Goal: Task Accomplishment & Management: Manage account settings

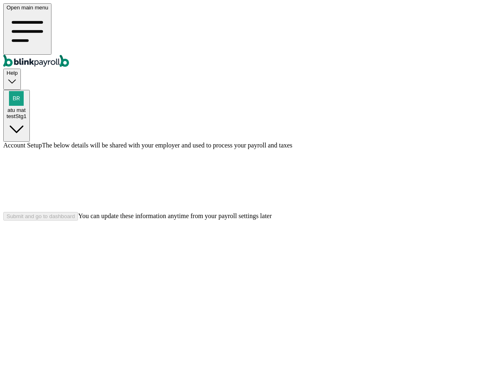
click at [392, 212] on div at bounding box center [250, 180] width 495 height 63
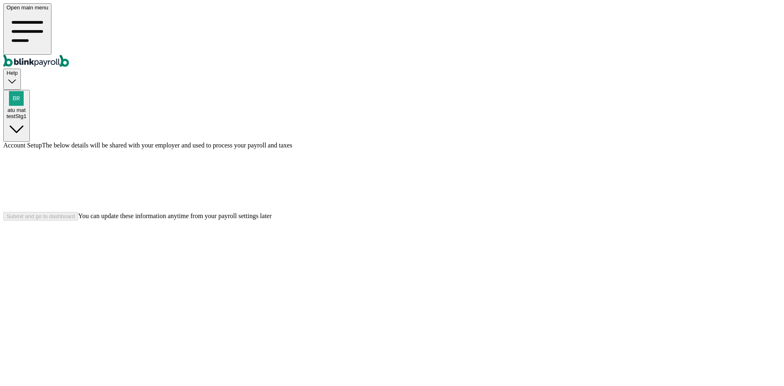
click at [392, 212] on div at bounding box center [391, 180] width 777 height 63
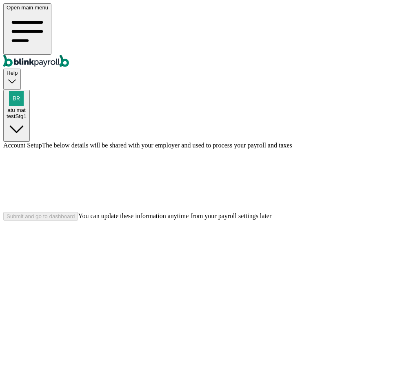
click at [276, 220] on div "Account Setup The below details will be shared with your employer and used to p…" at bounding box center [206, 181] width 407 height 79
click at [75, 219] on div "Submit and go to dashboard" at bounding box center [41, 216] width 68 height 6
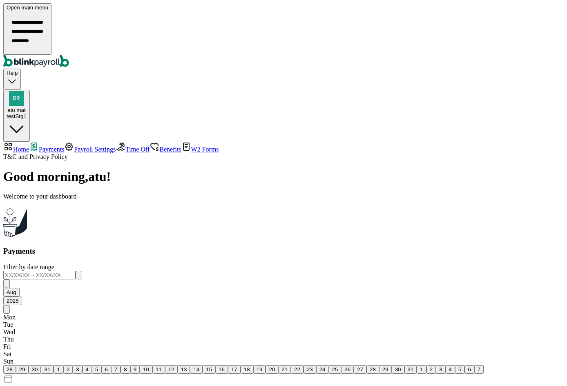
click at [29, 146] on span "Home" at bounding box center [21, 149] width 16 height 7
select select "2025"
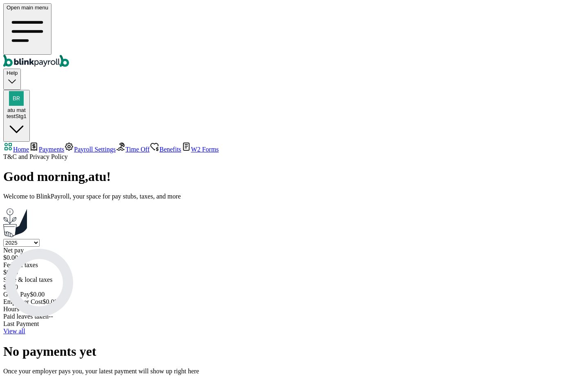
click at [64, 146] on link "Payroll Settings" at bounding box center [89, 149] width 51 height 7
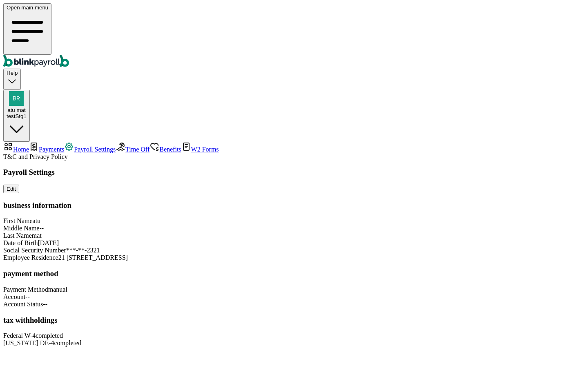
click at [125, 146] on span "Time Off" at bounding box center [137, 149] width 24 height 7
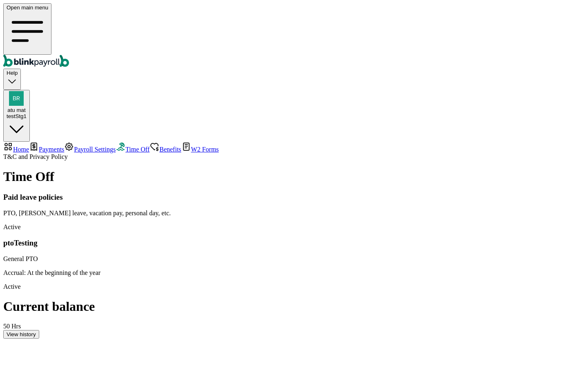
click at [149, 146] on link "Benefits" at bounding box center [164, 149] width 31 height 7
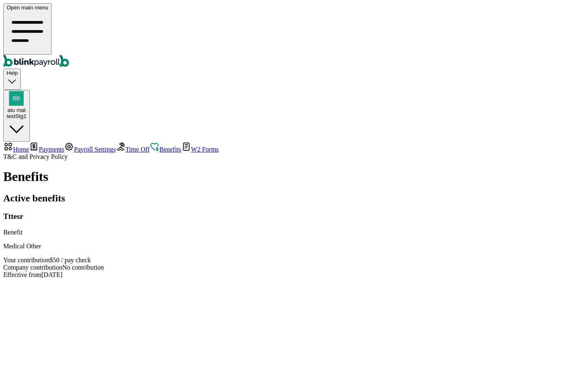
click at [181, 146] on link "W2 Forms" at bounding box center [200, 149] width 38 height 7
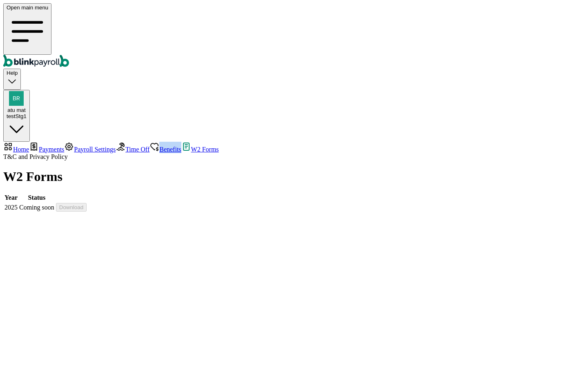
click at [54, 142] on nav "Home Payments Payroll Settings Time Off Benefits W2 Forms T&C and Privacy Policy" at bounding box center [283, 151] width 560 height 19
click at [131, 169] on div "W2 Forms Year Status 2025 Coming soon Download" at bounding box center [283, 191] width 560 height 44
click at [116, 146] on link "Time Off" at bounding box center [133, 149] width 34 height 7
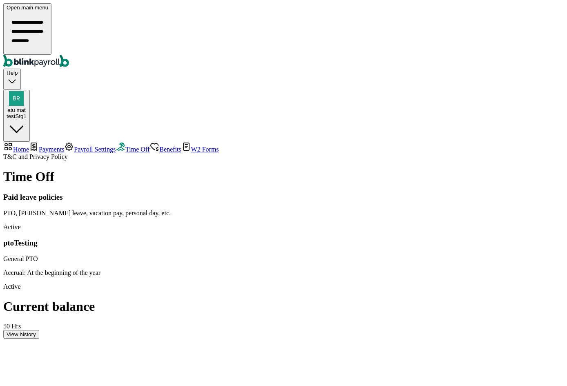
click at [149, 146] on link "Benefits" at bounding box center [164, 149] width 31 height 7
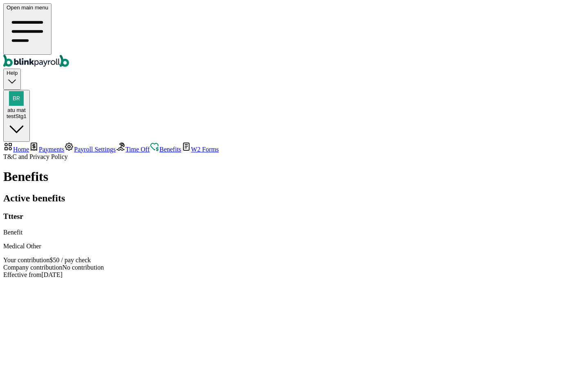
click at [74, 146] on span "Payroll Settings" at bounding box center [95, 149] width 42 height 7
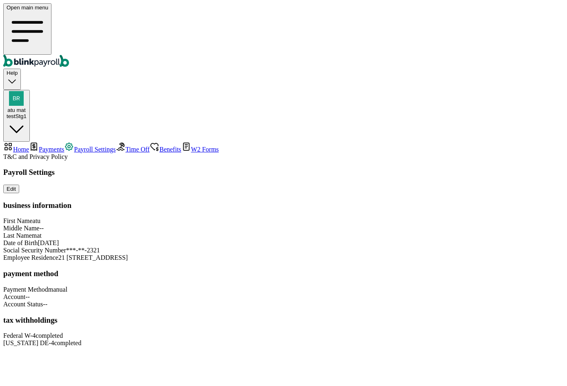
click at [191, 146] on span "W2 Forms" at bounding box center [205, 149] width 28 height 7
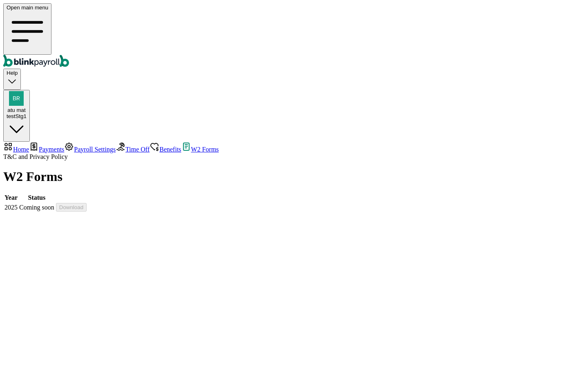
click at [56, 146] on span "Payments" at bounding box center [51, 149] width 25 height 7
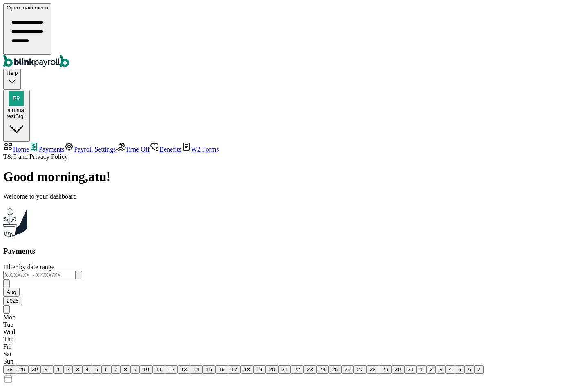
click at [47, 142] on nav "Home Payments Payroll Settings Time Off Benefits W2 Forms T&C and Privacy Policy" at bounding box center [283, 151] width 560 height 19
click at [29, 146] on link "Home" at bounding box center [16, 149] width 26 height 7
select select "2025"
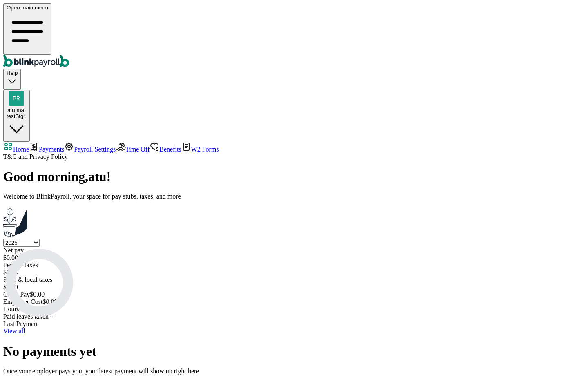
click at [27, 113] on div "testStg1" at bounding box center [17, 116] width 20 height 6
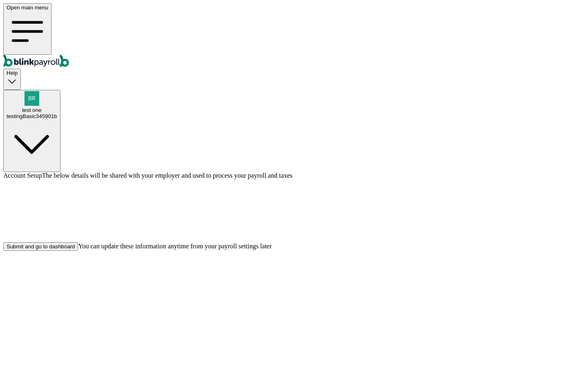
click at [75, 249] on div "Submit and go to dashboard" at bounding box center [41, 246] width 68 height 6
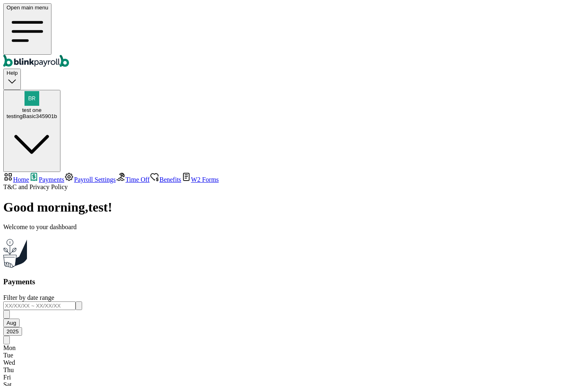
click at [29, 176] on span "Home" at bounding box center [21, 179] width 16 height 7
select select "2025"
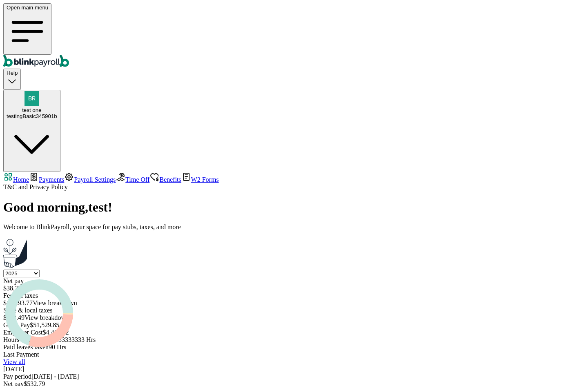
click at [57, 113] on div "testingBasic345901b" at bounding box center [32, 116] width 51 height 6
copy span "branko+test11z-01@blinkpayroll.com"
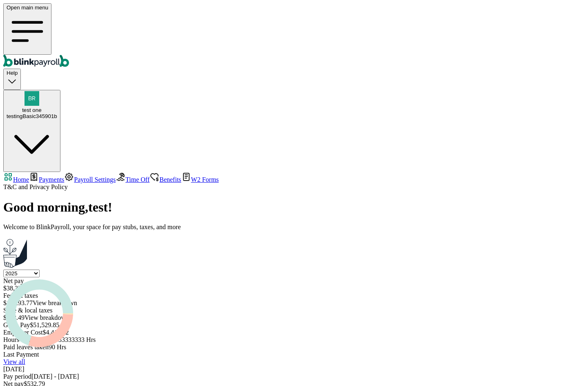
click at [57, 113] on div "testingBasic345901b" at bounding box center [32, 116] width 51 height 6
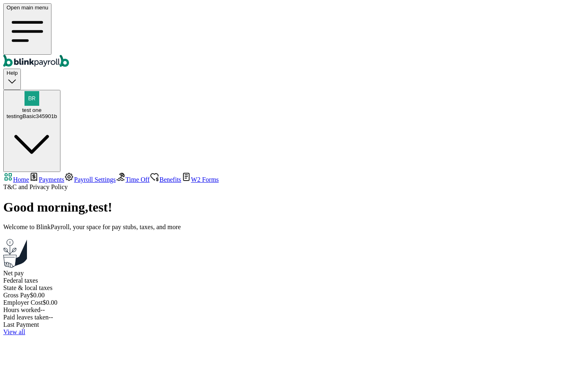
select select "2025"
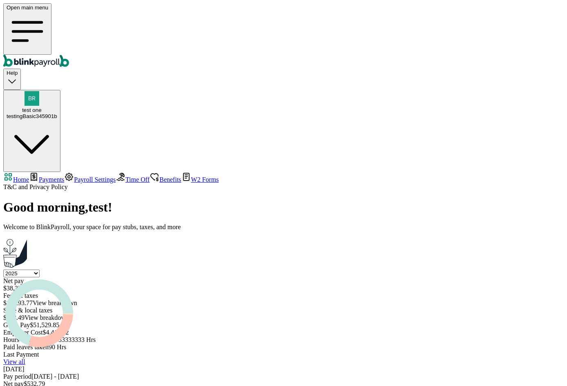
click at [64, 176] on span "Payments" at bounding box center [51, 179] width 25 height 7
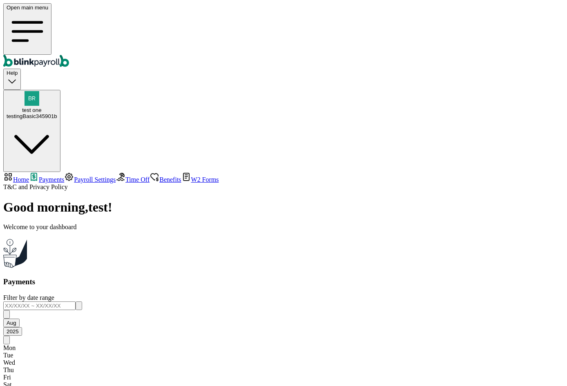
click at [29, 176] on span "Home" at bounding box center [21, 179] width 16 height 7
select select "2025"
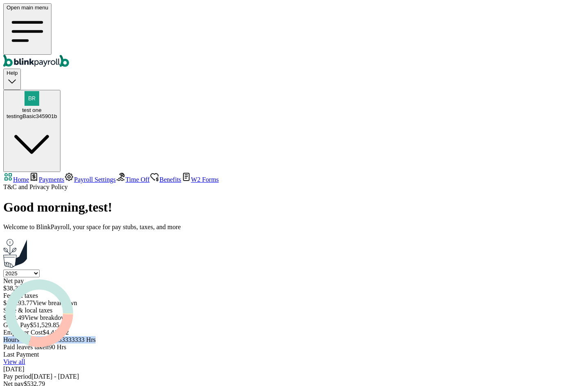
drag, startPoint x: 525, startPoint y: 108, endPoint x: 445, endPoint y: 110, distance: 79.6
click at [445, 336] on div "Hours worked 3728.333333333 Hrs Paid leaves taken 90 Hrs" at bounding box center [283, 343] width 560 height 15
click at [460, 269] on div "Select year 2025 2024 2023 2022 2021 Net pay $ 38,357.01 Federal taxes $ 16,293…" at bounding box center [283, 309] width 560 height 81
click at [25, 358] on link "View all" at bounding box center [14, 361] width 22 height 7
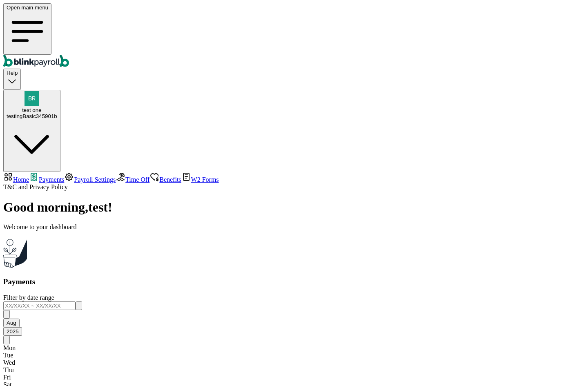
drag, startPoint x: 313, startPoint y: 128, endPoint x: 340, endPoint y: 186, distance: 64.5
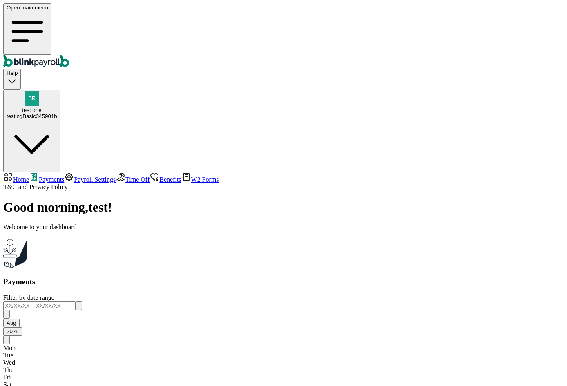
click at [29, 176] on link "Home" at bounding box center [16, 179] width 26 height 7
select select "2025"
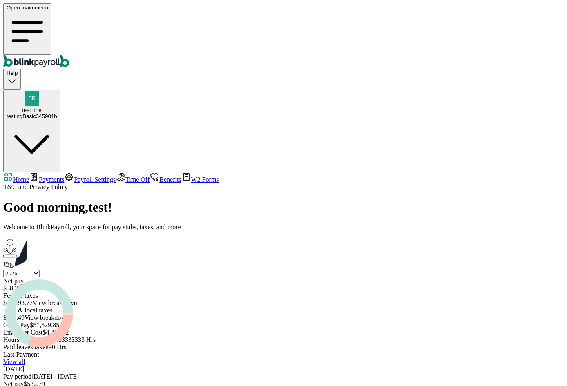
click at [63, 176] on span "Payments" at bounding box center [51, 179] width 25 height 7
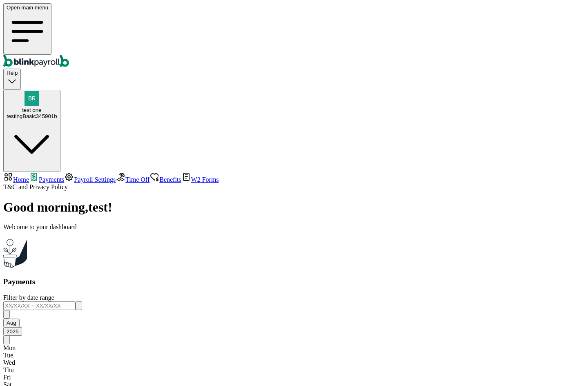
click at [29, 176] on span "Home" at bounding box center [21, 179] width 16 height 7
select select "2025"
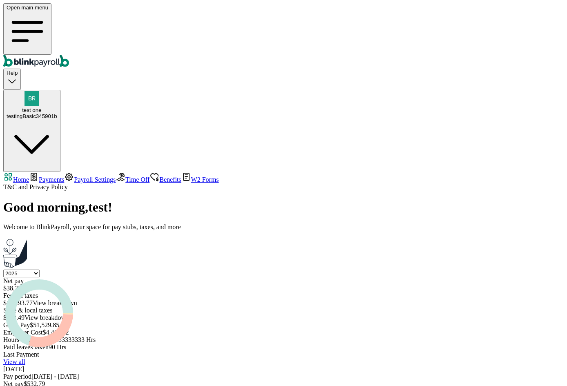
click at [64, 176] on span "Payments" at bounding box center [51, 179] width 25 height 7
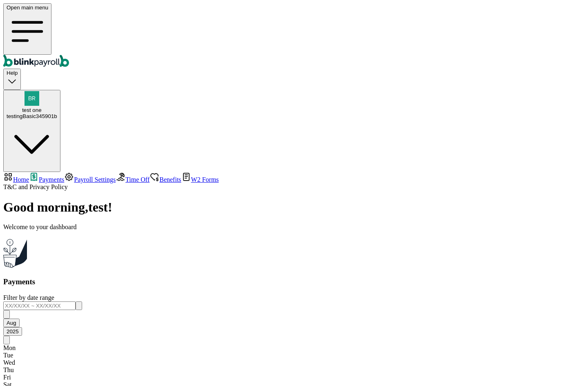
scroll to position [729, 0]
drag, startPoint x: 124, startPoint y: 129, endPoint x: 442, endPoint y: 316, distance: 368.9
click at [29, 176] on span "Home" at bounding box center [21, 179] width 16 height 7
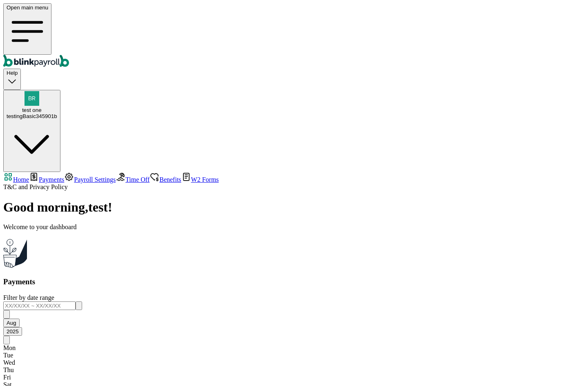
select select "2025"
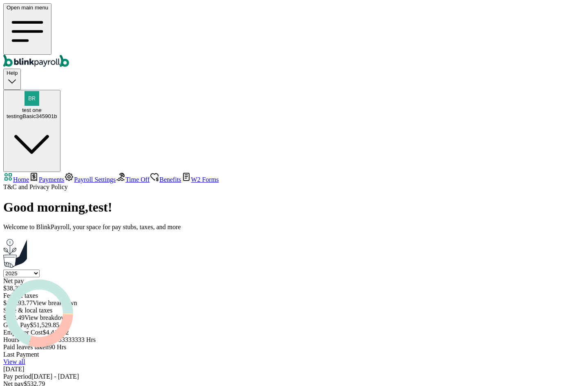
click at [63, 176] on span "Payments" at bounding box center [51, 179] width 25 height 7
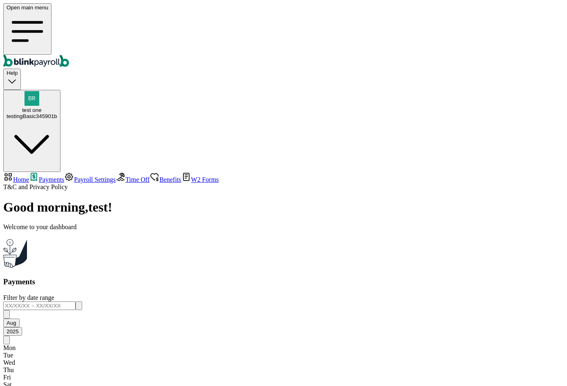
click at [29, 176] on span "Home" at bounding box center [21, 179] width 16 height 7
select select "2025"
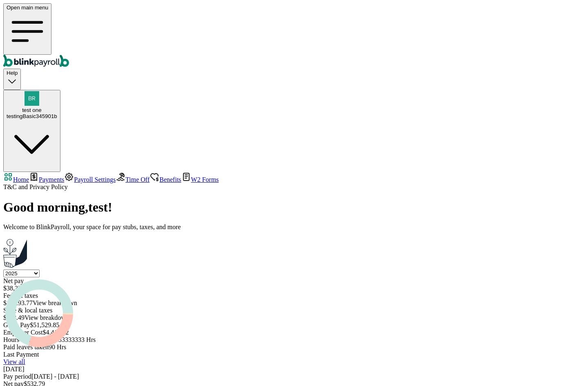
click at [53, 176] on span "Payments" at bounding box center [51, 179] width 25 height 7
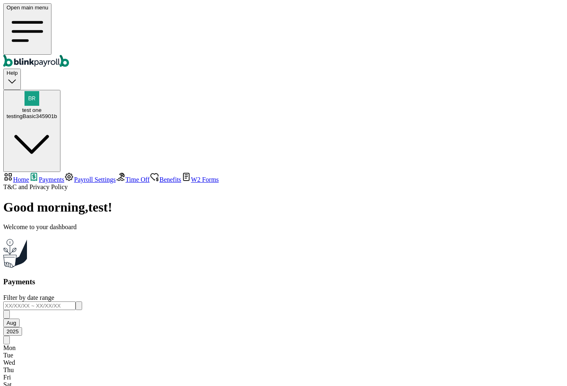
scroll to position [729, 0]
click at [125, 176] on span "Time Off" at bounding box center [137, 179] width 24 height 7
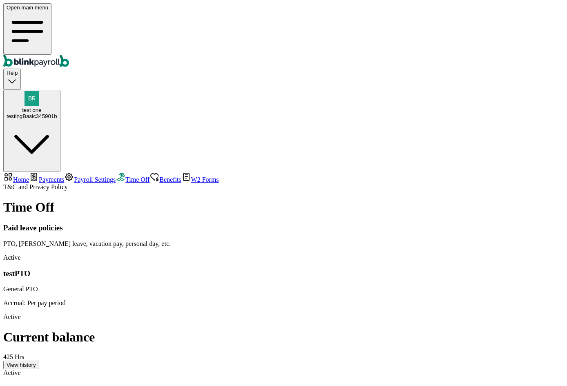
click at [159, 176] on span "Benefits" at bounding box center [170, 179] width 22 height 7
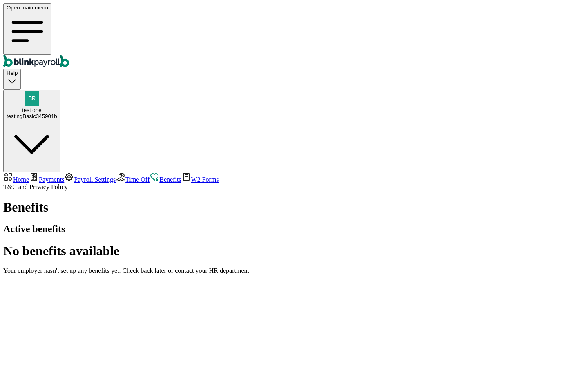
click at [191, 176] on span "W2 Forms" at bounding box center [205, 179] width 28 height 7
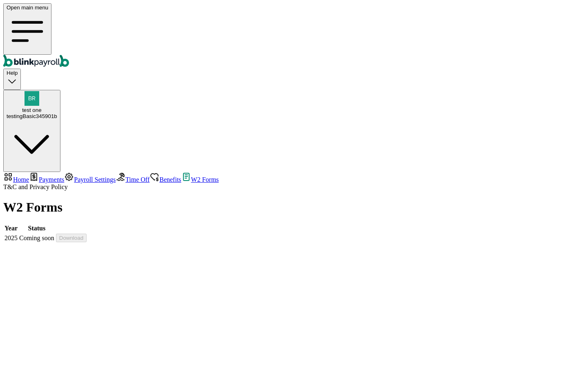
click at [74, 176] on span "Payroll Settings" at bounding box center [95, 179] width 42 height 7
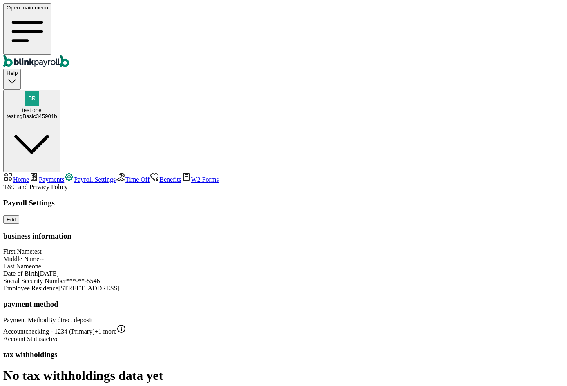
scroll to position [41, 0]
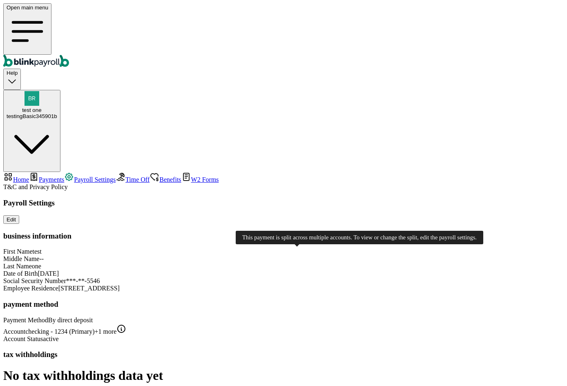
click at [126, 324] on icon at bounding box center [121, 329] width 10 height 10
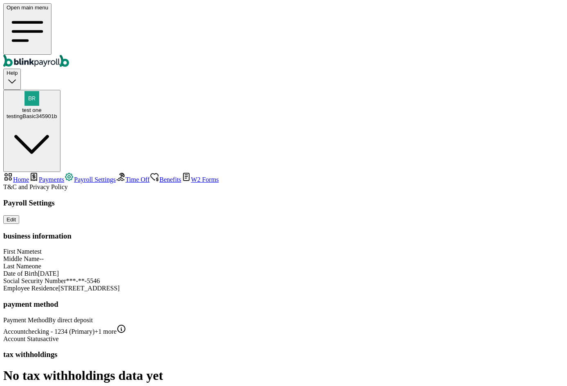
click at [29, 176] on span "Home" at bounding box center [21, 179] width 16 height 7
select select "2025"
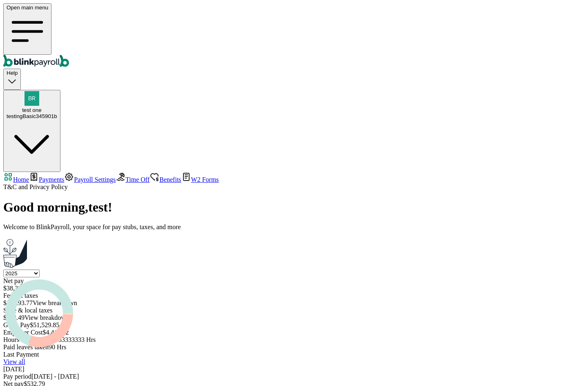
click at [494, 371] on main "Good morning , test ! Welcome to BlinkPayroll, your space for pay stubs, taxes,…" at bounding box center [283, 309] width 560 height 218
click at [57, 113] on div "testingBasic345901b" at bounding box center [32, 116] width 51 height 6
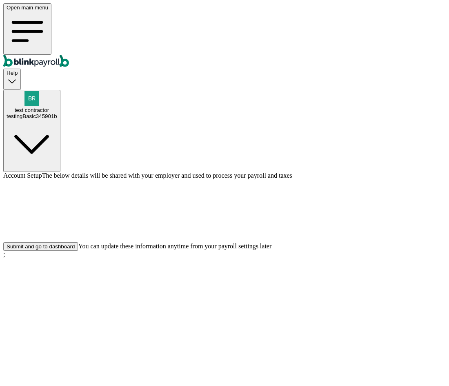
click at [75, 249] on div "Submit and go to dashboard" at bounding box center [41, 246] width 68 height 6
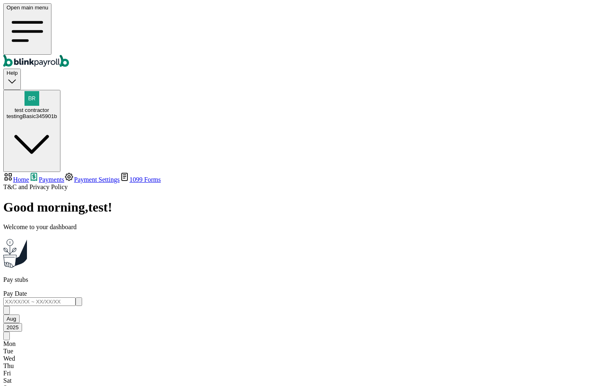
click at [53, 172] on nav "Home Payments Payment Settings 1099 Forms T&C and Privacy Policy" at bounding box center [296, 181] width 586 height 19
click at [29, 176] on link "Home" at bounding box center [16, 179] width 26 height 7
select select "2025"
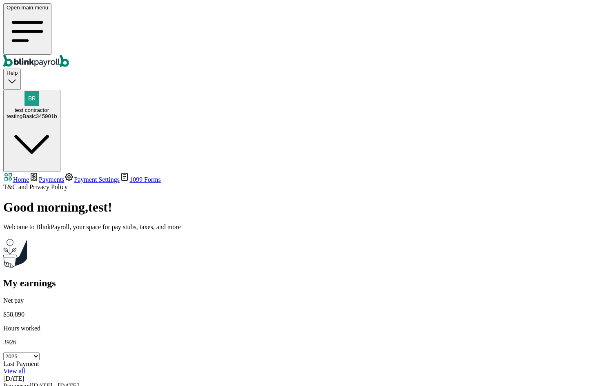
click at [44, 176] on link "Payments" at bounding box center [46, 179] width 35 height 7
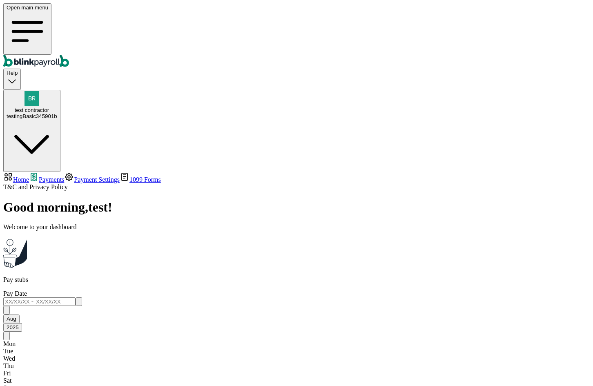
scroll to position [699, 0]
drag, startPoint x: 121, startPoint y: 126, endPoint x: 522, endPoint y: 320, distance: 445.1
copy table "Pay Date Pay Period Net pay Gross pay Payment Method Status Jul 03, 2025 (lates…"
click at [29, 176] on span "Home" at bounding box center [21, 179] width 16 height 7
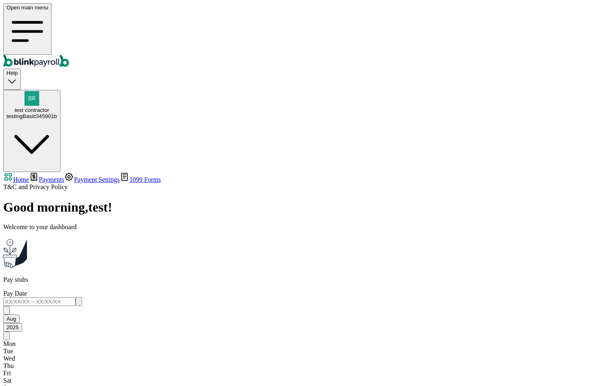
select select "2025"
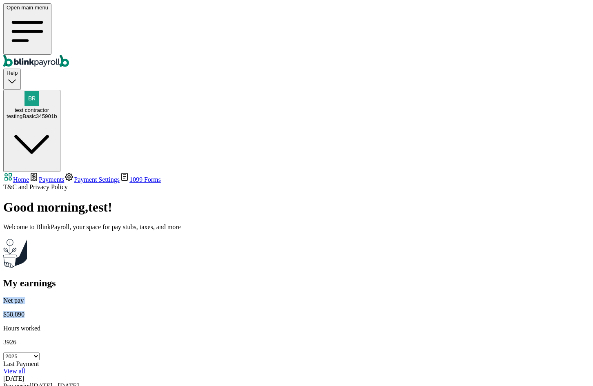
drag, startPoint x: 147, startPoint y: 123, endPoint x: 114, endPoint y: 115, distance: 34.1
click at [114, 297] on div "Net pay $58,890 Hours worked 3926 Select year [DATE] 2024 2023 2022 2021" at bounding box center [296, 328] width 586 height 63
click at [164, 200] on div "Good morning , test ! Welcome to BlinkPayroll, your space for pay stubs, taxes,…" at bounding box center [296, 310] width 586 height 220
drag, startPoint x: 149, startPoint y: 124, endPoint x: 118, endPoint y: 110, distance: 34.0
click at [118, 297] on div "Net pay $58,890 Hours worked 3926 Select year [DATE] 2024 2023 2022 2021" at bounding box center [296, 328] width 586 height 63
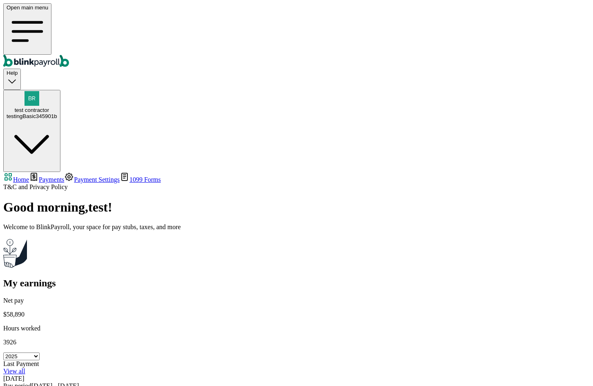
click at [163, 200] on div "Good morning , test ! Welcome to BlinkPayroll, your space for pay stubs, taxes,…" at bounding box center [296, 310] width 586 height 220
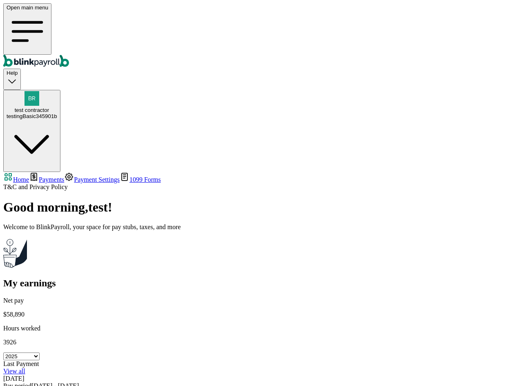
click at [42, 176] on span "Payments" at bounding box center [51, 179] width 25 height 7
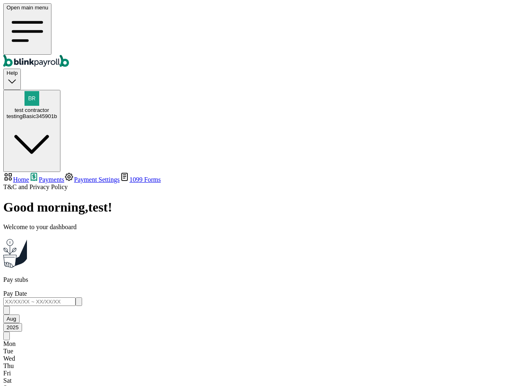
click at [29, 176] on span "Home" at bounding box center [21, 179] width 16 height 7
select select "2025"
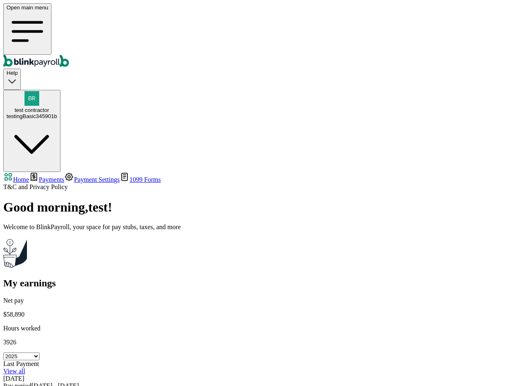
click at [64, 176] on link "Payments" at bounding box center [46, 179] width 35 height 7
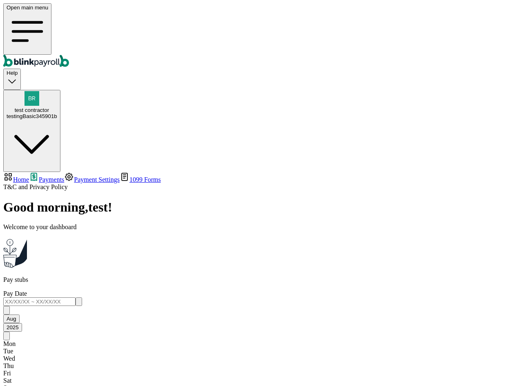
click at [29, 176] on link "Home" at bounding box center [16, 179] width 26 height 7
select select "2025"
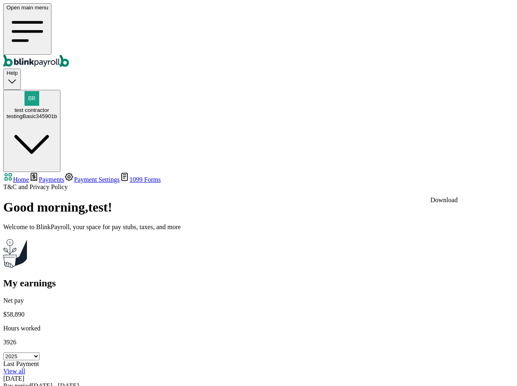
click at [489, 187] on body "Open main menu Help test contractor testingBasic345901b Home Payments Payment S…" at bounding box center [258, 211] width 510 height 417
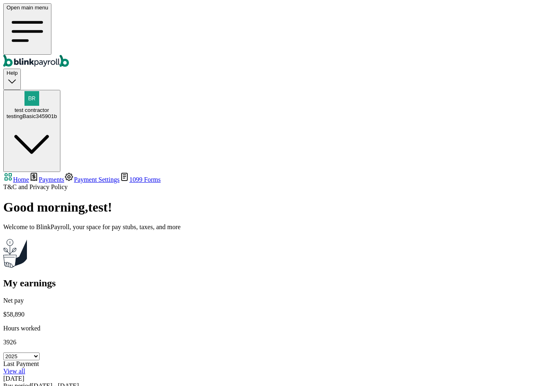
click at [74, 176] on span "Payment Settings" at bounding box center [97, 179] width 46 height 7
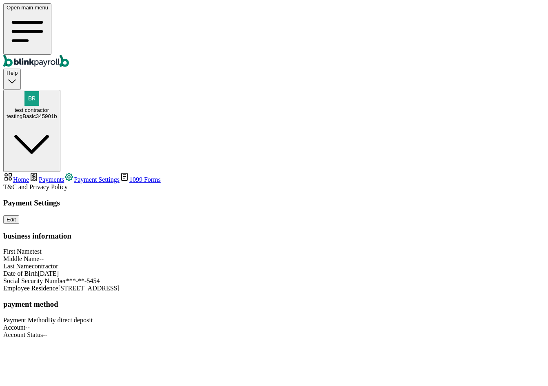
click at [129, 176] on span "1099 Forms" at bounding box center [144, 179] width 31 height 7
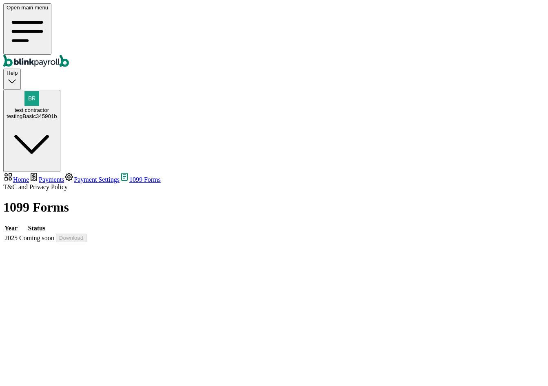
click at [74, 176] on span "Payment Settings" at bounding box center [97, 179] width 46 height 7
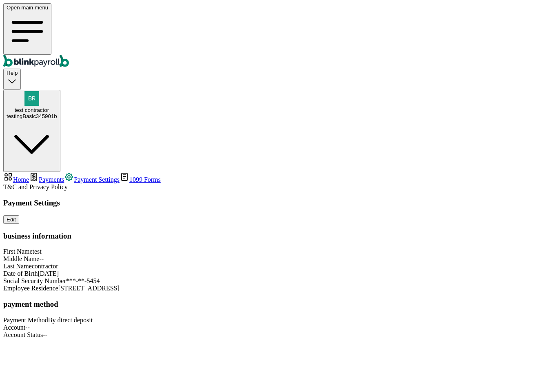
click at [45, 176] on span "Payments" at bounding box center [51, 179] width 25 height 7
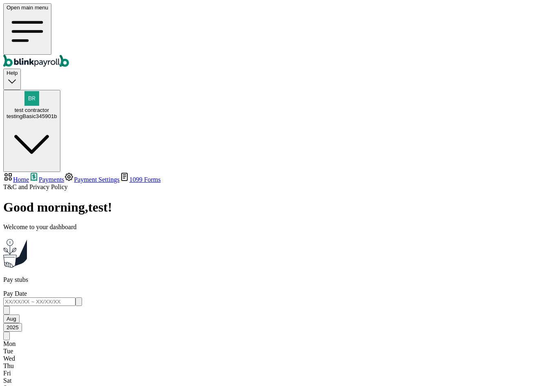
click at [64, 176] on link "Payment Settings" at bounding box center [92, 179] width 56 height 7
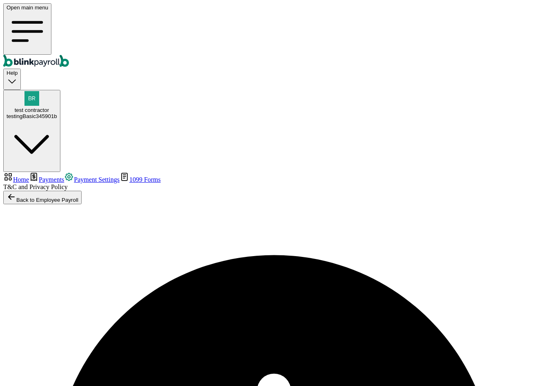
click at [64, 176] on link "Payment Settings" at bounding box center [92, 179] width 56 height 7
click at [47, 176] on span "Payments" at bounding box center [51, 179] width 25 height 7
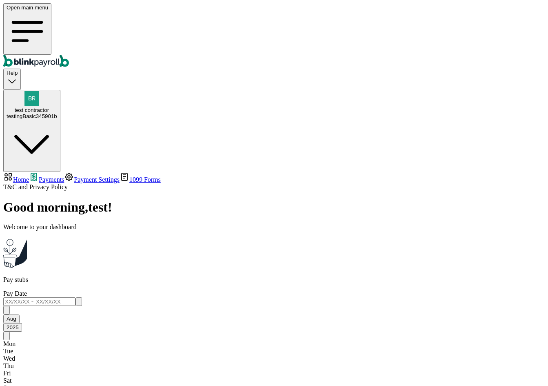
click at [29, 176] on span "Home" at bounding box center [21, 179] width 16 height 7
select select "2025"
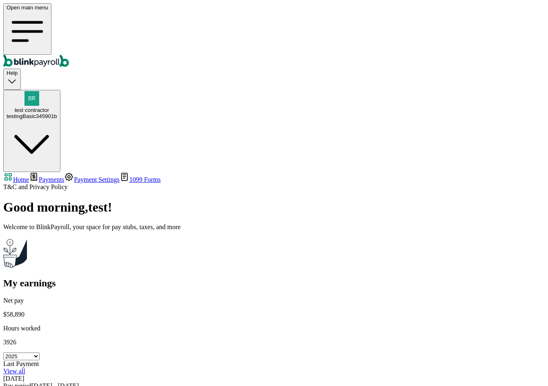
click at [64, 176] on link "Payment Settings" at bounding box center [92, 179] width 56 height 7
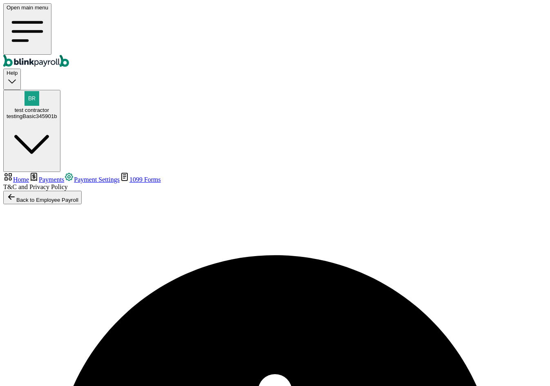
click at [74, 176] on span "Payment Settings" at bounding box center [97, 179] width 46 height 7
drag, startPoint x: 108, startPoint y: 49, endPoint x: 116, endPoint y: 48, distance: 7.9
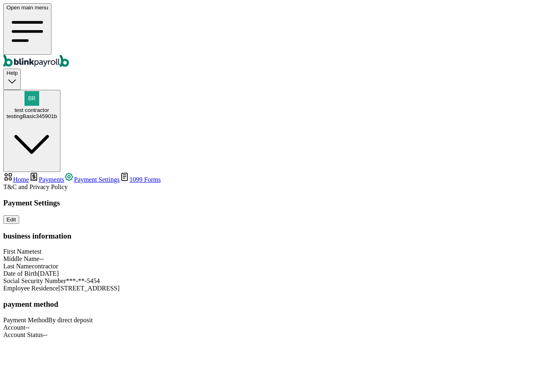
click at [134, 338] on div "Payment Settings Edit business information First Name test Middle Name -- Last …" at bounding box center [274, 268] width 543 height 140
click at [502, 273] on div "Payment Settings Edit business information First Name test Middle Name -- Last …" at bounding box center [274, 268] width 543 height 140
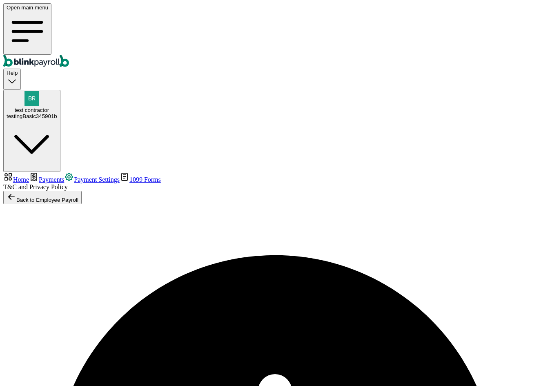
click at [74, 176] on span "Payment Settings" at bounding box center [97, 179] width 46 height 7
click at [56, 176] on span "Payments" at bounding box center [51, 179] width 25 height 7
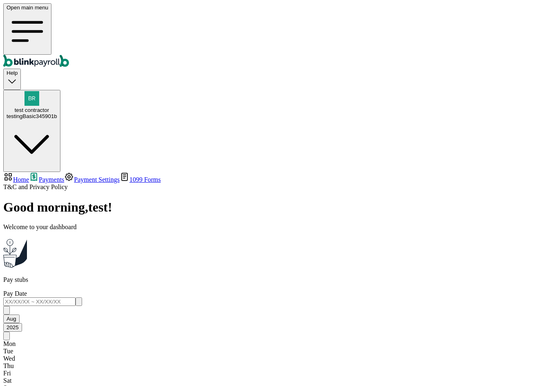
click at [129, 176] on span "1099 Forms" at bounding box center [144, 179] width 31 height 7
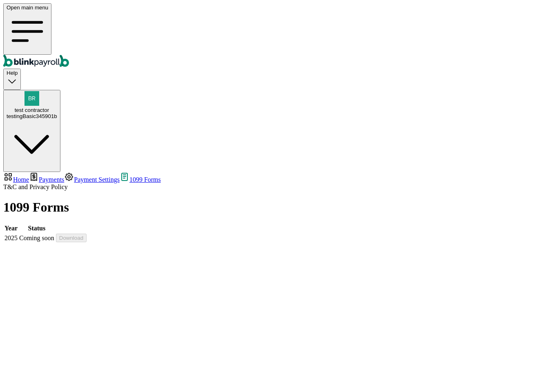
click at [29, 176] on span "Home" at bounding box center [21, 179] width 16 height 7
select select "2025"
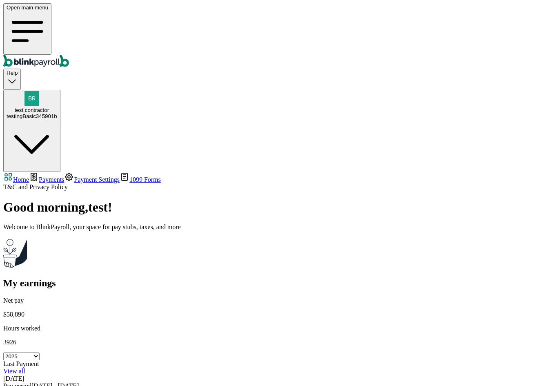
click at [25, 367] on link "View all" at bounding box center [14, 370] width 22 height 7
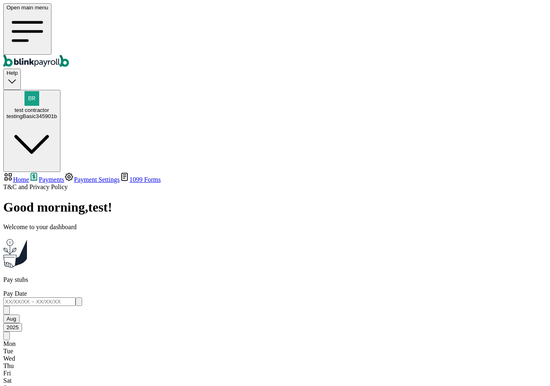
click at [29, 176] on span "Home" at bounding box center [21, 179] width 16 height 7
select select "2025"
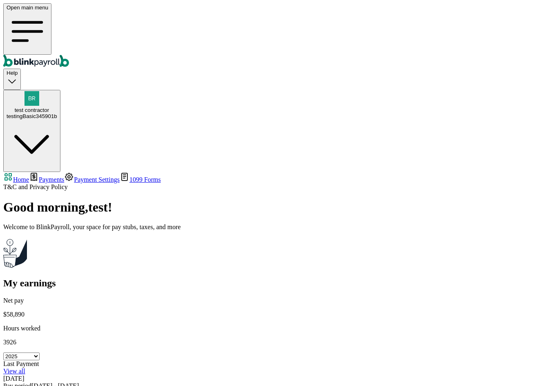
click at [127, 200] on div "Good morning , test ! Welcome to BlinkPayroll, your space for pay stubs, taxes,…" at bounding box center [274, 310] width 543 height 220
click at [49, 107] on span "test contractor" at bounding box center [32, 110] width 34 height 6
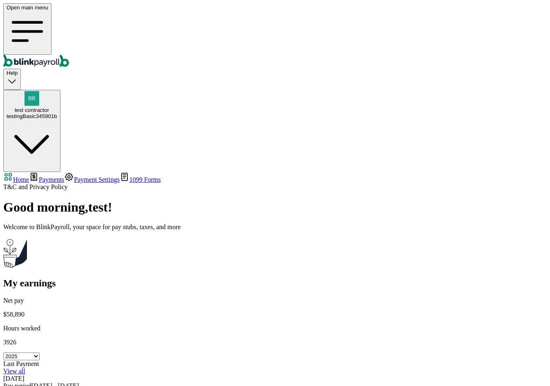
copy span "branko+test-jj-01@blinkpayroll.com"
click at [57, 113] on div "testingBasic345901b" at bounding box center [32, 116] width 51 height 6
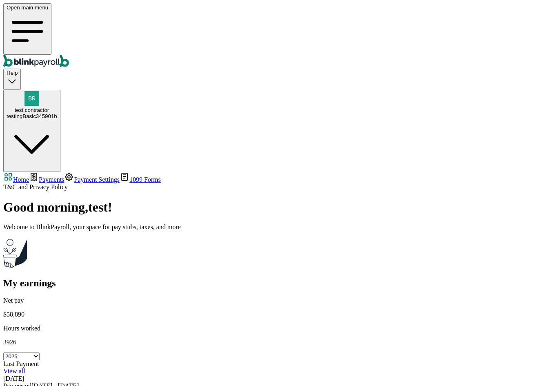
click at [146, 297] on div "Net pay $58,890 Hours worked 3926" at bounding box center [274, 321] width 543 height 49
click at [150, 297] on div "Net pay $58,890 Hours worked 3926" at bounding box center [274, 321] width 543 height 49
drag, startPoint x: 147, startPoint y: 123, endPoint x: 118, endPoint y: 117, distance: 29.2
click at [118, 297] on div "Net pay $58,890 Hours worked 3926 Select year 2025 2024 2023 2022 2021" at bounding box center [274, 328] width 543 height 63
click at [144, 311] on p "$58,890" at bounding box center [274, 314] width 543 height 7
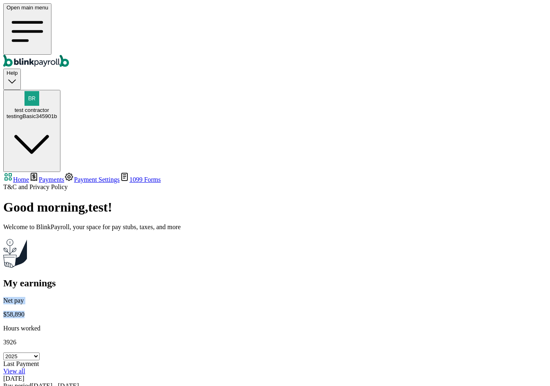
drag, startPoint x: 148, startPoint y: 125, endPoint x: 118, endPoint y: 116, distance: 31.6
click at [118, 297] on div "Net pay $58,890 Hours worked 3926 Select year 2025 2024 2023 2022 2021" at bounding box center [274, 328] width 543 height 63
drag, startPoint x: 142, startPoint y: 123, endPoint x: 124, endPoint y: 119, distance: 19.2
click at [124, 311] on p "$58,890" at bounding box center [274, 314] width 543 height 7
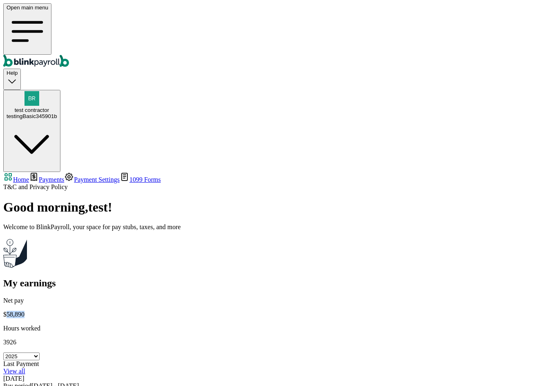
click at [59, 176] on span "Payments" at bounding box center [51, 179] width 25 height 7
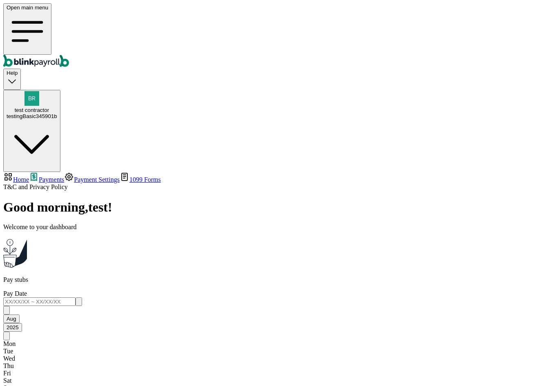
click at [29, 176] on link "Home" at bounding box center [16, 179] width 26 height 7
select select "2025"
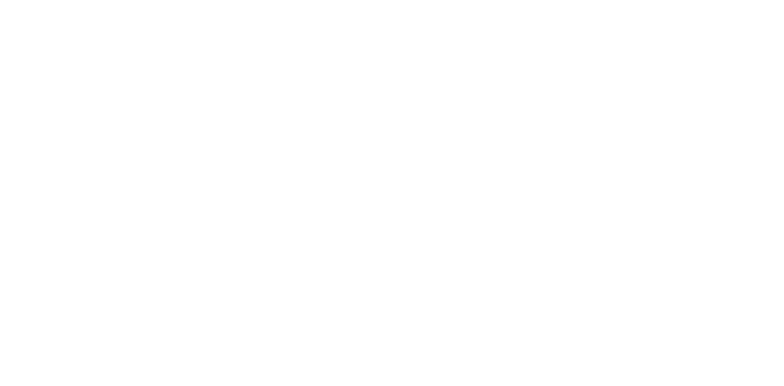
select select "2025"
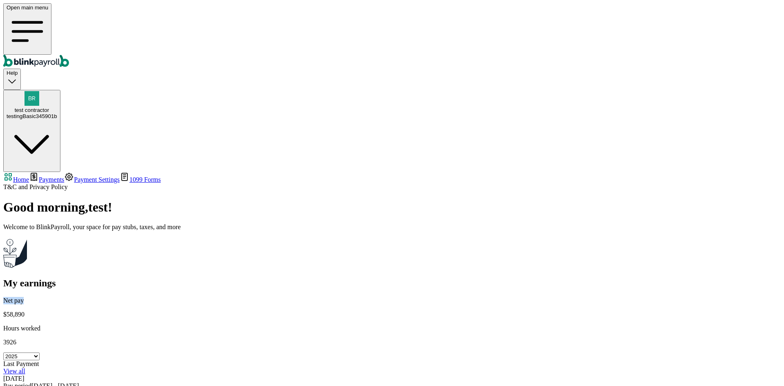
drag, startPoint x: 140, startPoint y: 114, endPoint x: 120, endPoint y: 114, distance: 20.0
click at [120, 297] on div "Net pay $58,890 Hours worked 3926 Select year [DATE] 2024 2023 2022 2021" at bounding box center [391, 328] width 777 height 63
click at [135, 297] on p "Net pay" at bounding box center [391, 300] width 777 height 7
drag, startPoint x: 147, startPoint y: 122, endPoint x: 117, endPoint y: 122, distance: 29.8
click at [117, 297] on div "Net pay $58,890 Hours worked 3926 Select year [DATE] 2024 2023 2022 2021" at bounding box center [391, 328] width 777 height 63
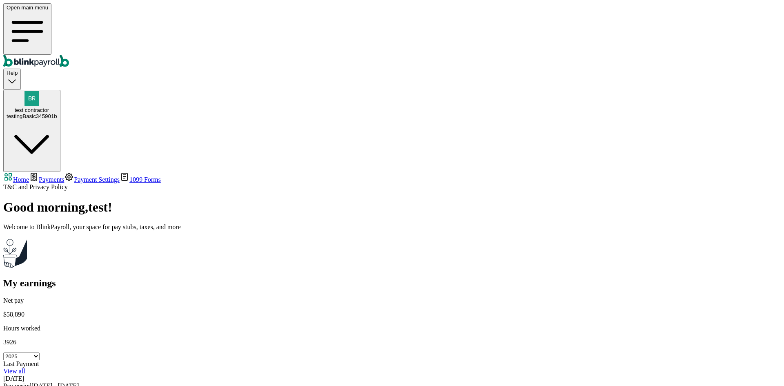
click at [147, 297] on div "Net pay $58,890 Hours worked 3926 Select year [DATE] 2024 2023 2022 2021" at bounding box center [391, 328] width 777 height 63
drag, startPoint x: 140, startPoint y: 113, endPoint x: 120, endPoint y: 114, distance: 20.0
click at [120, 297] on div "Net pay $58,890 Hours worked 3926 Select year [DATE] 2024 2023 2022 2021" at bounding box center [391, 328] width 777 height 63
click at [136, 297] on p "Net pay" at bounding box center [391, 300] width 777 height 7
drag, startPoint x: 139, startPoint y: 114, endPoint x: 120, endPoint y: 113, distance: 18.8
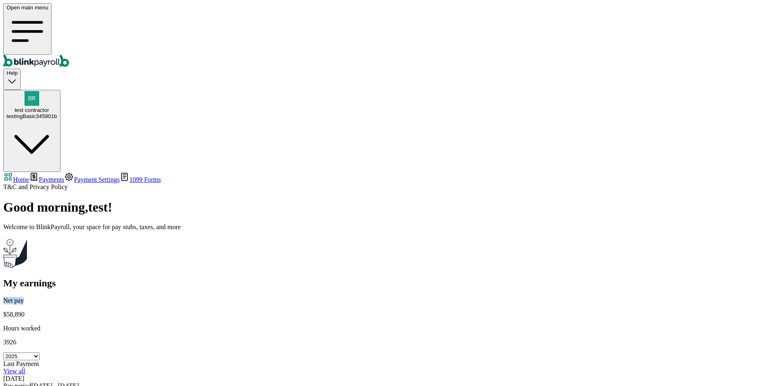
click at [120, 297] on div "Net pay $58,890 Hours worked 3926 Select year 2025 2024 2023 2022 2021" at bounding box center [391, 328] width 777 height 63
click at [139, 297] on p "Net pay" at bounding box center [391, 300] width 777 height 7
click at [141, 297] on p "Net pay" at bounding box center [391, 300] width 777 height 7
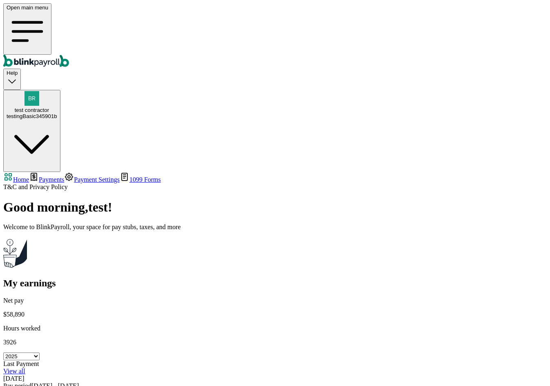
click at [59, 176] on span "Payments" at bounding box center [51, 179] width 25 height 7
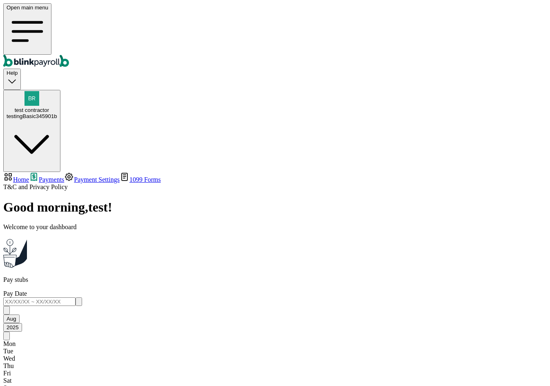
click at [74, 176] on span "Payment Settings" at bounding box center [97, 179] width 46 height 7
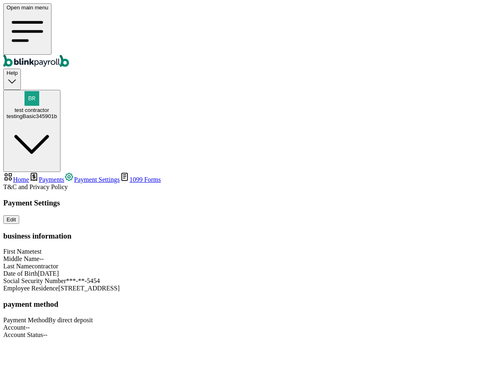
click at [165, 338] on main "Payment Settings Edit business information First Name test Middle Name -- Last …" at bounding box center [238, 268] width 471 height 140
click at [164, 338] on main "Payment Settings Edit business information First Name test Middle Name -- Last …" at bounding box center [238, 268] width 471 height 140
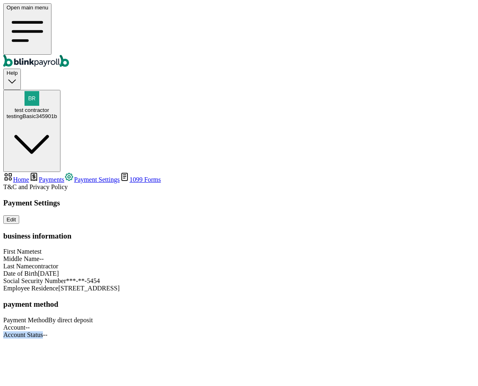
click at [164, 338] on main "Payment Settings Edit business information First Name test Middle Name -- Last …" at bounding box center [238, 268] width 471 height 140
click at [176, 338] on main "Payment Settings Edit business information First Name test Middle Name -- Last …" at bounding box center [238, 268] width 471 height 140
click at [187, 331] on div "Account Status --" at bounding box center [238, 334] width 471 height 7
click at [184, 338] on div "Payment Settings Edit business information First Name test Middle Name -- Last …" at bounding box center [238, 268] width 471 height 140
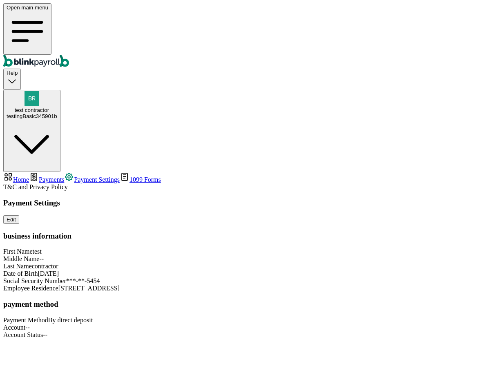
click at [419, 233] on div "Payment Settings Edit business information First Name test Middle Name -- Last …" at bounding box center [238, 268] width 471 height 140
click at [416, 249] on div "Payment Settings Edit business information First Name test Middle Name -- Last …" at bounding box center [238, 268] width 471 height 140
click at [413, 248] on div "Payment Settings Edit business information First Name test Middle Name -- Last …" at bounding box center [238, 268] width 471 height 140
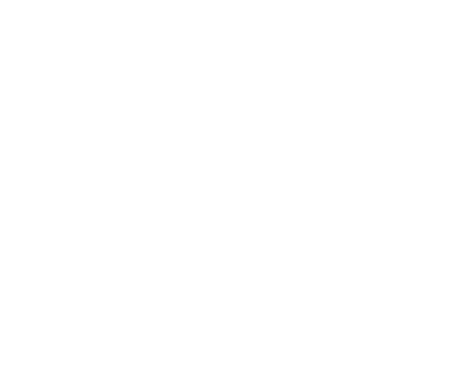
select select "2025"
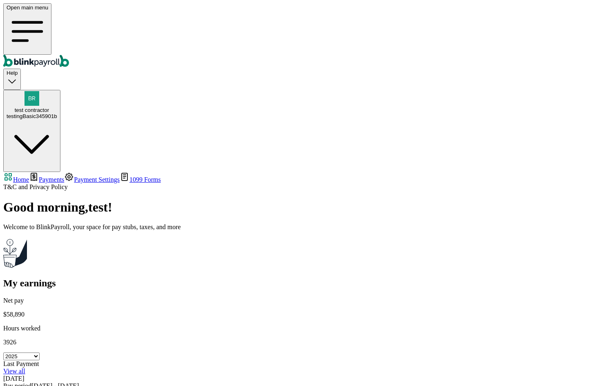
click at [45, 176] on link "Payments" at bounding box center [46, 179] width 35 height 7
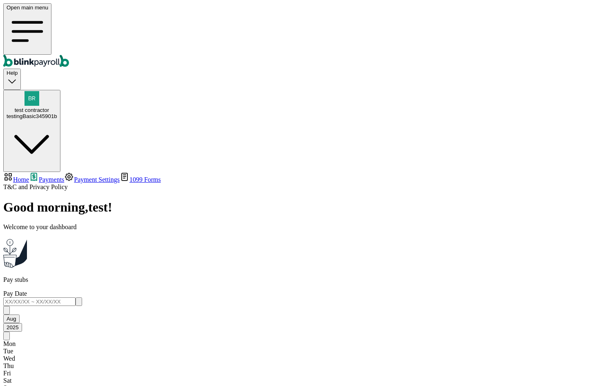
click at [74, 176] on span "Payment Settings" at bounding box center [97, 179] width 46 height 7
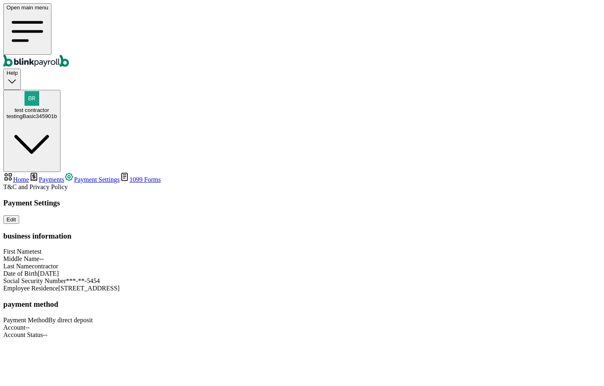
click at [120, 176] on link "1099 Forms" at bounding box center [140, 179] width 41 height 7
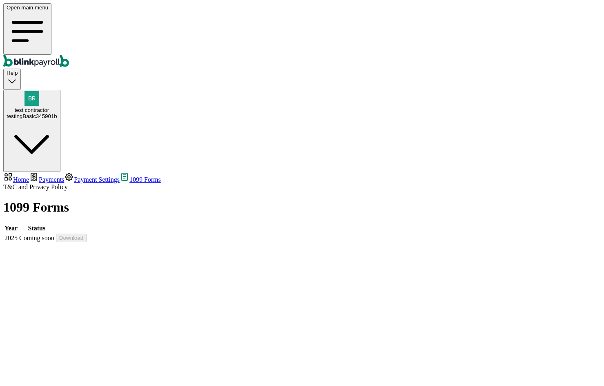
click at [47, 176] on span "Payments" at bounding box center [51, 179] width 25 height 7
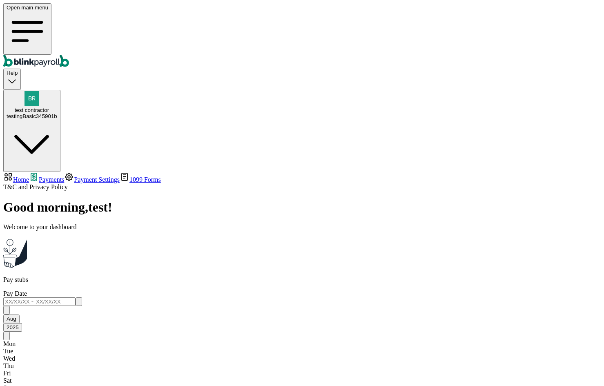
click at [29, 176] on span "Home" at bounding box center [21, 179] width 16 height 7
select select "2025"
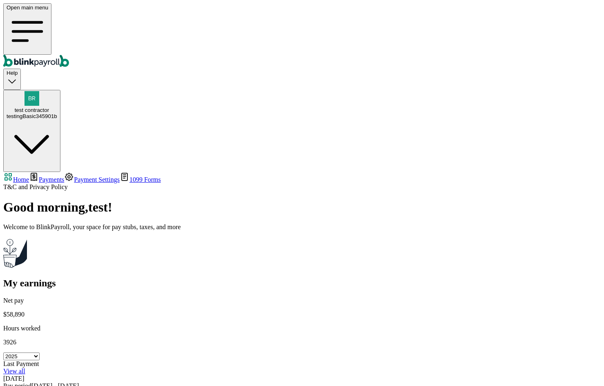
click at [64, 176] on link "Payment Settings" at bounding box center [92, 179] width 56 height 7
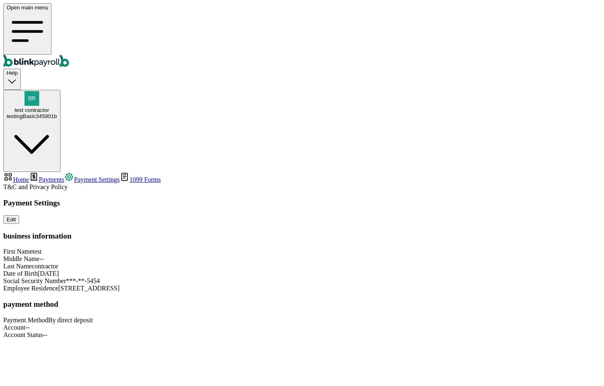
click at [47, 176] on span "Payments" at bounding box center [51, 179] width 25 height 7
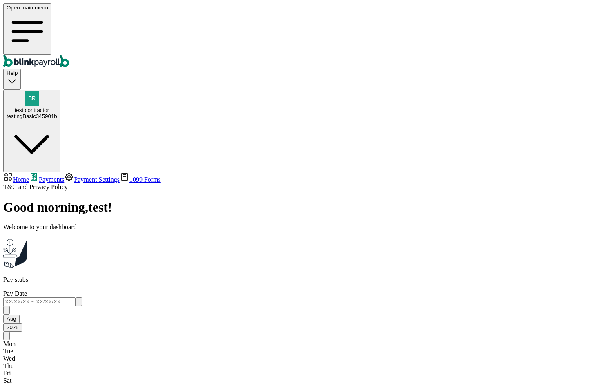
click at [57, 113] on div "testingBasic345901b" at bounding box center [32, 116] width 51 height 6
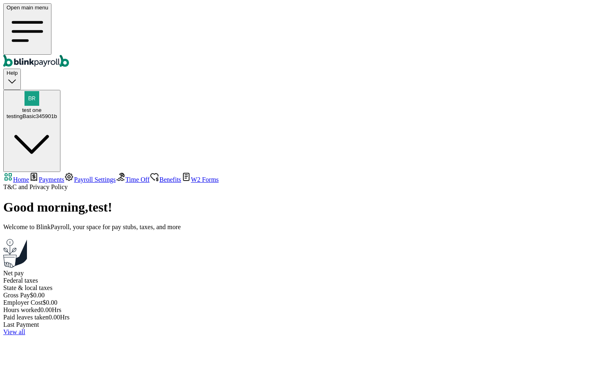
select select "2025"
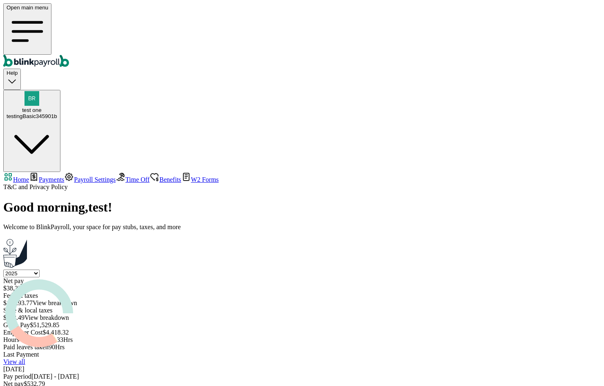
click at [64, 176] on span "Payments" at bounding box center [51, 179] width 25 height 7
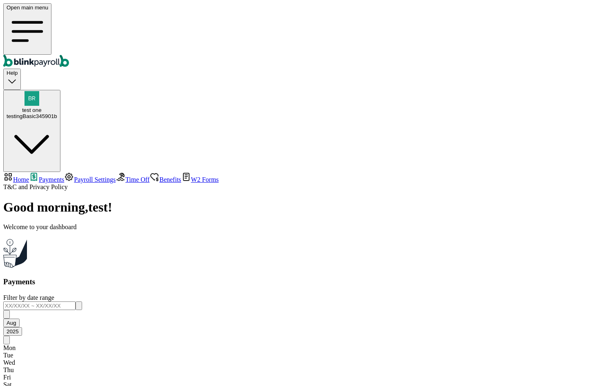
click at [74, 176] on span "Payroll Settings" at bounding box center [95, 179] width 42 height 7
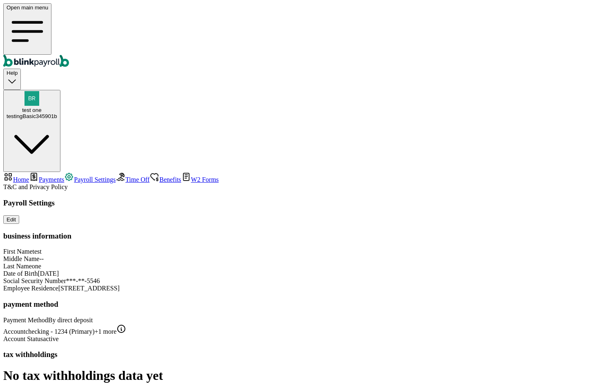
click at [59, 176] on link "Payments" at bounding box center [46, 179] width 35 height 7
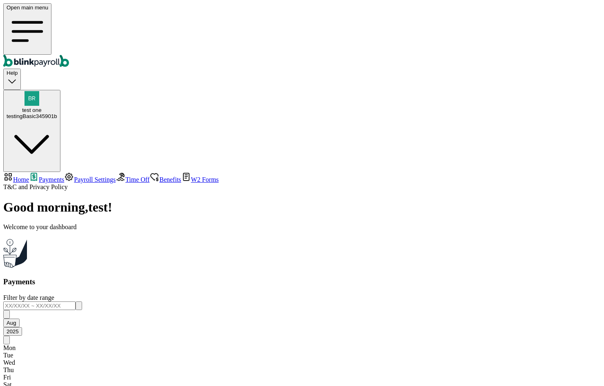
click at [29, 176] on span "Home" at bounding box center [21, 179] width 16 height 7
select select "2025"
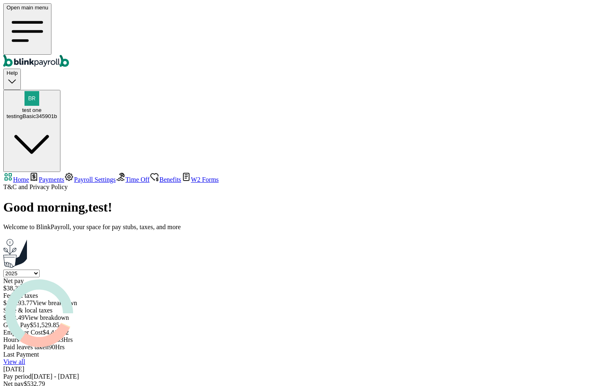
click at [49, 176] on link "Payments" at bounding box center [46, 179] width 35 height 7
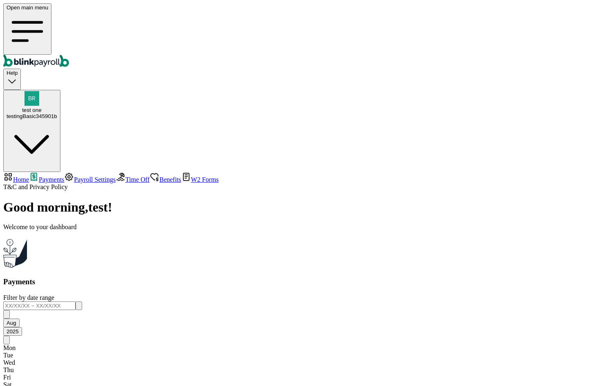
click at [149, 176] on link "Benefits" at bounding box center [164, 179] width 31 height 7
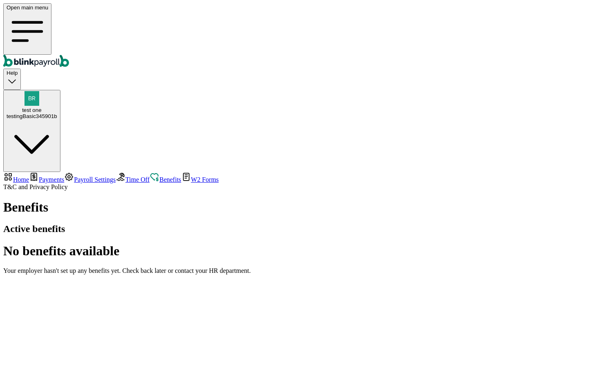
click at [39, 176] on span "Payments" at bounding box center [51, 179] width 25 height 7
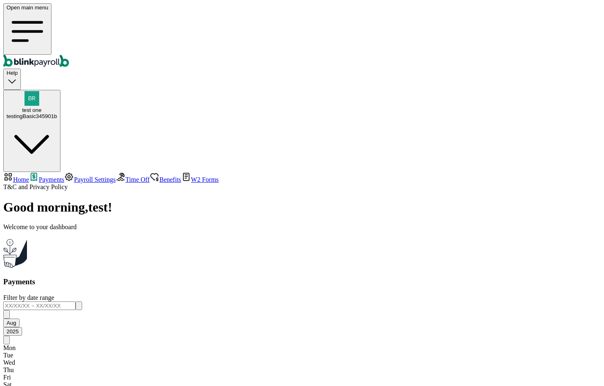
click at [29, 176] on span "Home" at bounding box center [21, 179] width 16 height 7
select select "2025"
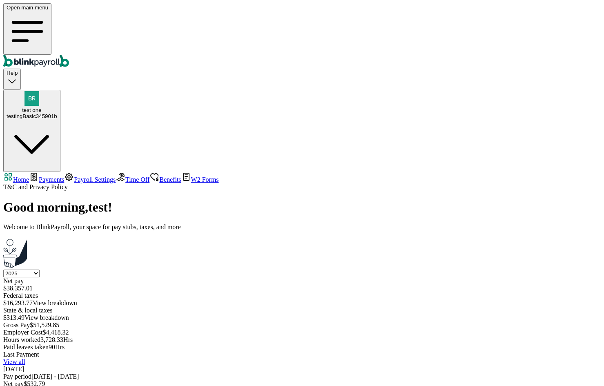
click at [44, 176] on span "Payments" at bounding box center [51, 179] width 25 height 7
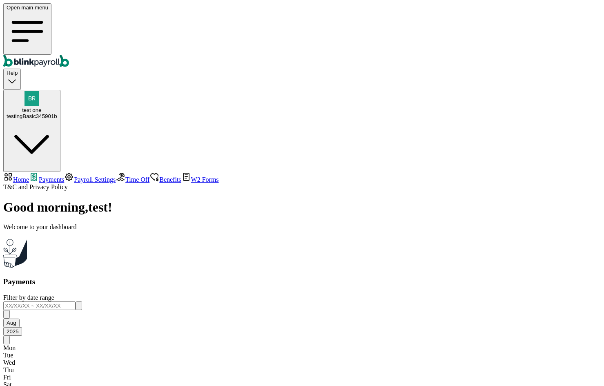
click at [74, 176] on span "Payroll Settings" at bounding box center [95, 179] width 42 height 7
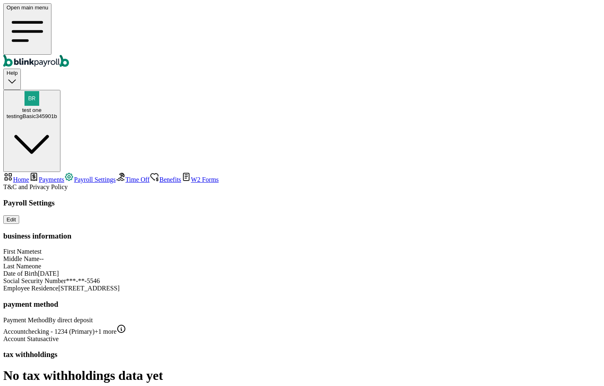
click at [51, 176] on span "Payments" at bounding box center [51, 179] width 25 height 7
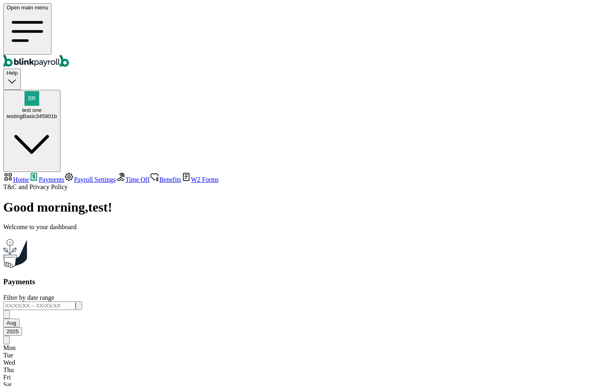
click at [74, 176] on span "Payroll Settings" at bounding box center [95, 179] width 42 height 7
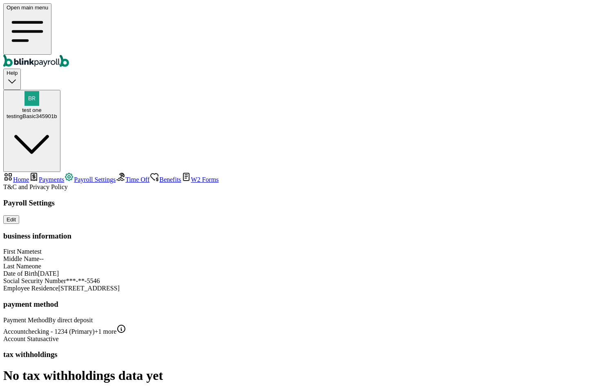
click at [29, 176] on link "Home" at bounding box center [16, 179] width 26 height 7
select select "2025"
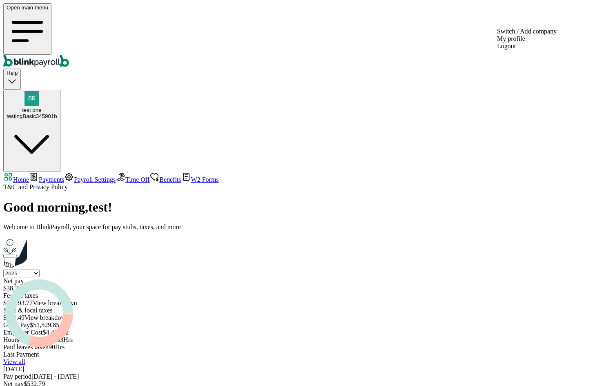
click at [57, 113] on div "testingBasic345901b" at bounding box center [32, 116] width 51 height 6
click at [57, 107] on div "test one testingBasic345901b" at bounding box center [32, 113] width 51 height 12
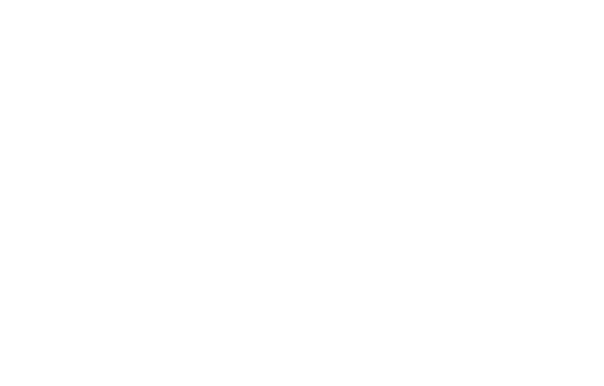
select select "2025"
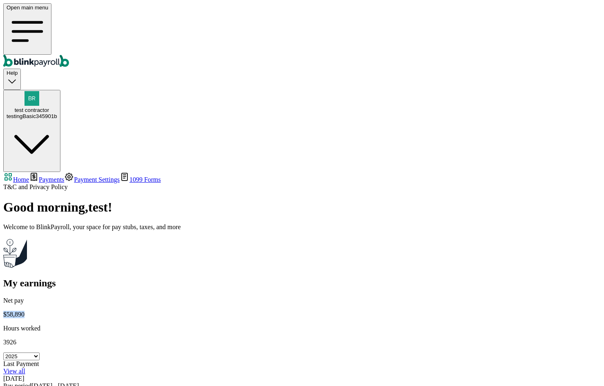
drag, startPoint x: 144, startPoint y: 122, endPoint x: 120, endPoint y: 124, distance: 24.1
click at [120, 297] on div "Net pay $58,890 Hours worked 3926 Select year [DATE] 2024 2023 2022 2021" at bounding box center [301, 328] width 597 height 63
click at [64, 176] on span "Payments" at bounding box center [51, 179] width 25 height 7
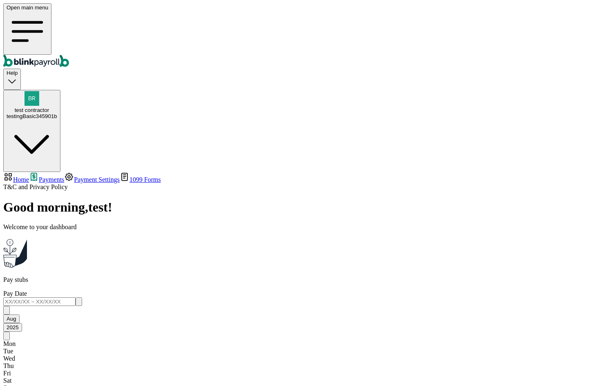
drag, startPoint x: 270, startPoint y: 125, endPoint x: 294, endPoint y: 164, distance: 45.3
click at [29, 176] on link "Home" at bounding box center [16, 179] width 26 height 7
select select "2025"
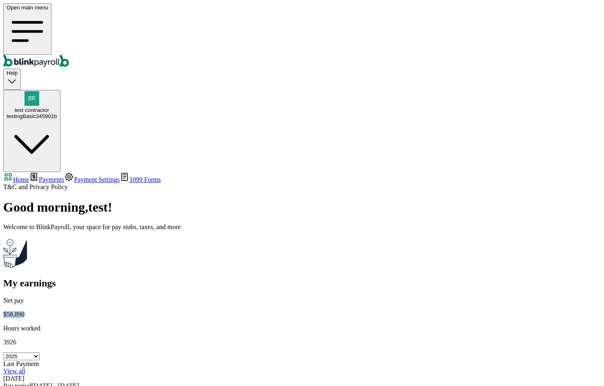
drag, startPoint x: 148, startPoint y: 122, endPoint x: 119, endPoint y: 125, distance: 29.1
click at [119, 297] on div "Net pay $58,890 Hours worked 3926 Select year 2025 2024 2023 2022 2021" at bounding box center [301, 328] width 597 height 63
click at [146, 311] on p "$58,890" at bounding box center [301, 314] width 597 height 7
drag, startPoint x: 146, startPoint y: 122, endPoint x: 110, endPoint y: 123, distance: 35.9
click at [110, 200] on div "Good morning , test ! Welcome to BlinkPayroll, your space for pay stubs, taxes,…" at bounding box center [301, 310] width 597 height 220
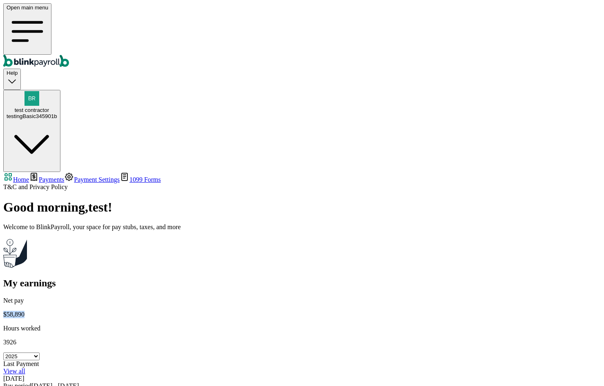
click at [109, 200] on div "Good morning , test ! Welcome to BlinkPayroll, your space for pay stubs, taxes,…" at bounding box center [301, 310] width 597 height 220
click at [114, 297] on div "Net pay $58,890 Hours worked 3926 Select year 2025 2024 2023 2022 2021" at bounding box center [301, 328] width 597 height 63
click at [123, 311] on p "$58,890" at bounding box center [301, 314] width 597 height 7
click at [113, 297] on div "Net pay $58,890 Hours worked 3926 Select year 2025 2024 2023 2022 2021" at bounding box center [301, 328] width 597 height 63
click at [140, 311] on p "$58,890" at bounding box center [301, 314] width 597 height 7
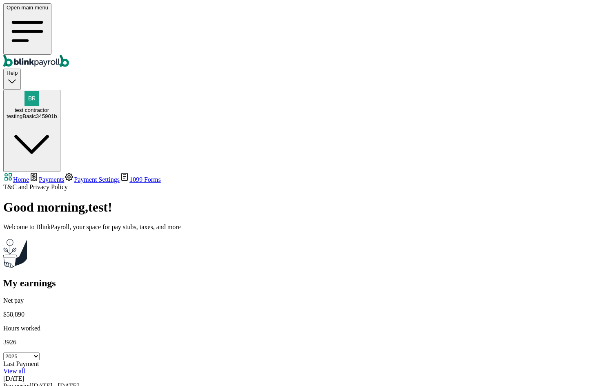
click at [55, 176] on span "Payments" at bounding box center [51, 179] width 25 height 7
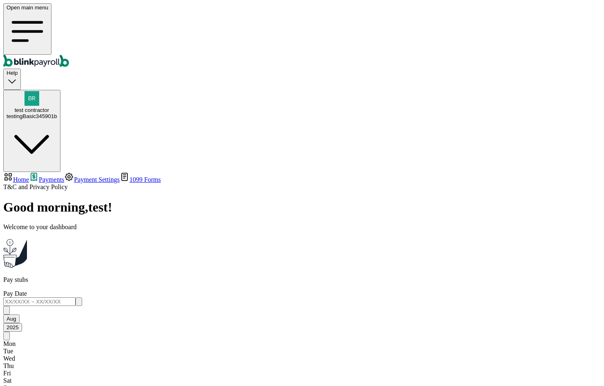
click at [49, 107] on span "test contractor" at bounding box center [32, 110] width 34 height 6
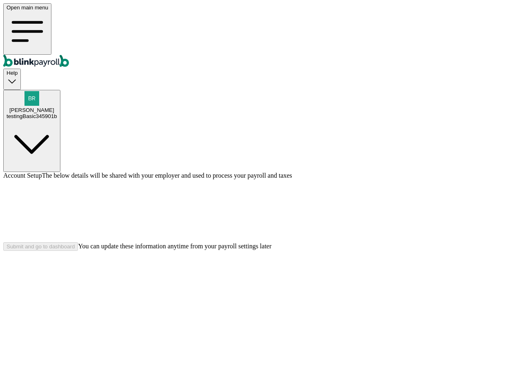
click at [508, 242] on div at bounding box center [263, 210] width 520 height 63
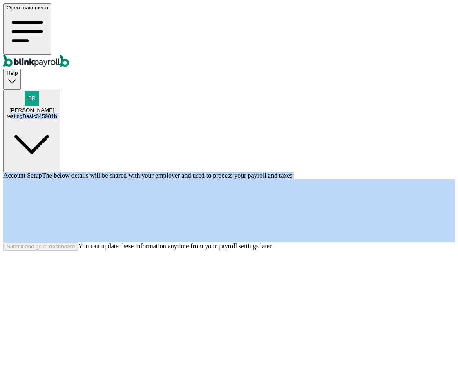
drag, startPoint x: 396, startPoint y: 28, endPoint x: 395, endPoint y: 20, distance: 7.8
click at [396, 30] on div "Open main menu Help [PERSON_NAME] testingBasic345901b Account Setup The below d…" at bounding box center [228, 126] width 451 height 247
click at [57, 113] on div "testingBasic345901b" at bounding box center [32, 116] width 51 height 6
click at [409, 172] on div "Account Setup The below details will be shared with your employer and used to p…" at bounding box center [228, 211] width 451 height 79
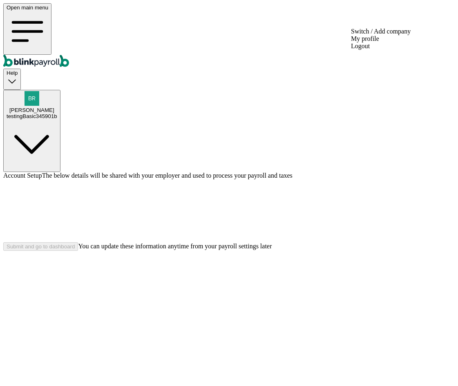
click at [54, 107] on span "[PERSON_NAME]" at bounding box center [31, 110] width 45 height 6
click at [75, 249] on div "Submit and go to dashboard" at bounding box center [41, 246] width 68 height 6
drag, startPoint x: 90, startPoint y: 77, endPoint x: 192, endPoint y: 113, distance: 107.8
click at [411, 3] on div "Open main menu Help josh rashford testingBasic345901b" at bounding box center [228, 87] width 451 height 169
click at [57, 113] on div "testingBasic345901b" at bounding box center [32, 116] width 51 height 6
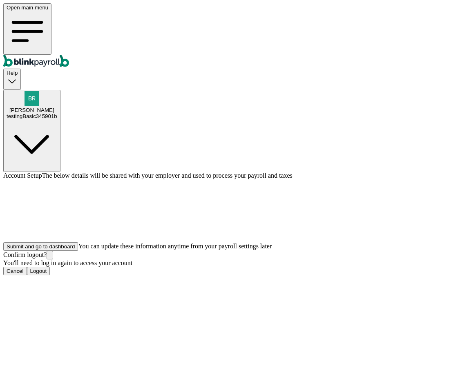
click at [277, 251] on div "Confirm logout? You'll need to log in again to access your account Cancel Logout" at bounding box center [228, 263] width 451 height 24
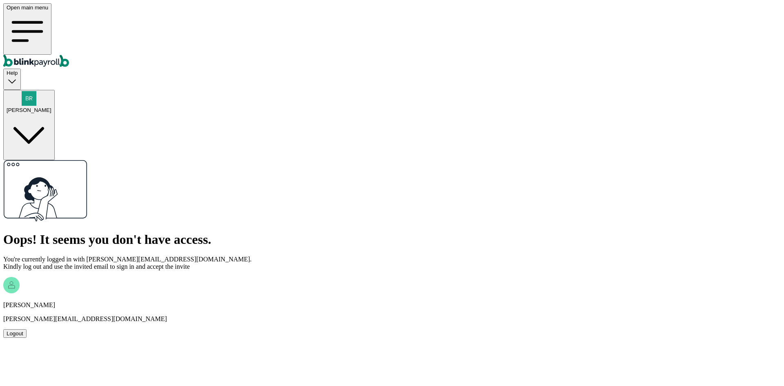
click at [23, 330] on div "Logout" at bounding box center [15, 333] width 17 height 6
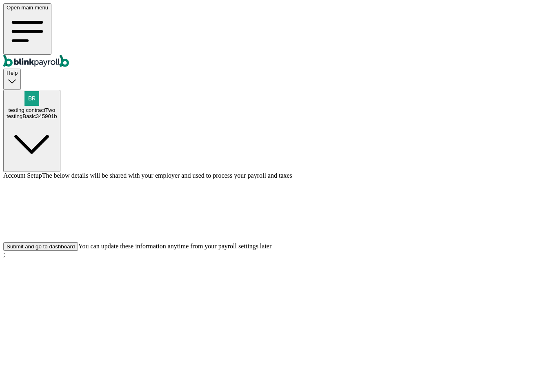
click at [75, 249] on div "Submit and go to dashboard" at bounding box center [41, 246] width 68 height 6
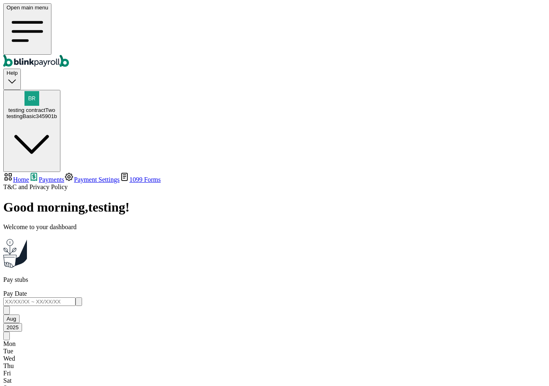
click at [29, 176] on span "Home" at bounding box center [21, 179] width 16 height 7
select select "2025"
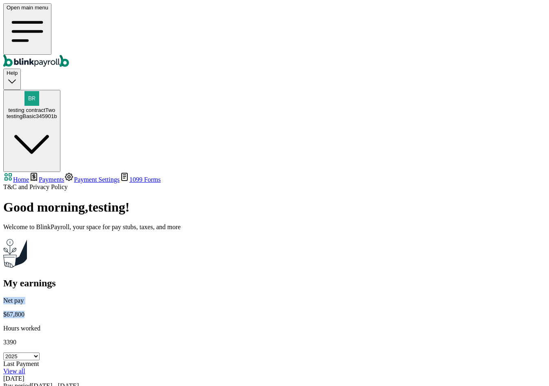
drag, startPoint x: 145, startPoint y: 121, endPoint x: 108, endPoint y: 110, distance: 38.6
click at [108, 200] on div "Good morning , testing ! Welcome to BlinkPayroll, your space for pay stubs, tax…" at bounding box center [274, 310] width 542 height 220
click at [165, 200] on div "Good morning , testing ! Welcome to BlinkPayroll, your space for pay stubs, tax…" at bounding box center [274, 310] width 542 height 220
click at [42, 176] on link "Payments" at bounding box center [46, 179] width 35 height 7
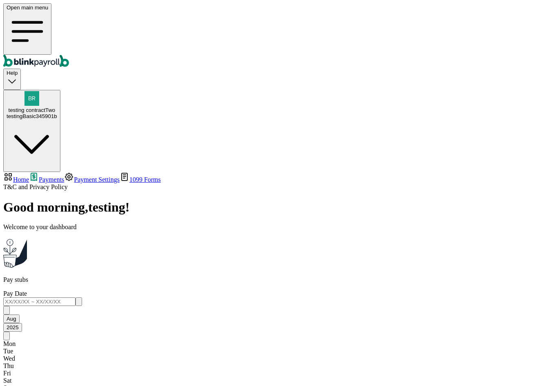
click at [29, 176] on span "Home" at bounding box center [21, 179] width 16 height 7
select select "2025"
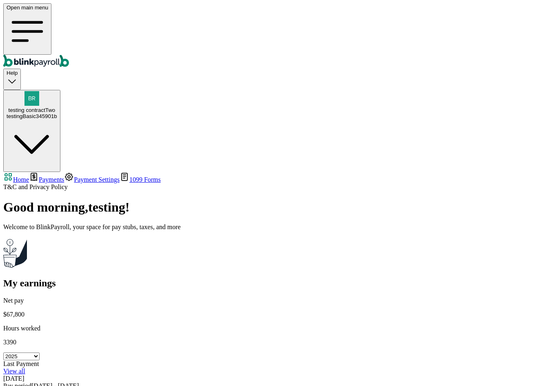
click at [74, 176] on span "Payment Settings" at bounding box center [97, 179] width 46 height 7
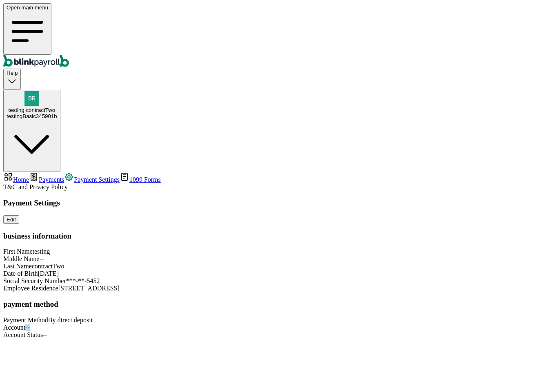
drag, startPoint x: 384, startPoint y: 296, endPoint x: 404, endPoint y: 298, distance: 20.4
click at [404, 324] on div "Account --" at bounding box center [274, 327] width 542 height 7
drag, startPoint x: 390, startPoint y: 319, endPoint x: 422, endPoint y: 323, distance: 32.9
click at [418, 322] on div "Payment Settings Edit business information First Name testing Middle Name -- La…" at bounding box center [274, 268] width 542 height 140
click at [427, 322] on div "Payment Settings Edit business information First Name testing Middle Name -- La…" at bounding box center [274, 268] width 542 height 140
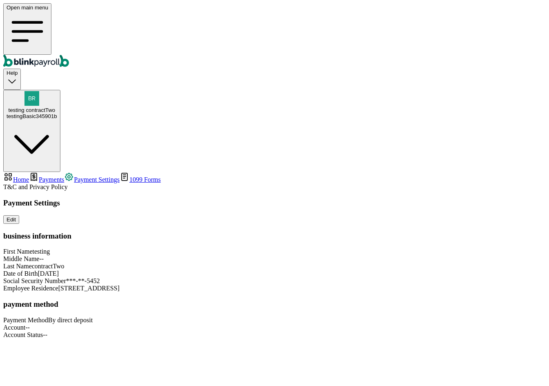
drag, startPoint x: 76, startPoint y: 121, endPoint x: 66, endPoint y: 112, distance: 13.6
click at [75, 172] on nav "Home Payments Payment Settings 1099 Forms T&C and Privacy Policy" at bounding box center [274, 181] width 542 height 19
click at [129, 176] on span "1099 Forms" at bounding box center [144, 179] width 31 height 7
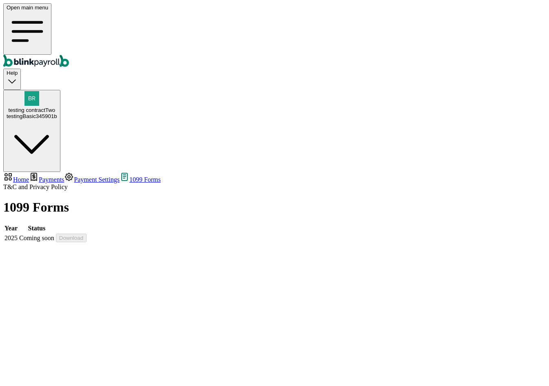
click at [74, 176] on span "Payment Settings" at bounding box center [97, 179] width 46 height 7
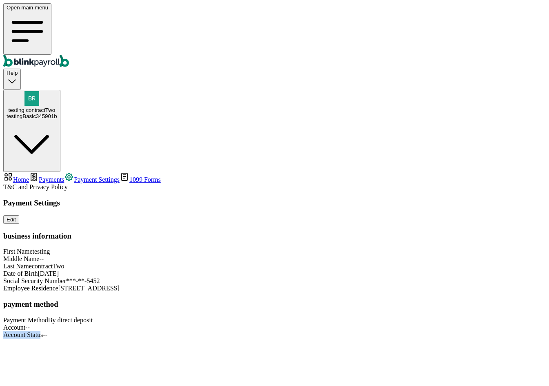
drag, startPoint x: 110, startPoint y: 340, endPoint x: 161, endPoint y: 352, distance: 52.1
click at [161, 338] on main "Payment Settings Edit business information First Name testing Middle Name -- La…" at bounding box center [274, 268] width 542 height 140
click at [162, 338] on main "Payment Settings Edit business information First Name testing Middle Name -- La…" at bounding box center [274, 268] width 542 height 140
click at [155, 336] on div "Payment Settings Edit business information First Name testing Middle Name -- La…" at bounding box center [274, 268] width 542 height 140
click at [57, 176] on span "Payments" at bounding box center [51, 179] width 25 height 7
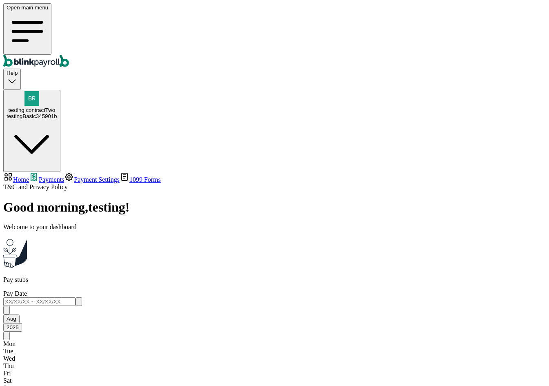
click at [57, 107] on div "testing contractTwo testingBasic345901b" at bounding box center [32, 113] width 51 height 12
click at [55, 107] on span "testing contractTwo" at bounding box center [31, 110] width 47 height 6
click at [57, 113] on div "testingBasic345901b" at bounding box center [32, 116] width 51 height 6
drag, startPoint x: 526, startPoint y: 11, endPoint x: 537, endPoint y: 13, distance: 11.4
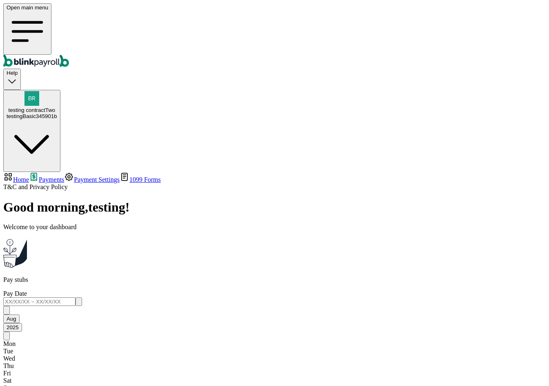
click at [74, 176] on span "Payment Settings" at bounding box center [97, 179] width 46 height 7
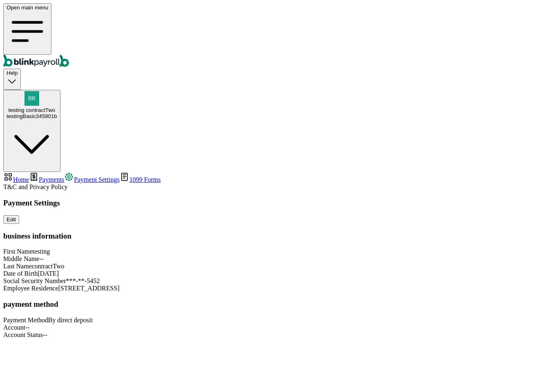
click at [29, 176] on link "Home" at bounding box center [16, 179] width 26 height 7
select select "2025"
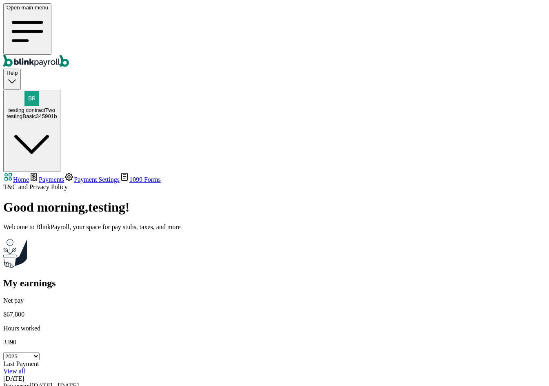
click at [45, 176] on span "Payments" at bounding box center [51, 179] width 25 height 7
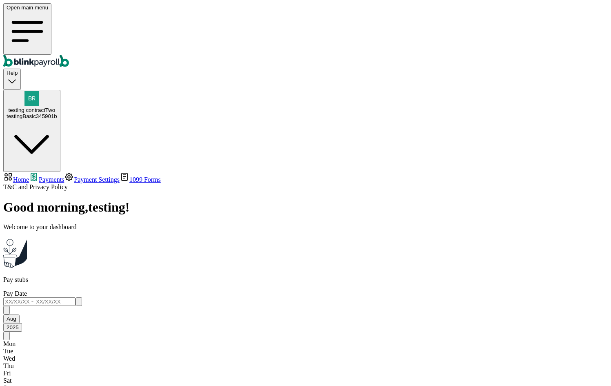
drag, startPoint x: 116, startPoint y: 92, endPoint x: 128, endPoint y: 92, distance: 12.7
drag, startPoint x: 128, startPoint y: 92, endPoint x: 176, endPoint y: 95, distance: 48.2
click at [166, 276] on div "Pay stubs Pay Date Aug 2025 Mon Tue Wed Thu Fri Sat Sun 28 29 30 31 1 2 3 4 5 6…" at bounding box center [305, 344] width 605 height 136
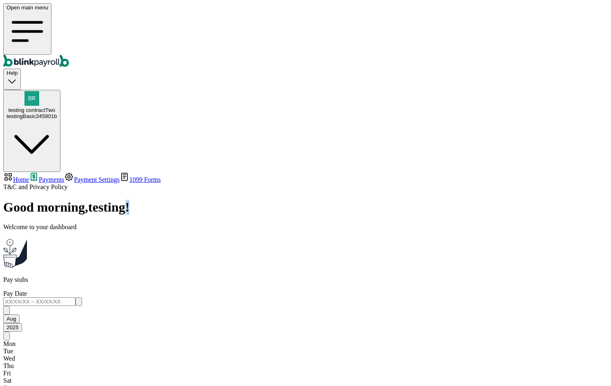
drag, startPoint x: 182, startPoint y: 47, endPoint x: 187, endPoint y: 47, distance: 4.9
click at [187, 200] on div "Good morning , testing ! Welcome to your dashboard" at bounding box center [305, 235] width 605 height 70
click at [183, 276] on div "Pay stubs Pay Date Aug 2025 Mon Tue Wed Thu Fri Sat Sun 28 29 30 31 1 2 3 4 5 6…" at bounding box center [305, 344] width 605 height 136
click at [29, 176] on span "Home" at bounding box center [21, 179] width 16 height 7
select select "2025"
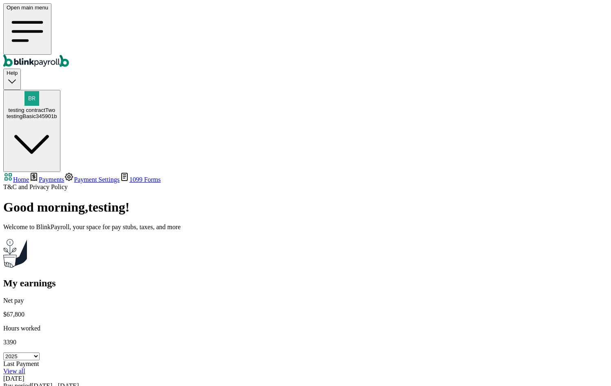
click at [54, 176] on span "Payments" at bounding box center [51, 179] width 25 height 7
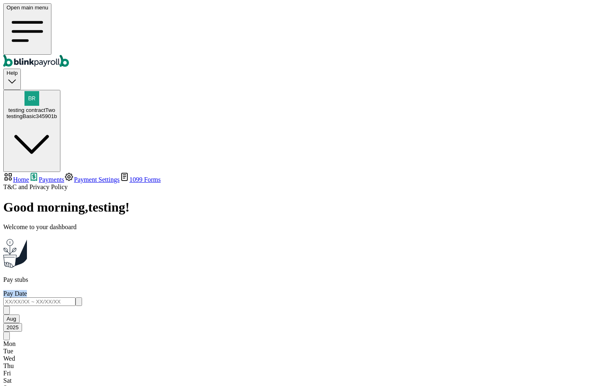
drag, startPoint x: 417, startPoint y: 87, endPoint x: 378, endPoint y: 84, distance: 39.3
click at [378, 276] on div "Pay stubs Pay Date Aug 2025 Mon Tue Wed Thu Fri Sat Sun 28 29 30 31 1 2 3 4 5 6…" at bounding box center [305, 344] width 605 height 136
click at [438, 200] on div "Good morning , testing ! Welcome to your dashboard" at bounding box center [305, 235] width 605 height 70
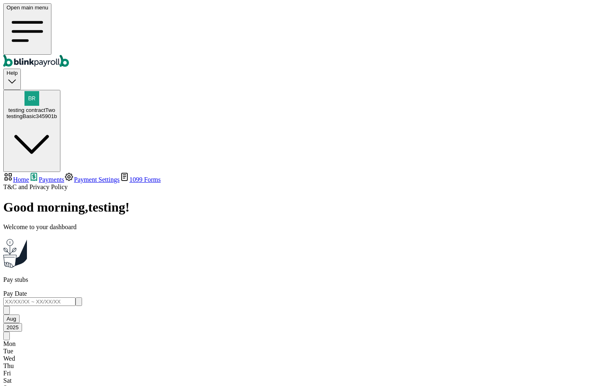
click at [76, 297] on input "text" at bounding box center [39, 301] width 72 height 9
click at [76, 297] on input "08/01/2025 ~ 08/08/2025" at bounding box center [39, 301] width 72 height 9
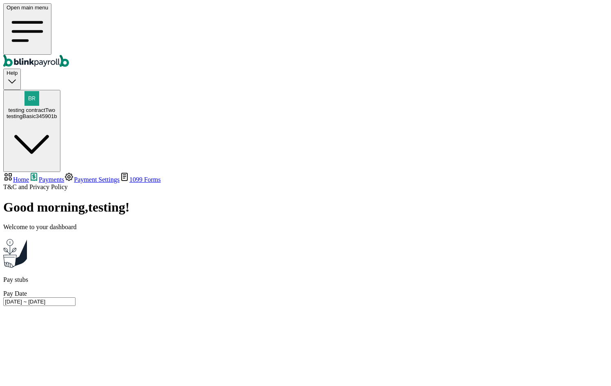
click at [76, 297] on input "08/01/2025 ~ 08/08/2025" at bounding box center [39, 301] width 72 height 9
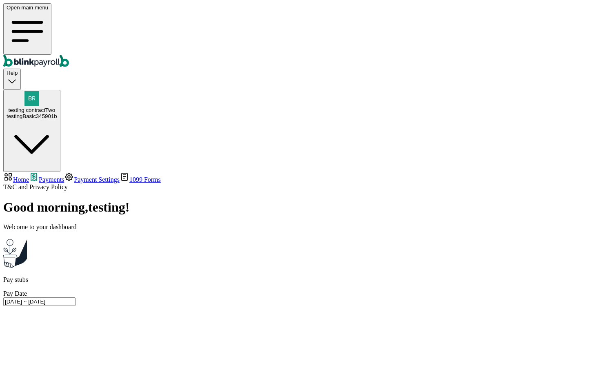
click at [76, 297] on input "07/08/2025 ~ 08/01/2025" at bounding box center [39, 301] width 72 height 9
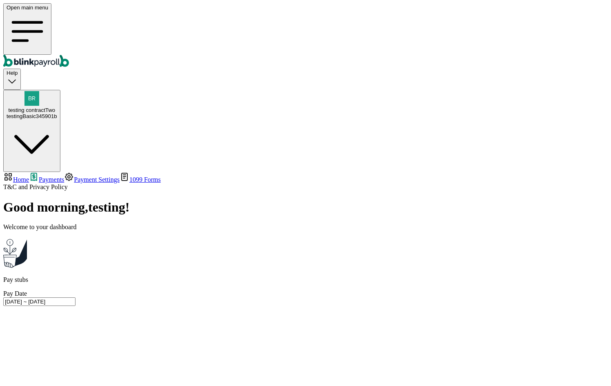
type input "06/03/2025 ~ 06/20/2025"
click at [76, 297] on input "06/03/2025 ~ 06/20/2025" at bounding box center [39, 301] width 72 height 9
click at [29, 176] on span "Home" at bounding box center [21, 179] width 16 height 7
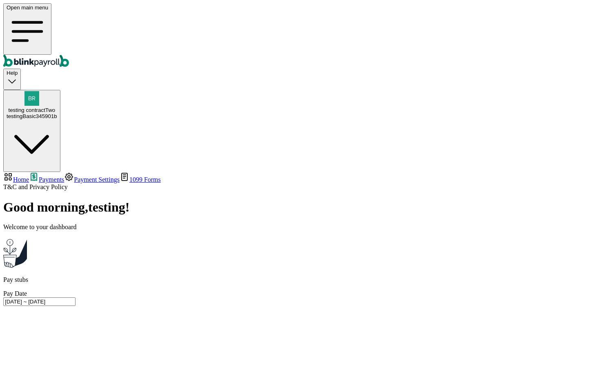
select select "2025"
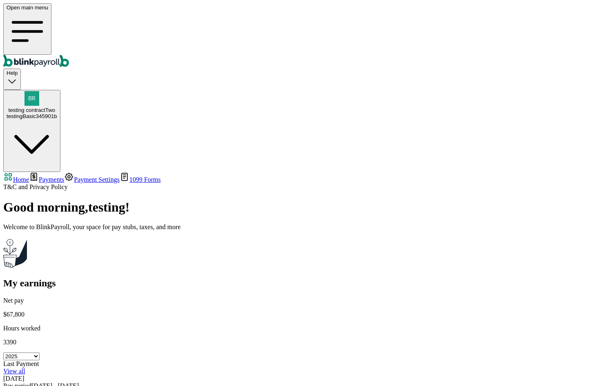
click at [18, 76] on icon "button" at bounding box center [12, 81] width 11 height 11
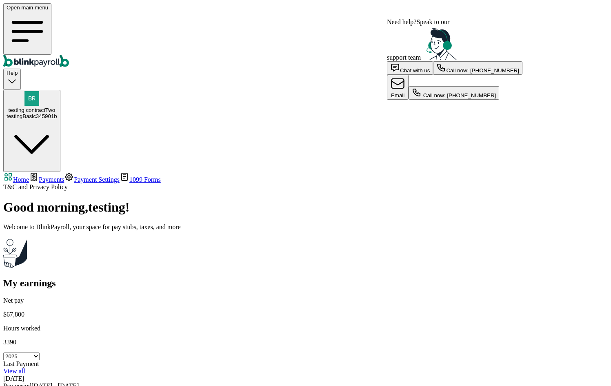
click at [18, 70] on div "Help" at bounding box center [12, 79] width 11 height 18
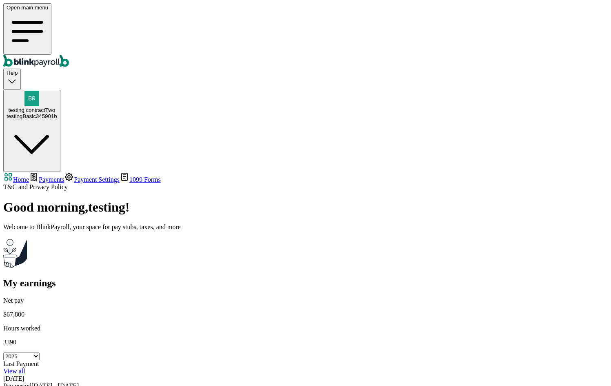
drag, startPoint x: 158, startPoint y: 185, endPoint x: 112, endPoint y: 183, distance: 45.4
click at [58, 176] on span "Payments" at bounding box center [51, 179] width 25 height 7
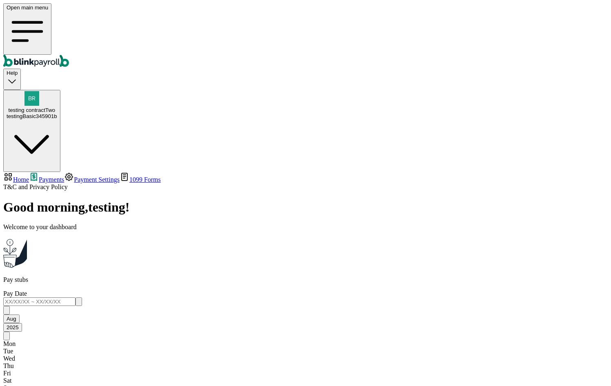
drag, startPoint x: 122, startPoint y: 151, endPoint x: 153, endPoint y: 152, distance: 31.0
click at [76, 297] on input "text" at bounding box center [39, 301] width 72 height 9
click at [7, 312] on icon "button" at bounding box center [7, 312] width 0 height 0
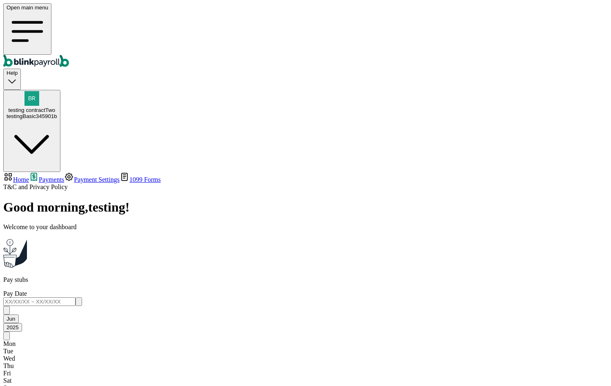
click at [76, 297] on input "06/04/2025 ~ 07/01/2025" at bounding box center [39, 301] width 72 height 9
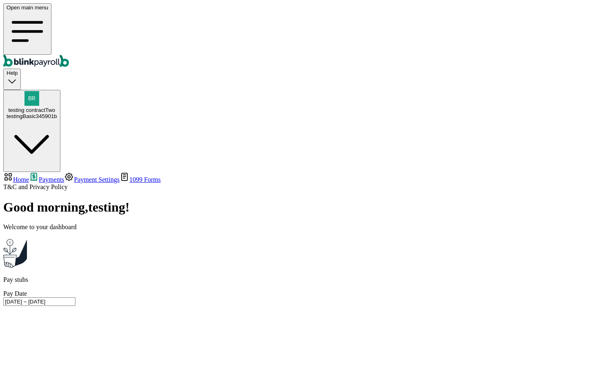
click at [76, 297] on input "06/04/2025 ~ 06/04/2025" at bounding box center [39, 301] width 72 height 9
type input "06/04/2025 ~ 06/30/2025"
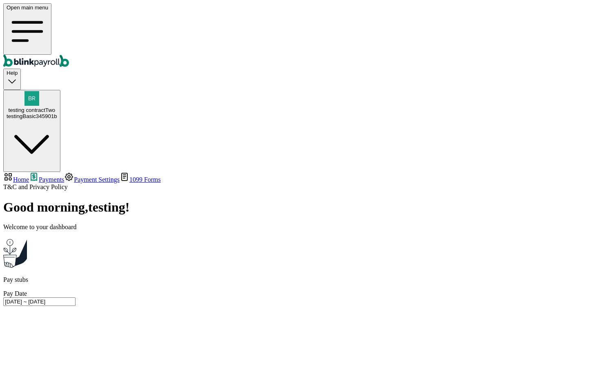
click at [66, 176] on link "Payment Settings" at bounding box center [92, 179] width 56 height 7
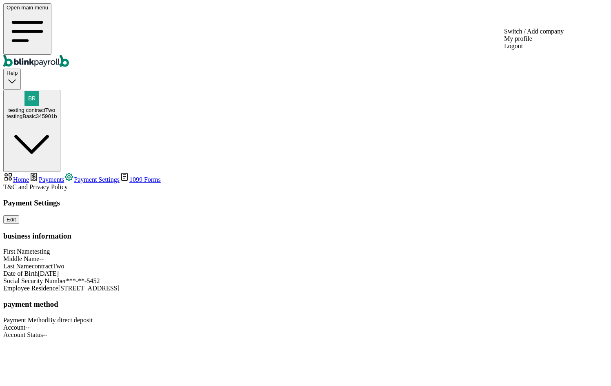
click at [57, 113] on div "testingBasic345901b" at bounding box center [32, 116] width 51 height 6
copy span "branko+te23st-01@blinkpayroll.com"
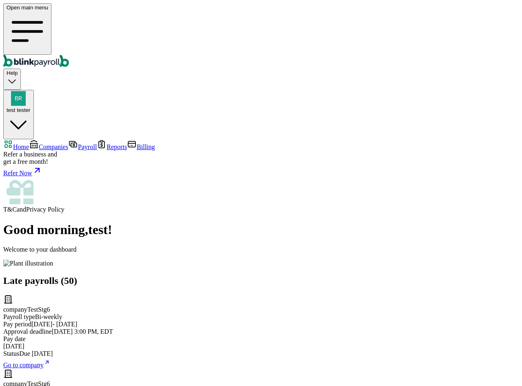
click at [41, 143] on span "Companies" at bounding box center [53, 146] width 29 height 7
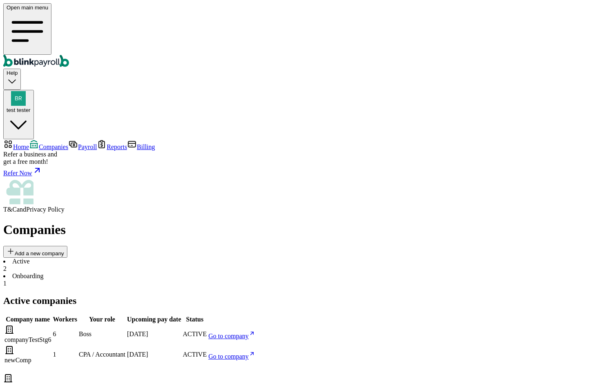
click at [448, 272] on main "Companies Add a new company Active 2 Onboarding 1 Active companies Company name…" at bounding box center [297, 380] width 588 height 316
click at [249, 332] on span "Go to company" at bounding box center [228, 335] width 40 height 7
click at [31, 107] on span "test tester" at bounding box center [19, 110] width 24 height 6
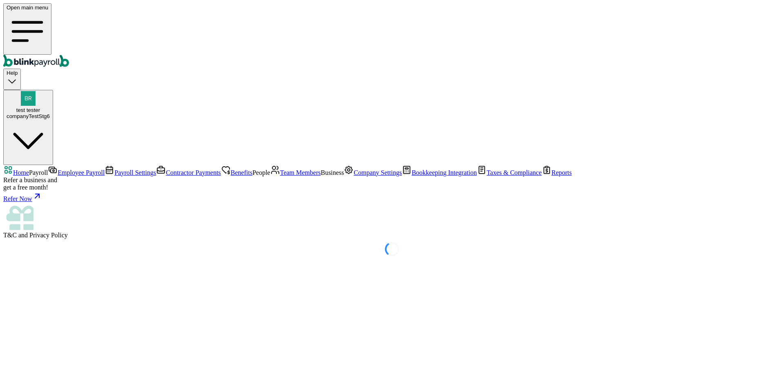
click at [270, 176] on link "Team Members" at bounding box center [295, 172] width 51 height 7
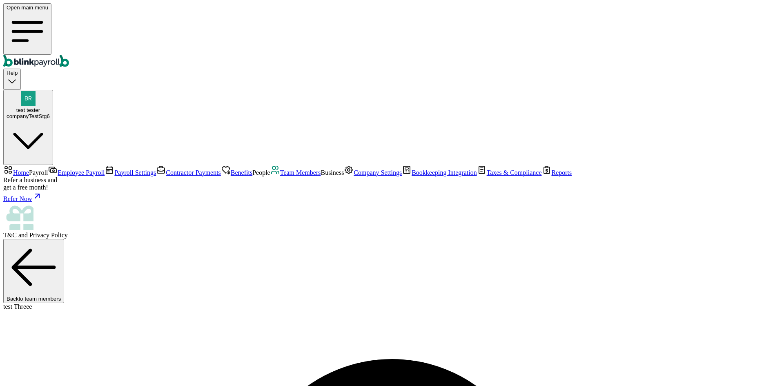
select select "32 1/2 18th St S"
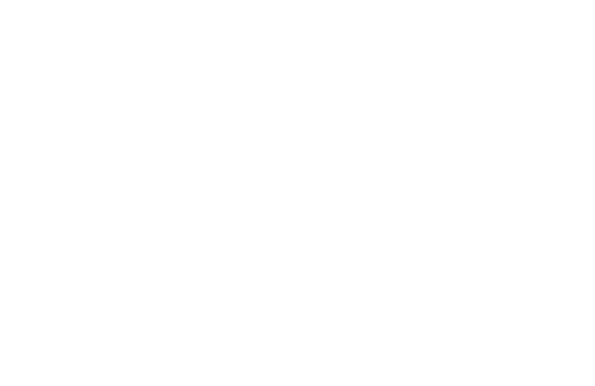
select select "2025"
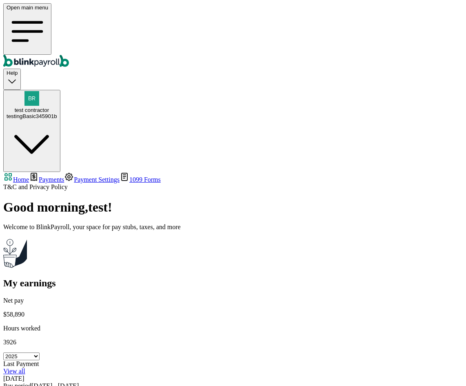
click at [55, 176] on span "Payments" at bounding box center [51, 179] width 25 height 7
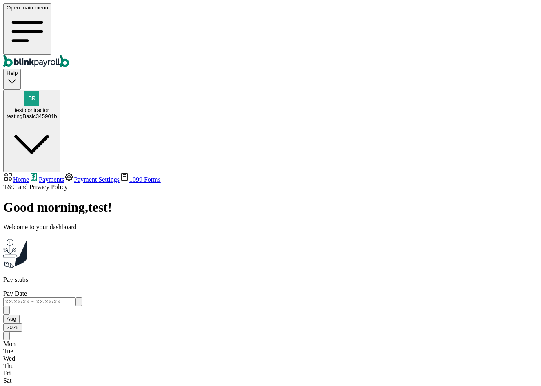
scroll to position [699, 0]
drag, startPoint x: 180, startPoint y: 144, endPoint x: 398, endPoint y: 315, distance: 277.1
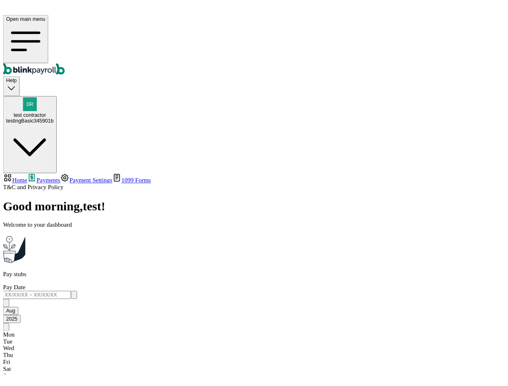
scroll to position [5, 0]
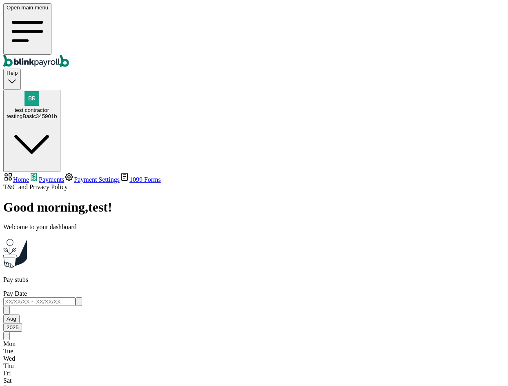
click at [57, 113] on div "testingBasic345901b" at bounding box center [32, 116] width 51 height 6
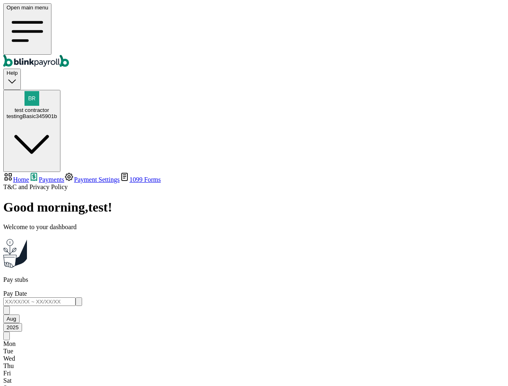
copy span "branko+test-jj-01@blinkpayroll.com"
click at [484, 311] on main "Good morning , test ! Welcome to your dashboard Pay stubs Pay Date Aug 2025 Mon…" at bounding box center [253, 316] width 501 height 232
click at [64, 176] on link "Payment Settings" at bounding box center [92, 179] width 56 height 7
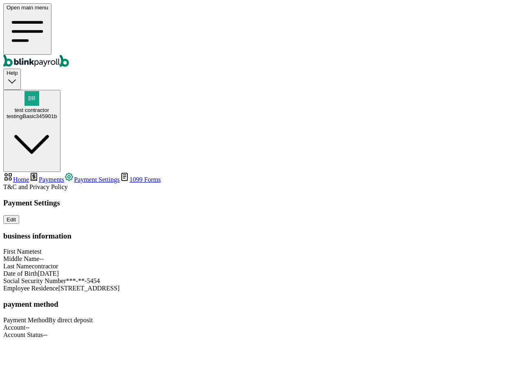
click at [43, 176] on span "Payments" at bounding box center [51, 179] width 25 height 7
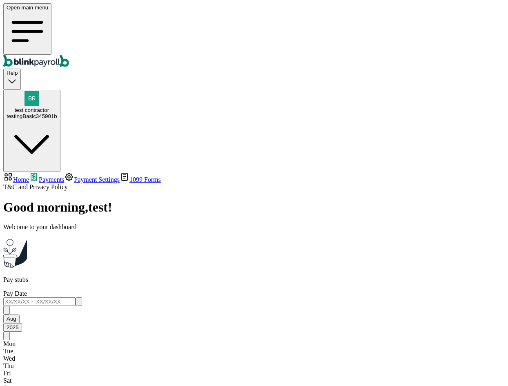
click at [57, 113] on div "testingBasic345901b" at bounding box center [32, 116] width 51 height 6
click at [49, 107] on span "test contractor" at bounding box center [32, 110] width 34 height 6
click at [57, 113] on div "testingBasic345901b" at bounding box center [32, 116] width 51 height 6
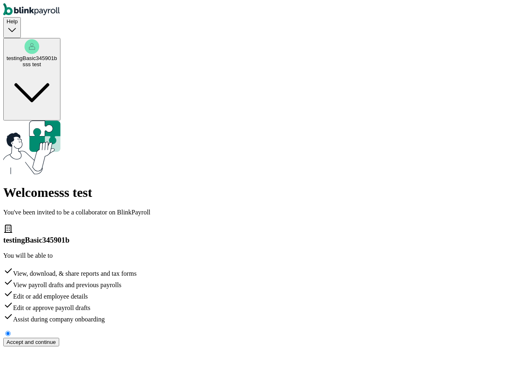
click at [56, 339] on div "Accept and continue" at bounding box center [31, 342] width 49 height 6
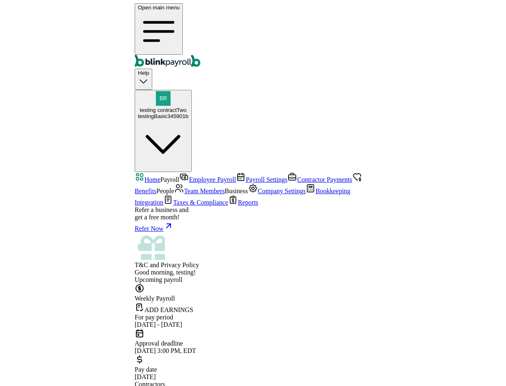
scroll to position [282, 0]
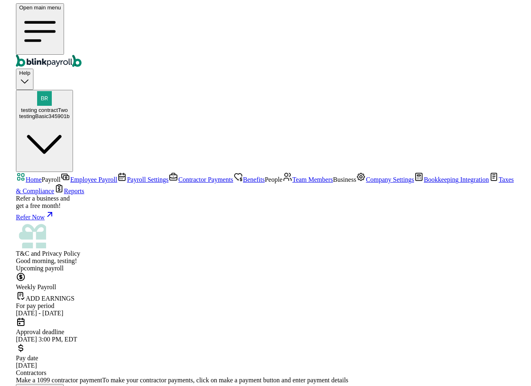
scroll to position [0, 0]
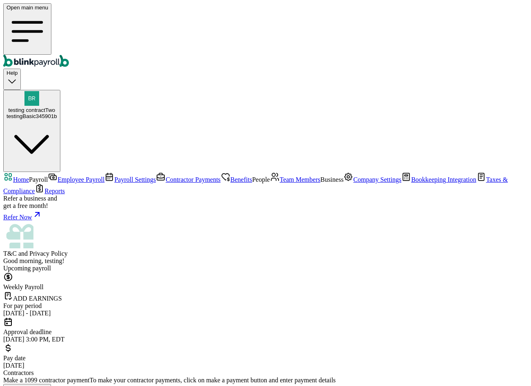
click at [57, 113] on div "testingBasic345901b" at bounding box center [32, 116] width 51 height 6
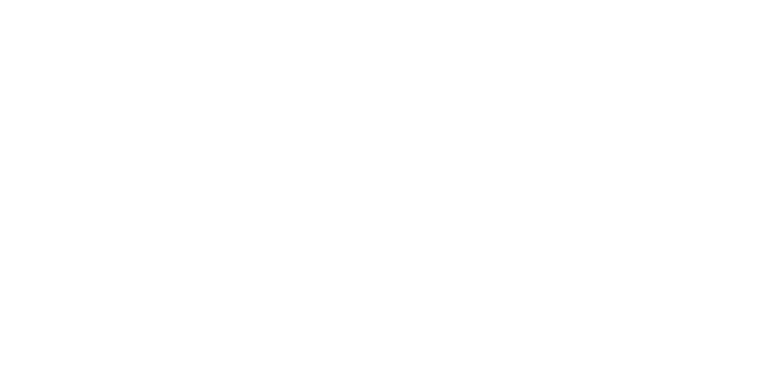
select select "2025"
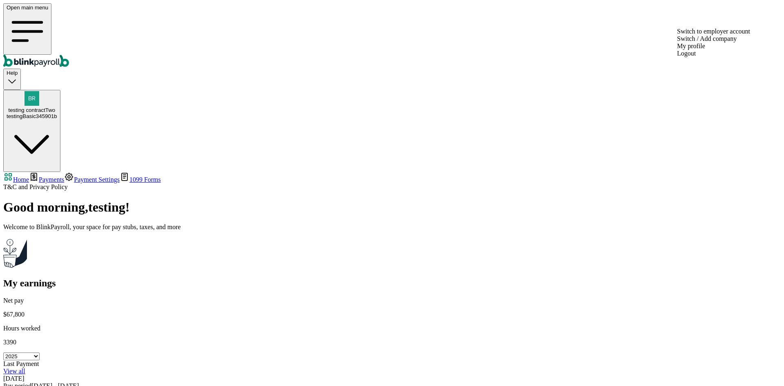
click at [57, 113] on div "testingBasic345901b" at bounding box center [32, 116] width 51 height 6
click at [40, 176] on span "Payments" at bounding box center [51, 179] width 25 height 7
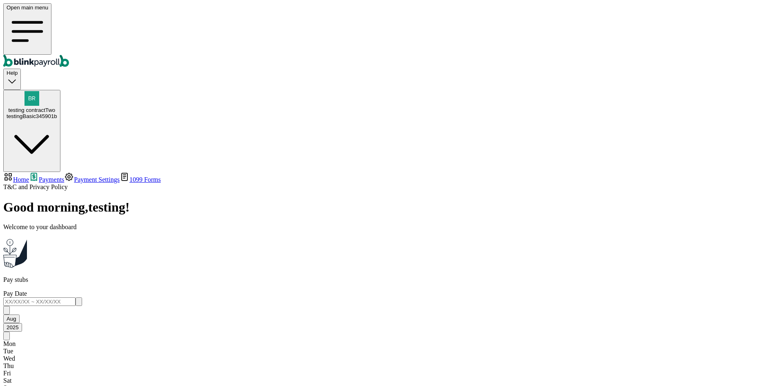
click at [55, 107] on span "testing contractTwo" at bounding box center [31, 110] width 47 height 6
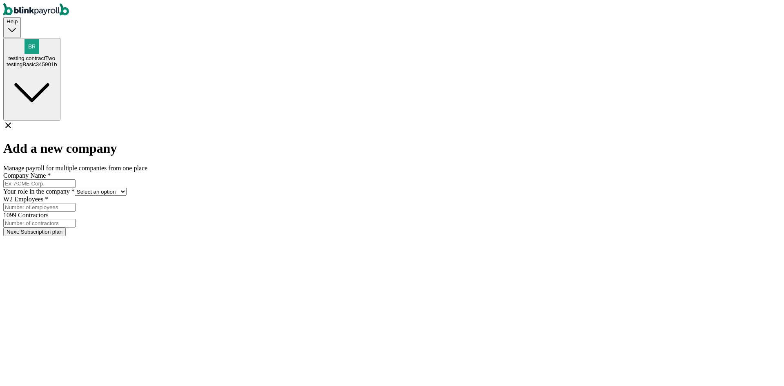
click at [329, 179] on div at bounding box center [391, 183] width 777 height 9
click at [76, 179] on input "Company Name *" at bounding box center [39, 183] width 72 height 9
type input "newCompaQA-01"
click at [360, 172] on form "Company Name * newCompaQA-01 Your role in the company * Select an option Busine…" at bounding box center [391, 204] width 777 height 64
click at [127, 188] on select "Select an option Business owner HR CPA / Accountant Other" at bounding box center [101, 192] width 52 height 8
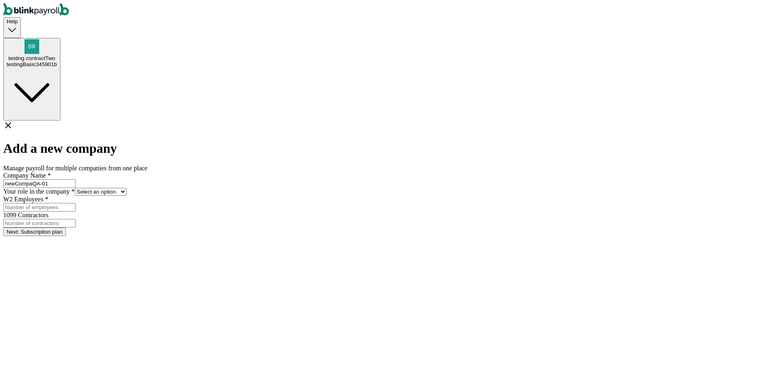
select select "owner"
click at [127, 188] on select "Select an option Business owner HR CPA / Accountant Other" at bounding box center [101, 192] width 52 height 8
click at [76, 203] on input "W2 Employees *" at bounding box center [39, 207] width 72 height 9
type input "1"
click at [76, 219] on input "1099 Contractors" at bounding box center [39, 223] width 72 height 9
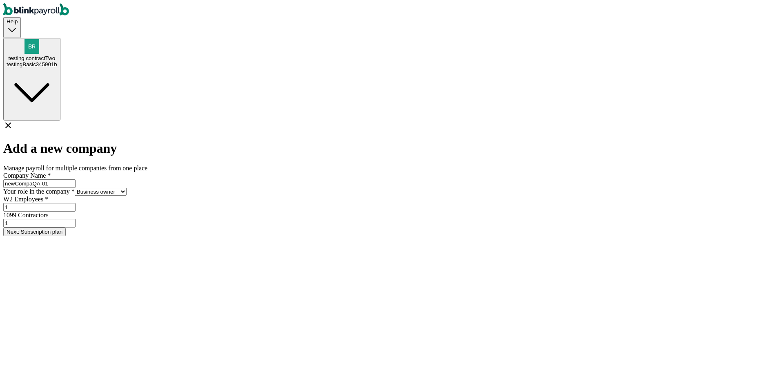
type input "1"
click at [66, 227] on button "Next: Subscription plan" at bounding box center [34, 231] width 62 height 9
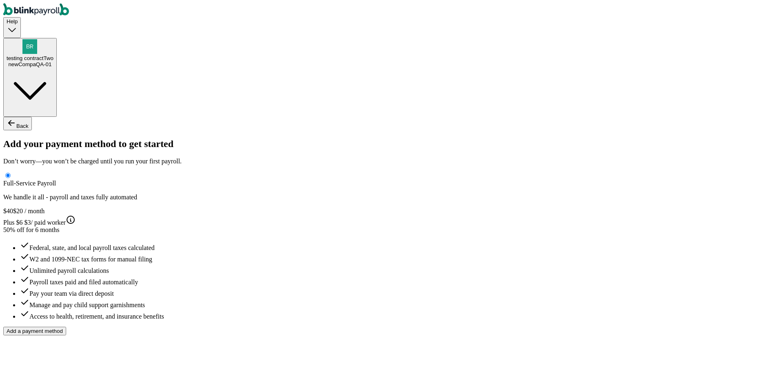
type input "test"
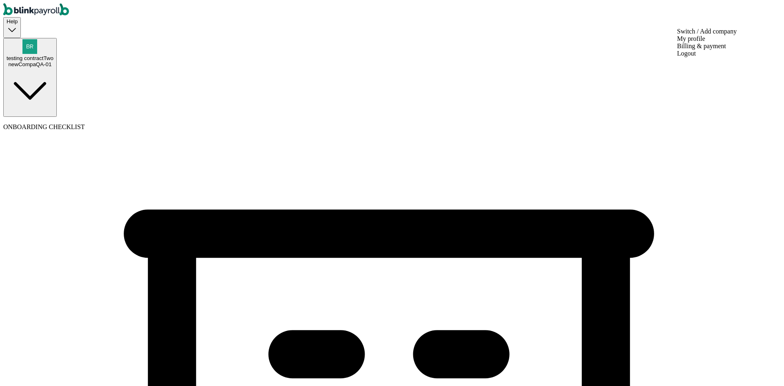
click at [53, 61] on div "newCompaQA-01" at bounding box center [30, 64] width 47 height 6
copy span "[PERSON_NAME][EMAIL_ADDRESS][DOMAIN_NAME]"
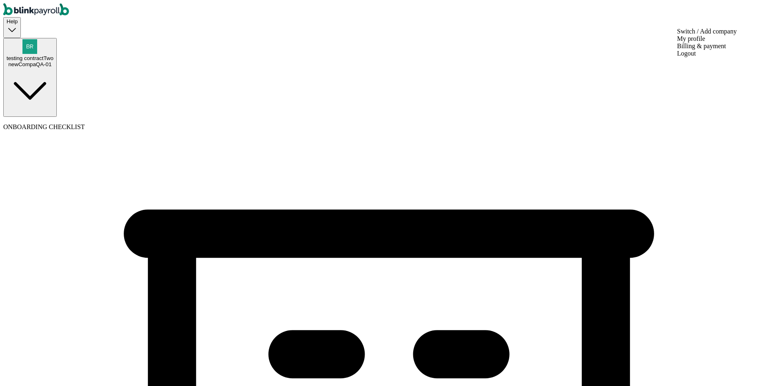
click at [53, 61] on div "newCompaQA-01" at bounding box center [30, 64] width 47 height 6
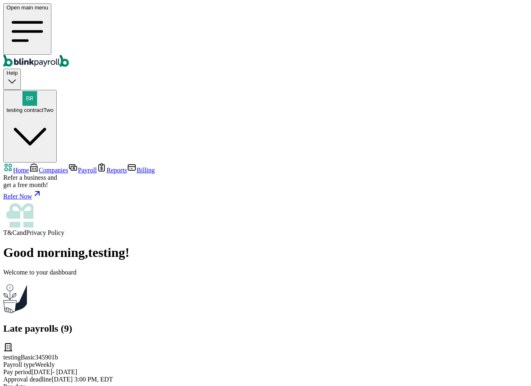
click at [65, 167] on link "Companies" at bounding box center [48, 170] width 39 height 7
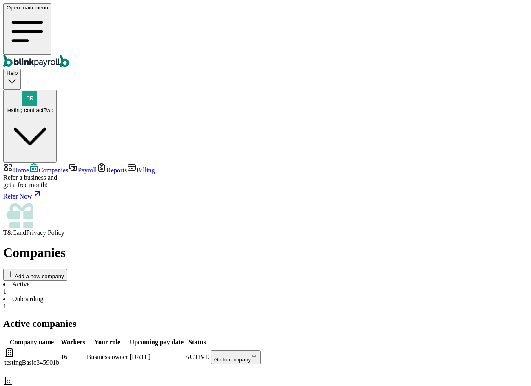
click at [179, 295] on li "Onboarding 1" at bounding box center [265, 302] width 525 height 15
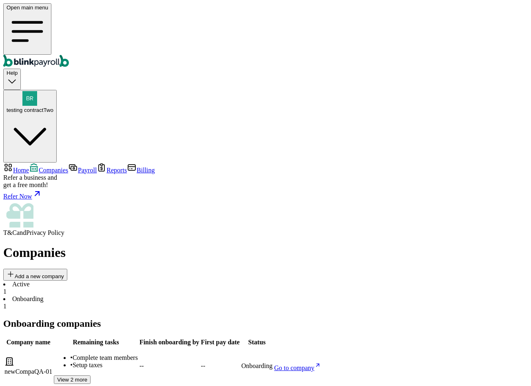
click at [7, 288] on span "1" at bounding box center [4, 291] width 3 height 7
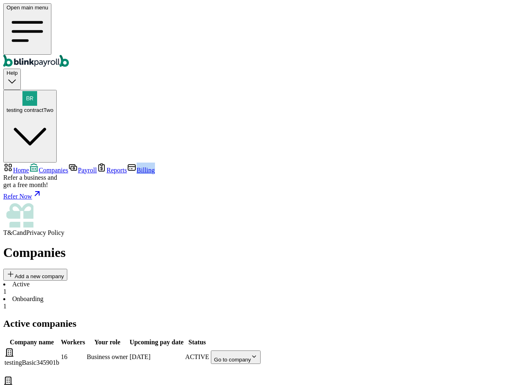
click at [61, 162] on nav "Home Companies Payroll Reports Billing Refer a business and get a free month! R…" at bounding box center [265, 199] width 525 height 74
click at [137, 167] on span "Billing" at bounding box center [146, 170] width 18 height 7
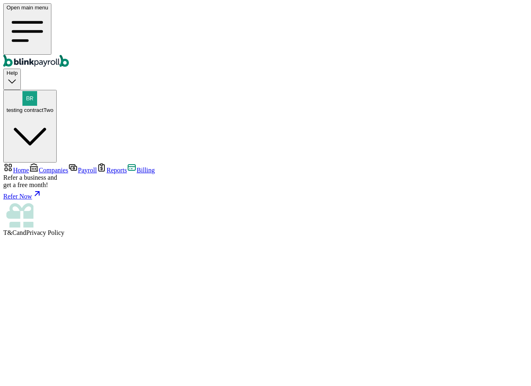
click at [133, 236] on main at bounding box center [265, 246] width 525 height 20
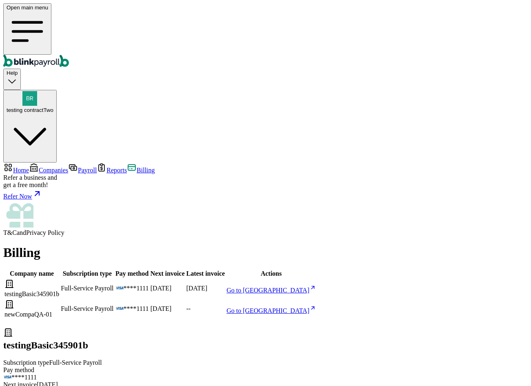
click at [309, 287] on span "Go to [GEOGRAPHIC_DATA]" at bounding box center [268, 290] width 83 height 7
drag, startPoint x: 198, startPoint y: 102, endPoint x: 215, endPoint y: 98, distance: 18.1
click at [60, 278] on td "testingBasic345901b" at bounding box center [32, 288] width 56 height 20
click at [97, 167] on link "Reports" at bounding box center [112, 170] width 30 height 7
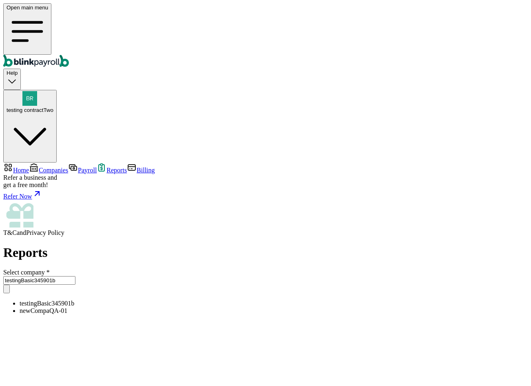
click at [76, 276] on input "testingBasic345901b" at bounding box center [39, 280] width 72 height 9
click at [162, 245] on div "Reports Select company * testingBasic345901b testingBasic345901b newCompaQA-01" at bounding box center [265, 314] width 525 height 139
click at [78, 167] on span "Payroll" at bounding box center [87, 170] width 19 height 7
click at [192, 276] on li "Approved" at bounding box center [265, 279] width 525 height 7
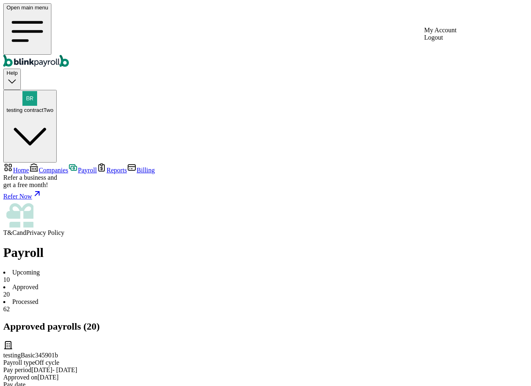
click at [53, 91] on div "testing contractTwo" at bounding box center [30, 102] width 47 height 22
copy span "[PERSON_NAME][EMAIL_ADDRESS][DOMAIN_NAME]"
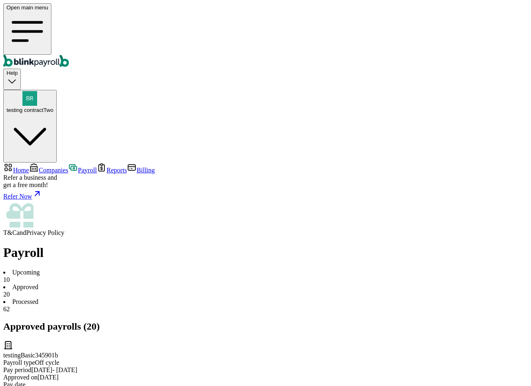
click at [56, 167] on span "Companies" at bounding box center [53, 170] width 29 height 7
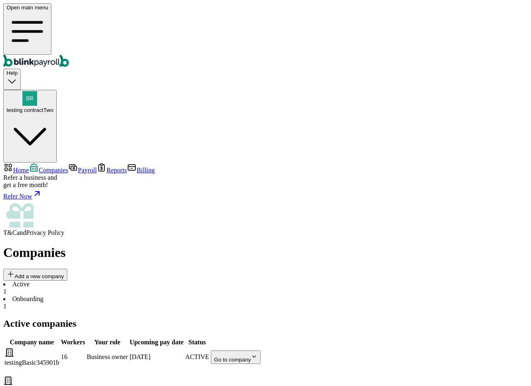
click at [29, 167] on span "Home" at bounding box center [21, 170] width 16 height 7
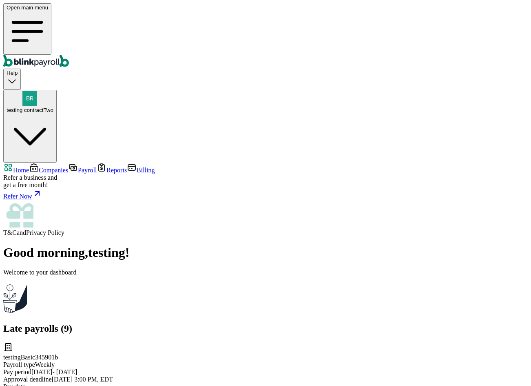
click at [68, 167] on link "Companies" at bounding box center [48, 170] width 39 height 7
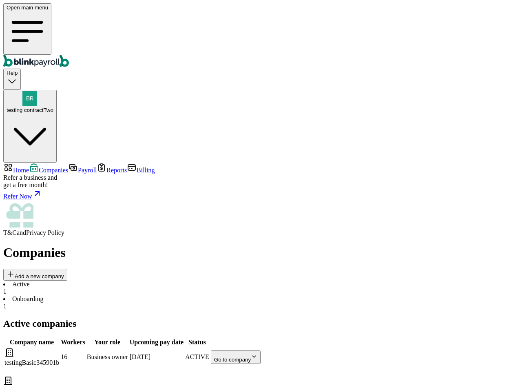
click at [491, 147] on body "Open main menu Help testing contractTwo Home Companies Payroll Reports Billing …" at bounding box center [265, 232] width 525 height 458
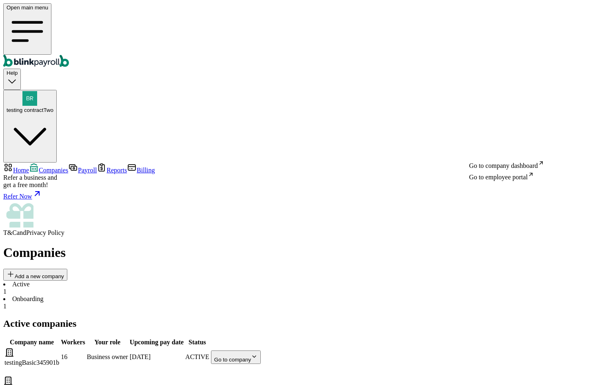
click at [522, 142] on body "Open main menu Help testing contractTwo Home Companies Payroll Reports Billing …" at bounding box center [298, 232] width 591 height 458
click at [137, 167] on span "Billing" at bounding box center [146, 170] width 18 height 7
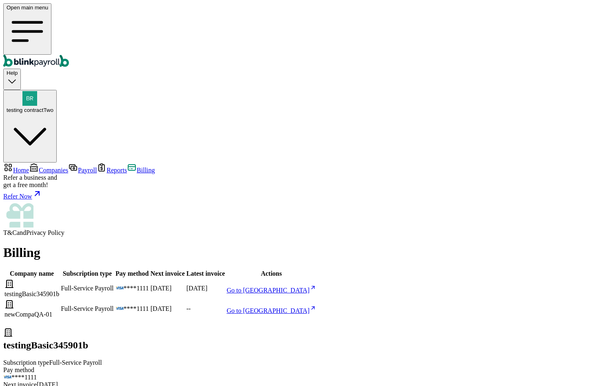
click at [309, 287] on span "Go to billing center" at bounding box center [268, 290] width 83 height 7
drag, startPoint x: 438, startPoint y: 135, endPoint x: 429, endPoint y: 136, distance: 8.7
click at [226, 299] on td "--" at bounding box center [206, 309] width 40 height 20
click at [78, 167] on span "Payroll" at bounding box center [87, 170] width 19 height 7
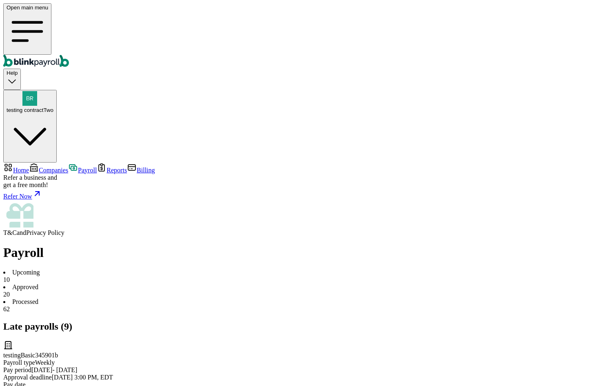
scroll to position [129, 0]
click at [198, 283] on li "Approved 20" at bounding box center [298, 290] width 591 height 15
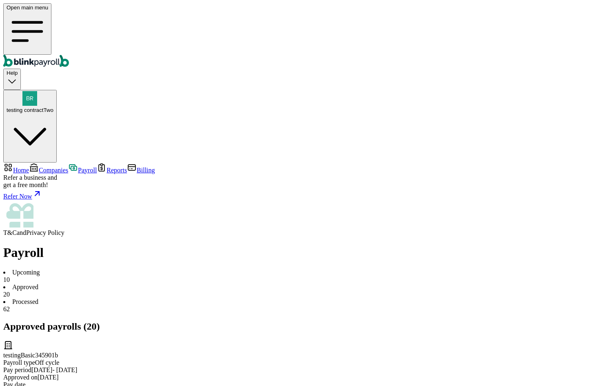
click at [255, 298] on li "Processed 62" at bounding box center [298, 305] width 591 height 15
click at [253, 298] on li "Processed 62" at bounding box center [298, 305] width 591 height 15
click at [29, 167] on link "Home" at bounding box center [16, 170] width 26 height 7
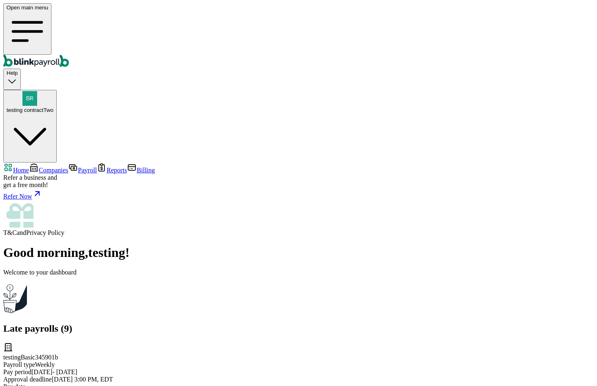
click at [53, 107] on span "testing contractTwo" at bounding box center [30, 110] width 47 height 6
click at [41, 167] on link "Companies" at bounding box center [48, 170] width 39 height 7
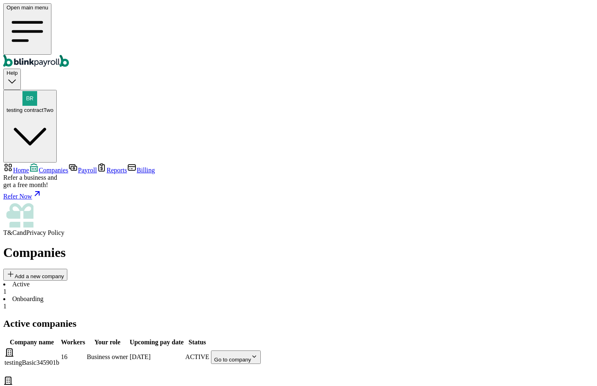
click at [261, 347] on td "Go to company" at bounding box center [236, 357] width 51 height 20
click at [516, 144] on body "Open main menu Help testing contractTwo Home Companies Payroll Reports Billing …" at bounding box center [298, 232] width 591 height 458
click at [507, 152] on body "Open main menu Help testing contractTwo Home Companies Payroll Reports Billing …" at bounding box center [298, 232] width 591 height 458
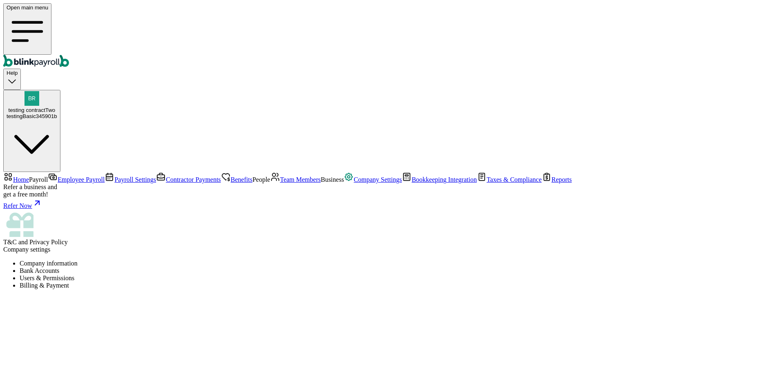
click at [62, 176] on span "Employee Payroll" at bounding box center [81, 179] width 47 height 7
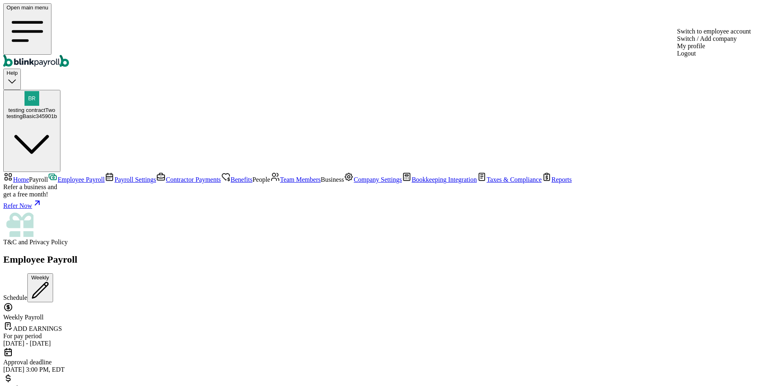
click at [55, 107] on span "testing contractTwo" at bounding box center [31, 110] width 47 height 6
click at [353, 183] on span "Company Settings" at bounding box center [377, 179] width 48 height 7
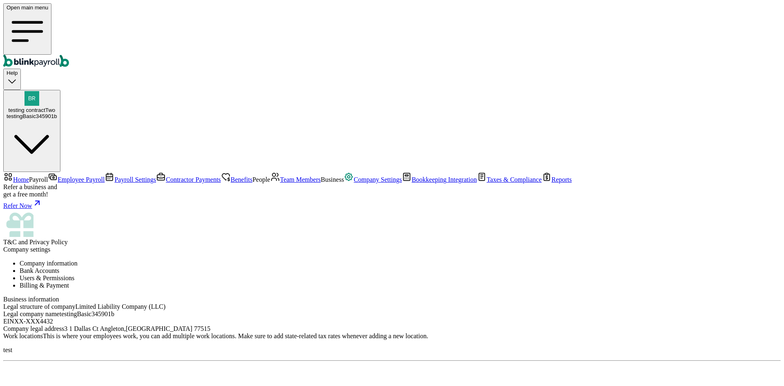
click at [60, 90] on button "testing contractTwo testingBasic345901b" at bounding box center [31, 131] width 57 height 82
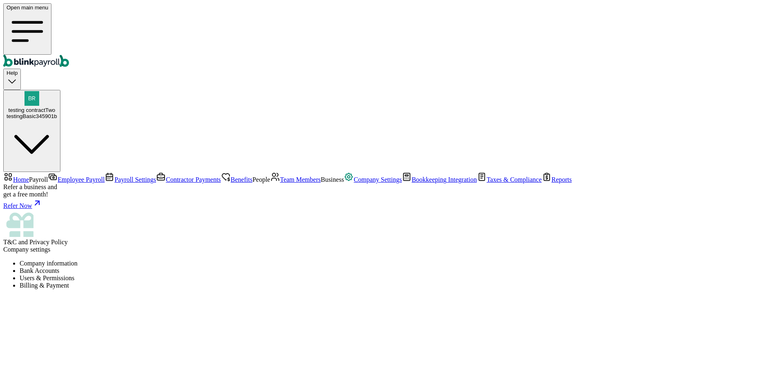
click at [266, 260] on ul "Company information Bank Accounts Users & Permissions Billing & Payment" at bounding box center [391, 274] width 777 height 29
click at [276, 260] on ul "Company information Bank Accounts Users & Permissions Billing & Payment" at bounding box center [391, 274] width 777 height 29
click at [258, 260] on ul "Company information Bank Accounts Users & Permissions Billing & Payment" at bounding box center [391, 274] width 777 height 29
click at [219, 274] on li "Users & Permissions" at bounding box center [400, 277] width 761 height 7
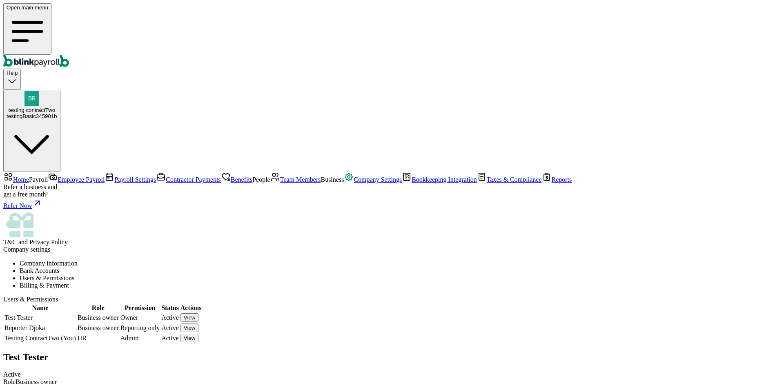
click at [163, 260] on li "Company information" at bounding box center [400, 263] width 761 height 7
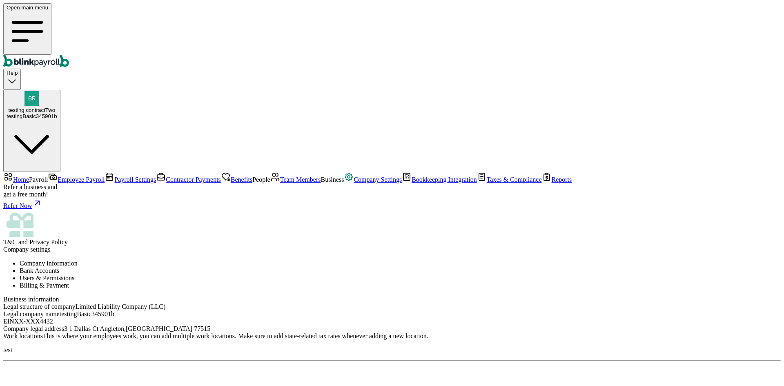
click at [272, 260] on ul "Company information Bank Accounts Users & Permissions Billing & Payment" at bounding box center [391, 274] width 777 height 29
click at [60, 90] on button "testing contractTwo testingBasic345901b" at bounding box center [31, 131] width 57 height 82
drag, startPoint x: 262, startPoint y: 68, endPoint x: 382, endPoint y: 83, distance: 121.4
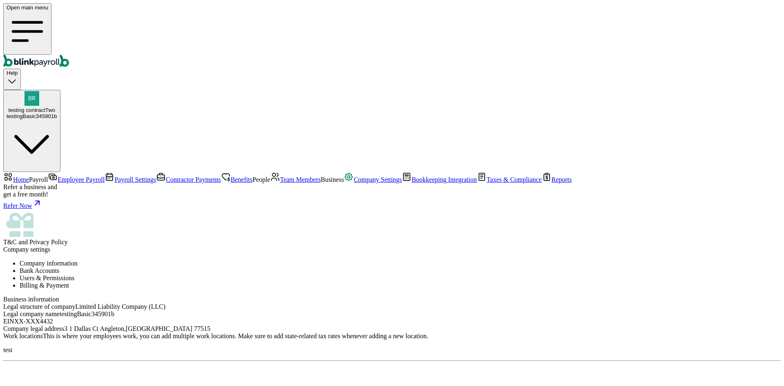
click at [221, 274] on li "Users & Permissions" at bounding box center [400, 277] width 761 height 7
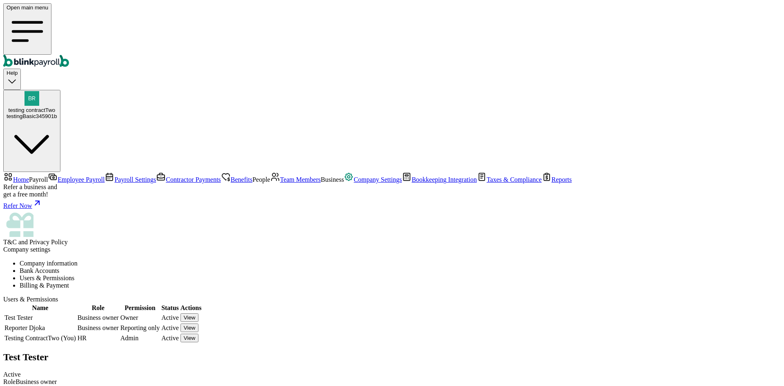
click at [134, 260] on li "Company information" at bounding box center [400, 263] width 761 height 7
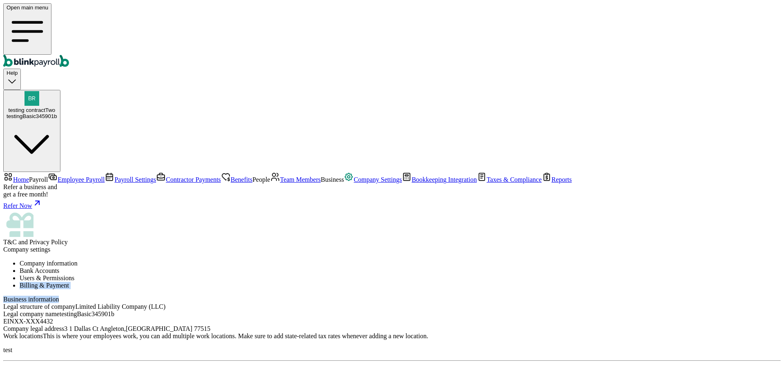
drag, startPoint x: 265, startPoint y: 88, endPoint x: 364, endPoint y: 107, distance: 101.3
click at [57, 113] on div "testingBasic345901b" at bounding box center [32, 116] width 51 height 6
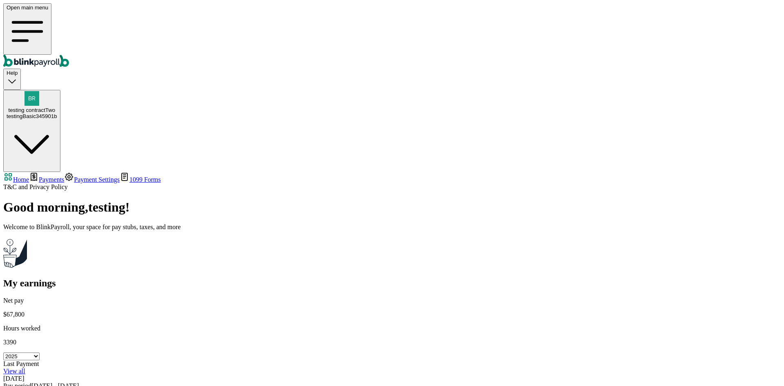
click at [40, 352] on select "Select year [DATE] 2024 2023 2022 2021" at bounding box center [21, 356] width 36 height 8
drag, startPoint x: 110, startPoint y: 152, endPoint x: 162, endPoint y: 153, distance: 51.4
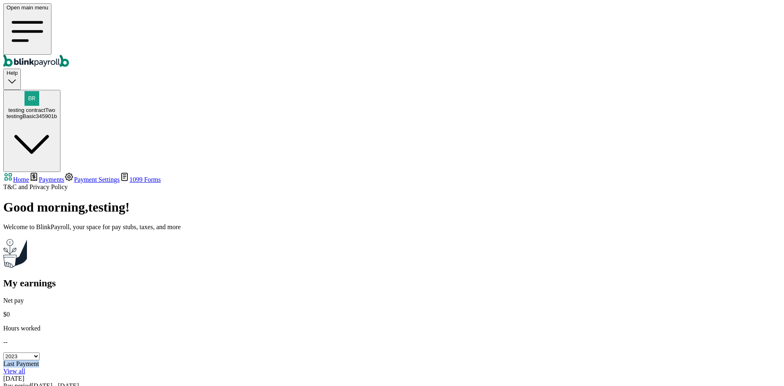
click at [162, 200] on div "Good morning , testing ! Welcome to BlinkPayroll, your space for pay stubs, tax…" at bounding box center [391, 310] width 777 height 220
click at [233, 360] on div "Last Payment View all [DATE] Pay period [DATE] - [DATE] Net pay $ 1,000.00 Paym…" at bounding box center [391, 390] width 777 height 60
click at [40, 352] on select "Select year [DATE] 2024 2023 2022 2021" at bounding box center [21, 356] width 36 height 8
click at [240, 360] on div "Last Payment View all [DATE] Pay period [DATE] - [DATE] Net pay $ 1,000.00 Paym…" at bounding box center [391, 390] width 777 height 60
drag, startPoint x: 111, startPoint y: 151, endPoint x: 176, endPoint y: 156, distance: 64.3
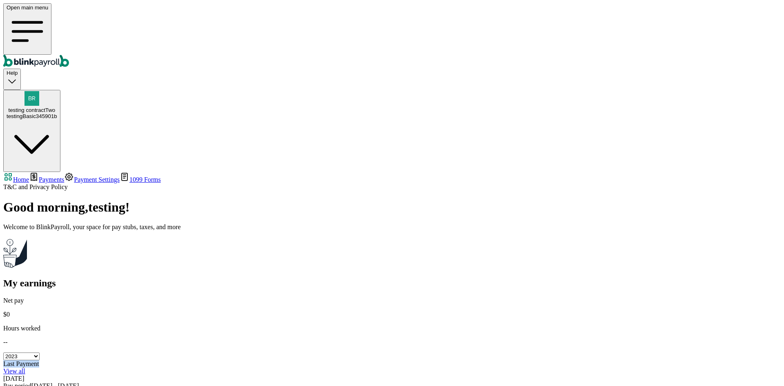
click at [176, 360] on div "Last Payment View all" at bounding box center [391, 367] width 777 height 15
click at [40, 352] on select "Select year [DATE] 2024 2023 2022 2021" at bounding box center [21, 356] width 36 height 8
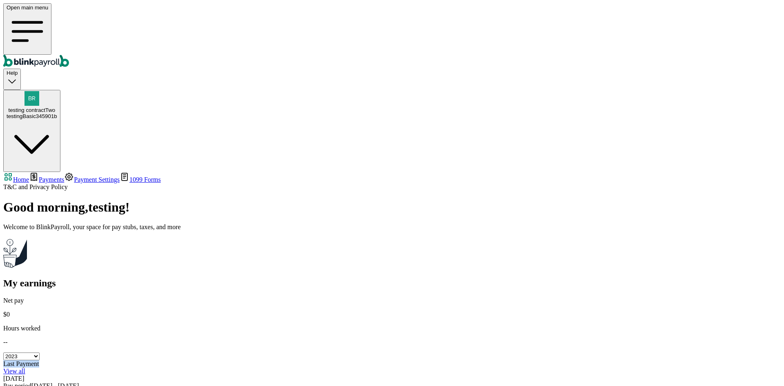
click at [205, 360] on div "Last Payment View all" at bounding box center [391, 367] width 777 height 15
click at [40, 352] on select "Select year [DATE] 2024 2023 2022 2021" at bounding box center [21, 356] width 36 height 8
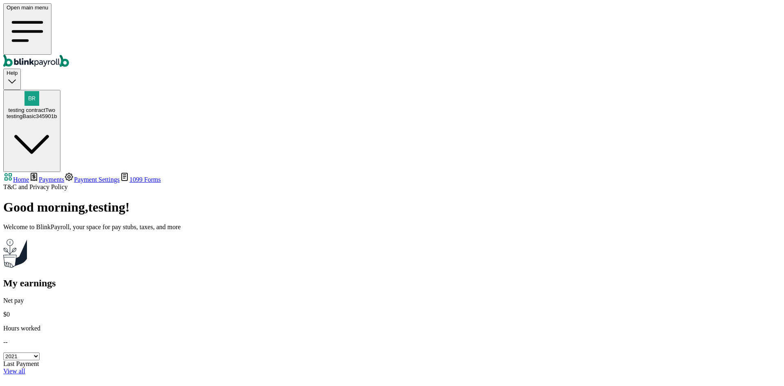
click at [40, 352] on select "Select year [DATE] 2024 2023 2022 2021" at bounding box center [21, 356] width 36 height 8
select select "2025"
click at [40, 352] on select "Select year [DATE] 2024 2023 2022 2021" at bounding box center [21, 356] width 36 height 8
click at [553, 367] on div "View all" at bounding box center [391, 370] width 777 height 7
click at [25, 367] on link "View all" at bounding box center [14, 370] width 22 height 7
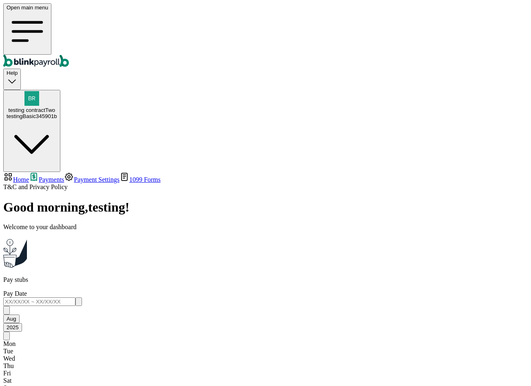
scroll to position [401, 0]
drag, startPoint x: 330, startPoint y: 320, endPoint x: 294, endPoint y: 319, distance: 35.9
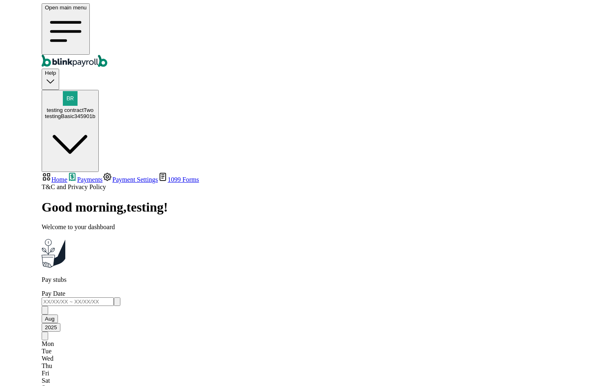
scroll to position [0, 0]
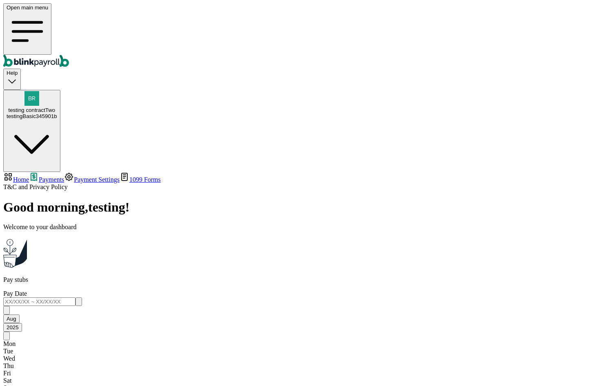
click at [83, 176] on link "Payment Settings" at bounding box center [92, 179] width 56 height 7
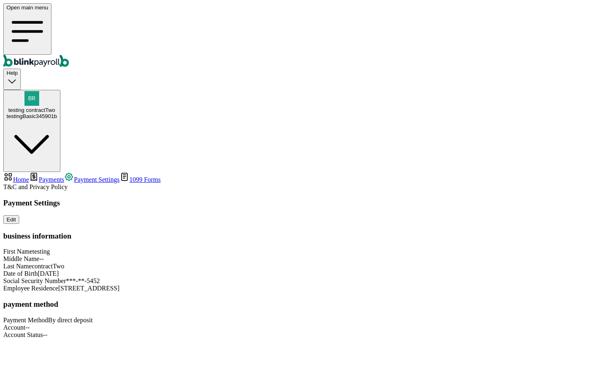
click at [402, 198] on div "Payment Settings Edit business information First Name testing Middle Name -- La…" at bounding box center [304, 268] width 602 height 140
click at [31, 172] on nav "Home Payments Payment Settings 1099 Forms T&C and Privacy Policy" at bounding box center [304, 181] width 602 height 19
click at [129, 176] on span "1099 Forms" at bounding box center [144, 179] width 31 height 7
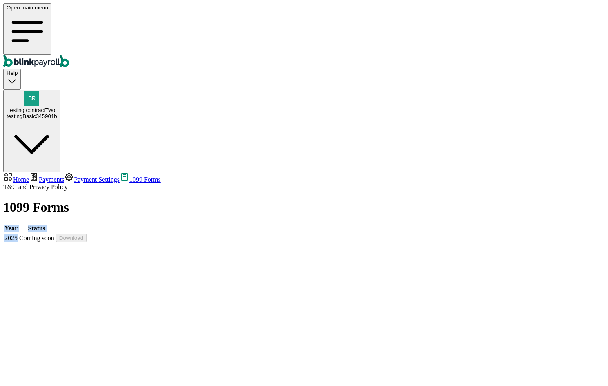
drag, startPoint x: 138, startPoint y: 108, endPoint x: 120, endPoint y: 85, distance: 28.5
click at [88, 223] on table "Year Status 2025 Coming soon Download" at bounding box center [45, 233] width 84 height 20
click at [161, 200] on div "1099 Forms Year Status 2025 Coming soon Download" at bounding box center [304, 222] width 602 height 44
drag, startPoint x: 134, startPoint y: 108, endPoint x: 123, endPoint y: 107, distance: 11.1
click at [18, 234] on div "2025" at bounding box center [10, 237] width 13 height 7
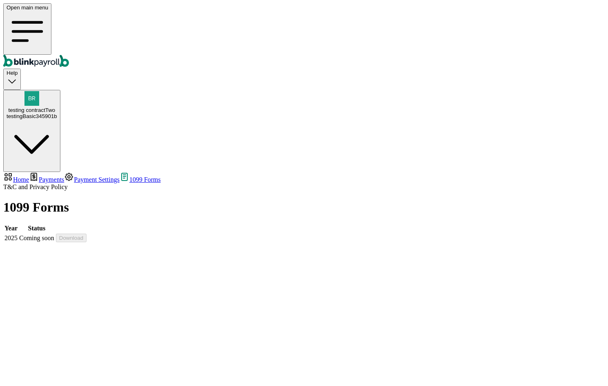
drag, startPoint x: 142, startPoint y: 142, endPoint x: 136, endPoint y: 109, distance: 32.8
click at [141, 200] on div "1099 Forms Year Status 2025 Coming soon Download" at bounding box center [304, 222] width 602 height 44
drag, startPoint x: 135, startPoint y: 104, endPoint x: 138, endPoint y: 121, distance: 17.4
click at [18, 234] on span "2025" at bounding box center [10, 237] width 13 height 7
click at [141, 200] on div "1099 Forms Year Status 2025 Coming soon Download" at bounding box center [304, 222] width 602 height 44
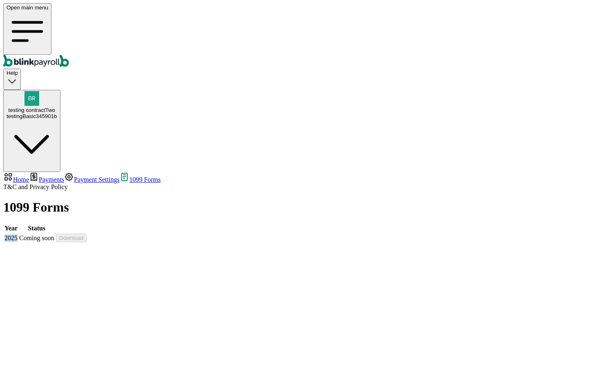
drag, startPoint x: 136, startPoint y: 102, endPoint x: 118, endPoint y: 101, distance: 18.0
click at [18, 233] on td "2025" at bounding box center [11, 237] width 14 height 9
drag, startPoint x: 123, startPoint y: 137, endPoint x: 136, endPoint y: 122, distance: 19.1
click at [124, 200] on div "1099 Forms Year Status 2025 Coming soon Download" at bounding box center [304, 222] width 602 height 44
drag, startPoint x: 138, startPoint y: 111, endPoint x: 118, endPoint y: 109, distance: 20.1
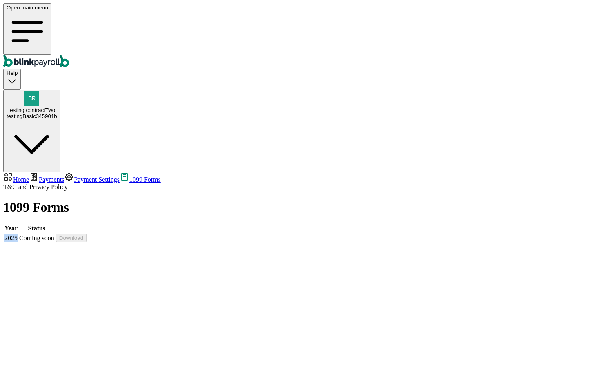
click at [18, 233] on td "2025" at bounding box center [11, 237] width 14 height 9
drag, startPoint x: 142, startPoint y: 147, endPoint x: 142, endPoint y: 131, distance: 15.1
click at [143, 200] on div "1099 Forms Year Status 2025 Coming soon Download" at bounding box center [304, 222] width 602 height 44
drag, startPoint x: 136, startPoint y: 109, endPoint x: 109, endPoint y: 108, distance: 26.6
click at [109, 200] on div "1099 Forms Year Status 2025 Coming soon Download" at bounding box center [304, 222] width 602 height 44
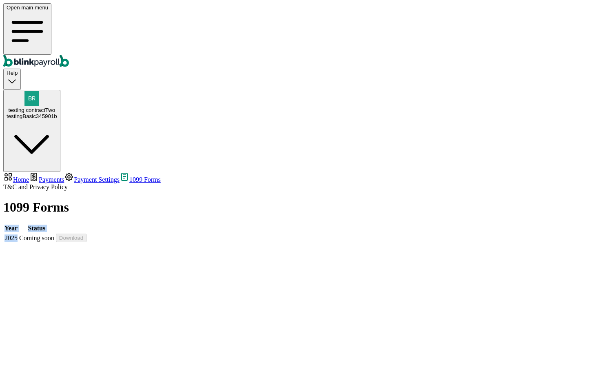
click at [18, 234] on span "2025" at bounding box center [10, 237] width 13 height 7
click at [151, 200] on div "1099 Forms Year Status 2025 Coming soon Download" at bounding box center [304, 222] width 602 height 44
click at [29, 176] on span "Home" at bounding box center [21, 179] width 16 height 7
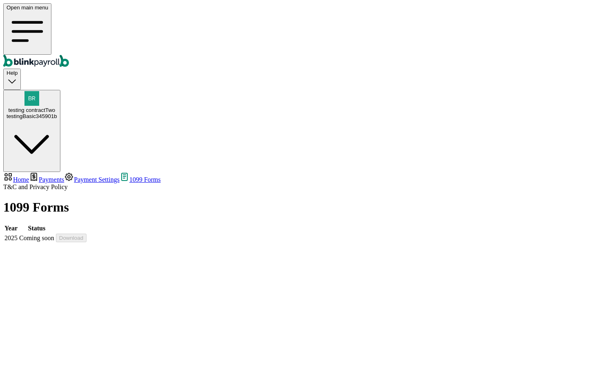
select select "2025"
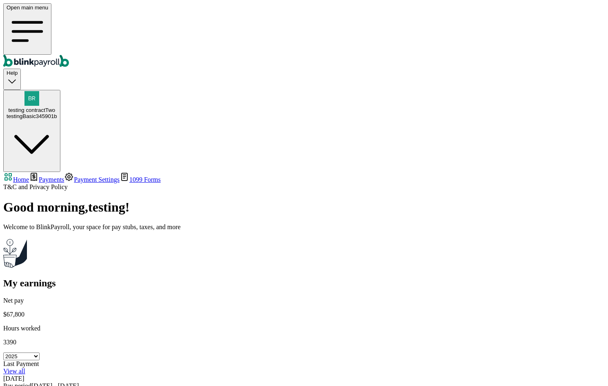
click at [55, 107] on span "testing contractTwo" at bounding box center [31, 110] width 47 height 6
click at [358, 281] on main "Good morning , testing ! Welcome to BlinkPayroll, your space for pay stubs, tax…" at bounding box center [304, 310] width 602 height 220
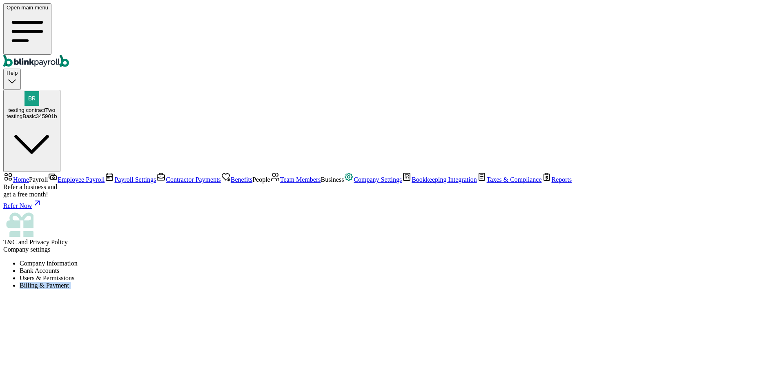
drag, startPoint x: 261, startPoint y: 65, endPoint x: 300, endPoint y: 86, distance: 44.5
click at [277, 246] on div "Company settings Company information Bank Accounts Users & Permissions Billing …" at bounding box center [391, 267] width 777 height 43
click at [305, 260] on ul "Company information Bank Accounts Users & Permissions Billing & Payment" at bounding box center [391, 274] width 777 height 29
click at [280, 183] on span "Team Members" at bounding box center [300, 179] width 41 height 7
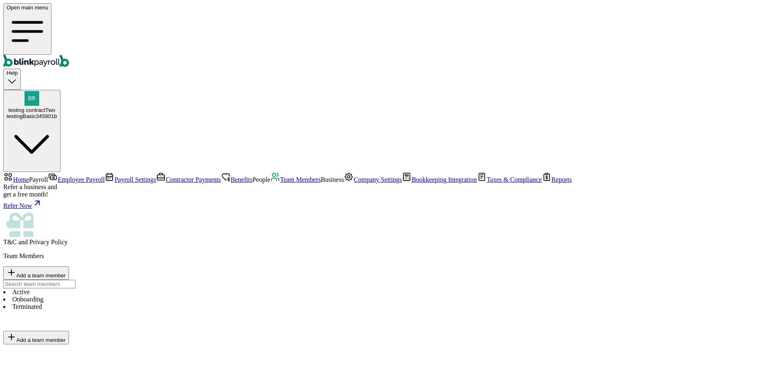
click at [344, 183] on link "Company Settings" at bounding box center [373, 179] width 58 height 7
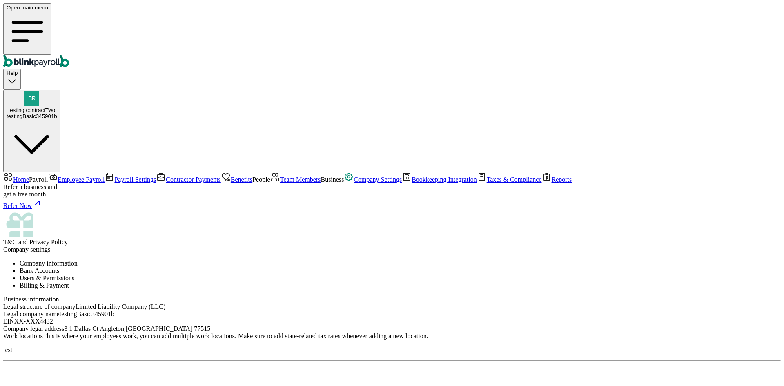
scroll to position [23, 0]
click at [212, 274] on li "Users & Permissions" at bounding box center [400, 277] width 761 height 7
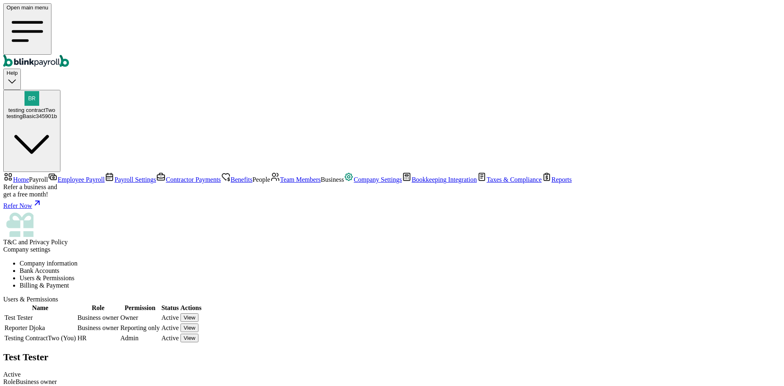
click at [114, 176] on span "Payroll Settings" at bounding box center [135, 179] width 42 height 7
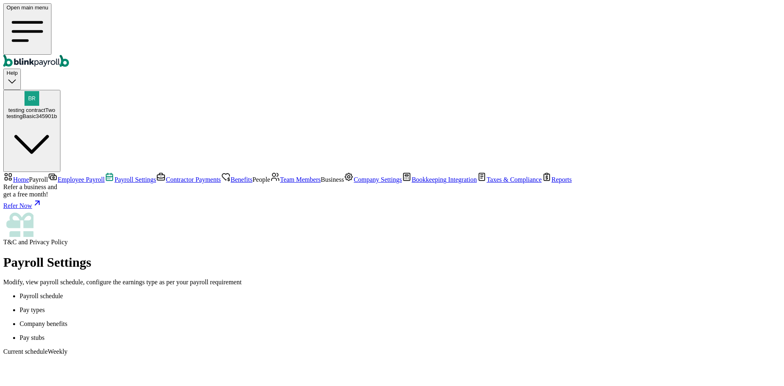
click at [247, 292] on ul "Payroll schedule Pay types Company benefits Pay stubs" at bounding box center [391, 316] width 777 height 49
click at [234, 334] on p "Pay stubs" at bounding box center [400, 337] width 761 height 7
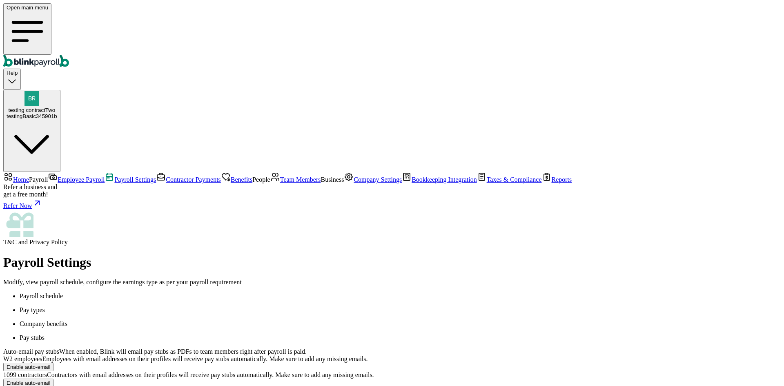
click at [50, 364] on div "Enable auto-email" at bounding box center [29, 367] width 44 height 6
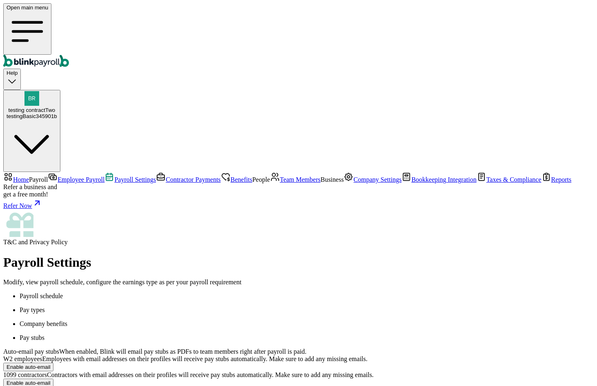
radio input "true"
click at [53, 364] on div "Manage auto-email" at bounding box center [30, 367] width 47 height 6
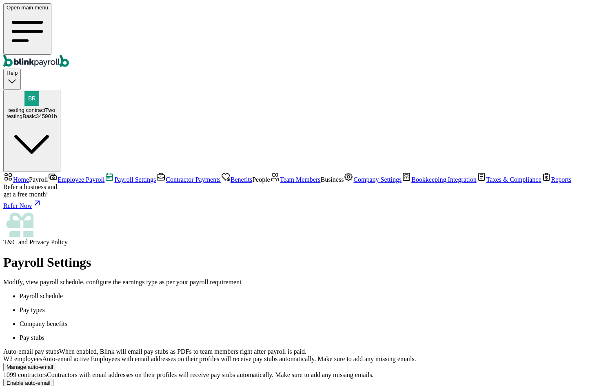
click at [280, 183] on span "Team Members" at bounding box center [300, 179] width 41 height 7
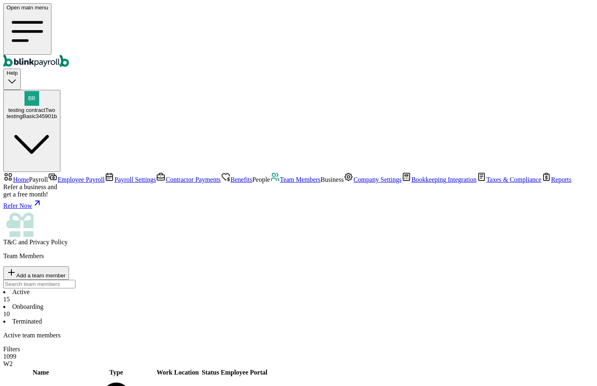
click at [16, 353] on span "1099" at bounding box center [9, 356] width 13 height 7
click at [13, 360] on span "W2" at bounding box center [7, 363] width 9 height 7
click at [16, 353] on span "1099" at bounding box center [9, 356] width 13 height 7
click at [13, 360] on span "W2" at bounding box center [7, 363] width 9 height 7
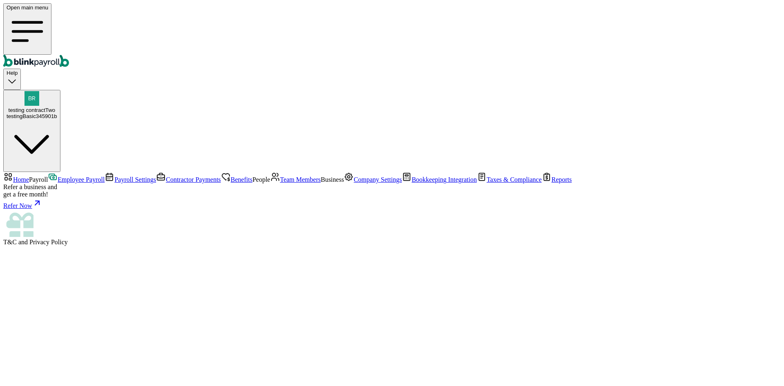
select select "direct_deposit"
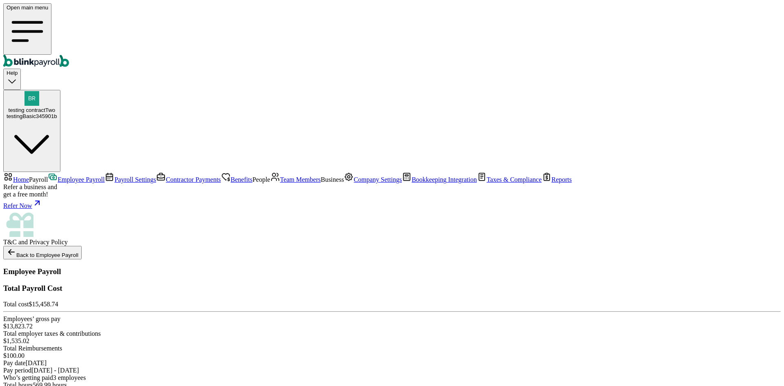
scroll to position [44, 0]
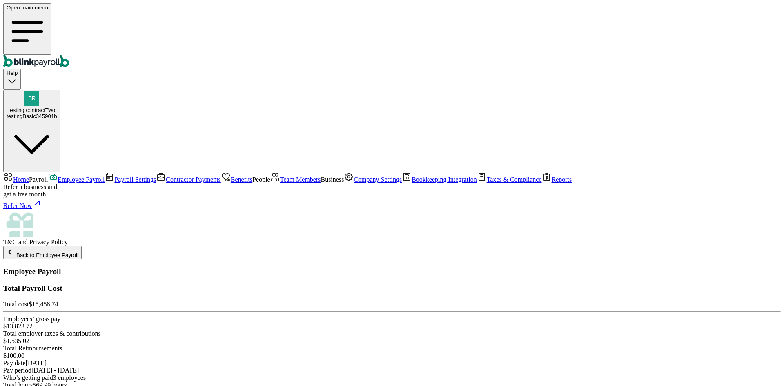
checkbox input "false"
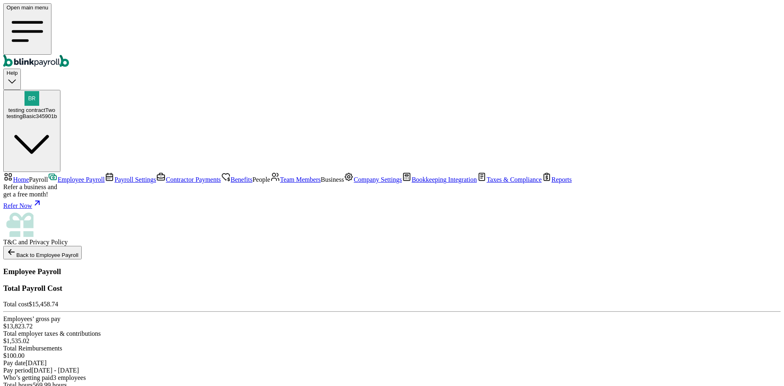
checkbox input "false"
click at [280, 183] on span "Team Members" at bounding box center [300, 179] width 41 height 7
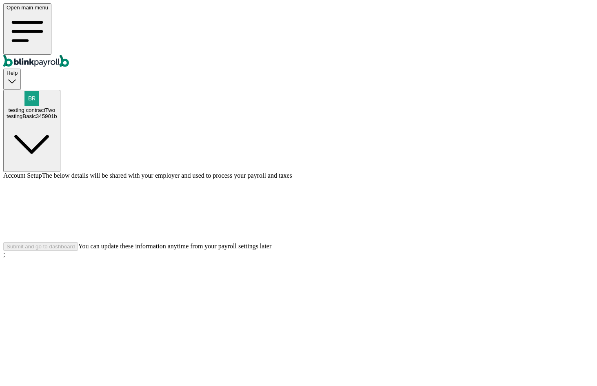
click at [316, 251] on div "Account Setup The below details will be shared with your employer and used to p…" at bounding box center [298, 211] width 591 height 79
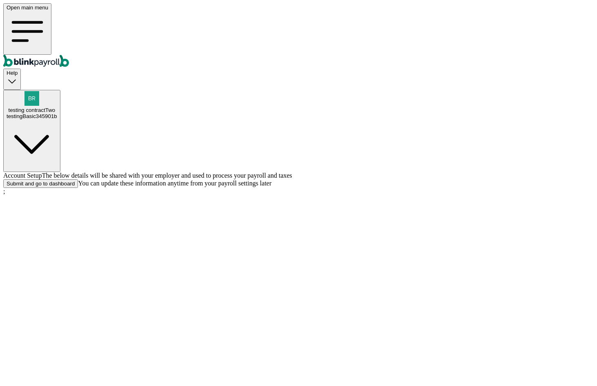
click at [267, 179] on div at bounding box center [298, 179] width 591 height 0
click at [75, 187] on div "Submit and go to dashboard" at bounding box center [41, 183] width 68 height 6
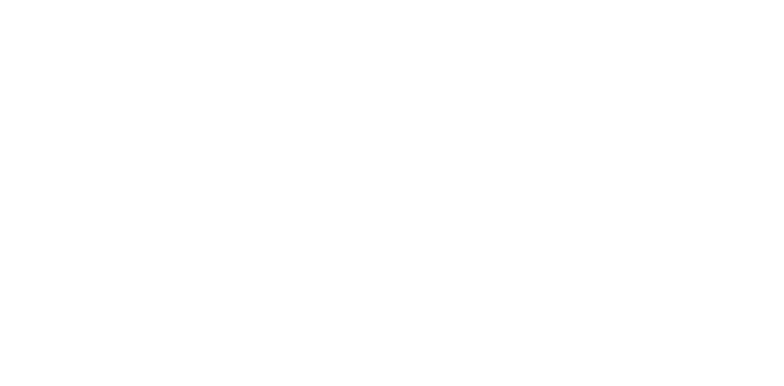
select select "2025"
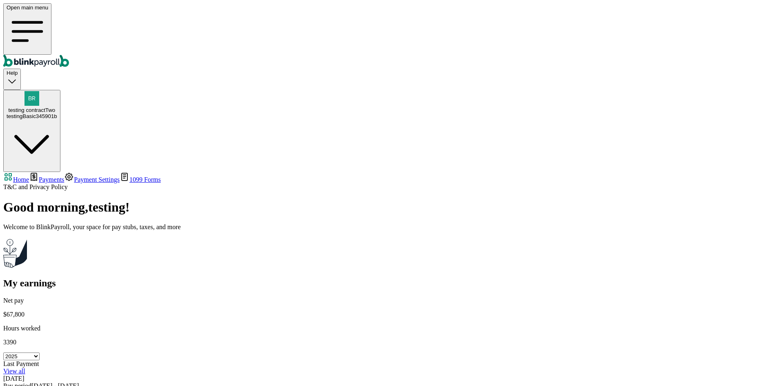
click at [56, 176] on span "Payments" at bounding box center [51, 179] width 25 height 7
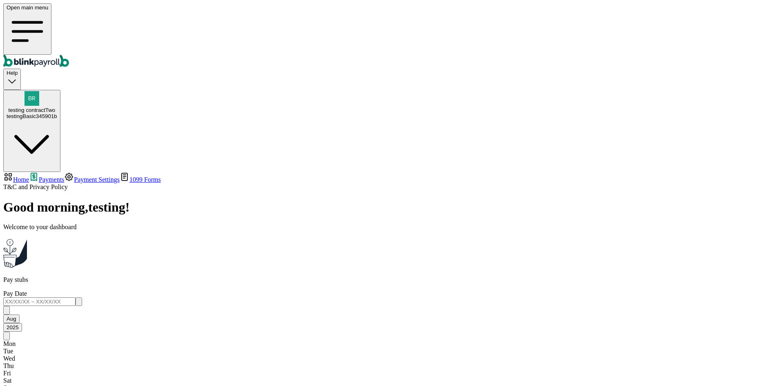
click at [82, 176] on link "Payment Settings" at bounding box center [92, 179] width 56 height 7
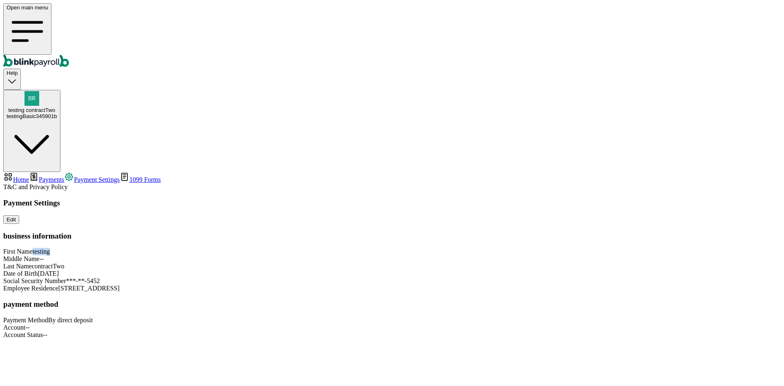
drag, startPoint x: 379, startPoint y: 109, endPoint x: 409, endPoint y: 122, distance: 32.7
click at [412, 198] on div "Payment Settings Edit business information First Name testing Middle Name -- La…" at bounding box center [391, 268] width 777 height 140
click at [443, 198] on div "Payment Settings Edit business information First Name testing Middle Name -- La…" at bounding box center [391, 268] width 777 height 140
drag, startPoint x: 363, startPoint y: 194, endPoint x: 418, endPoint y: 197, distance: 54.4
click at [418, 198] on div "Payment Settings Edit business information First Name testing Middle Name -- La…" at bounding box center [391, 268] width 777 height 140
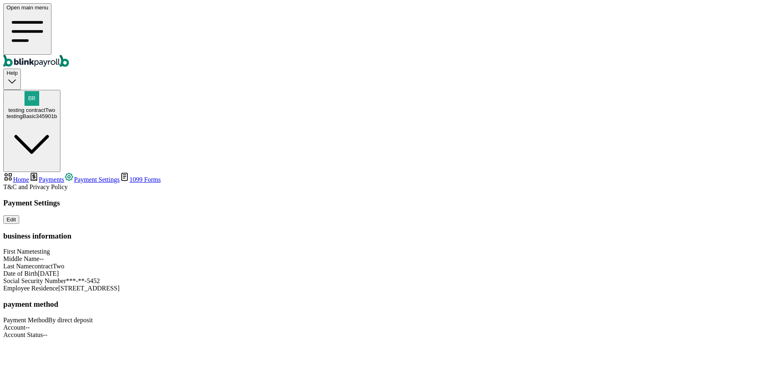
click at [421, 204] on div "Payment Settings Edit business information First Name testing Middle Name -- La…" at bounding box center [391, 268] width 777 height 140
click at [391, 198] on div "Payment Settings Edit business information First Name testing Middle Name -- La…" at bounding box center [391, 268] width 777 height 140
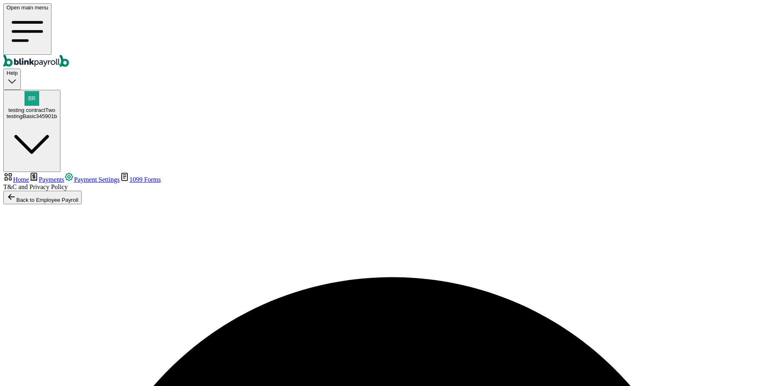
click at [74, 176] on span "Payment Settings" at bounding box center [97, 179] width 46 height 7
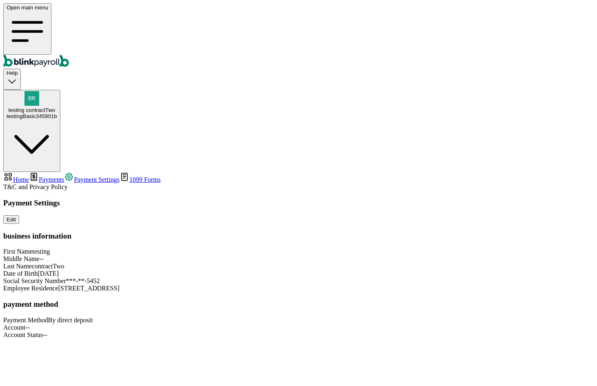
drag, startPoint x: 361, startPoint y: 193, endPoint x: 34, endPoint y: 29, distance: 365.8
click at [358, 248] on div "First Name testing Middle Name -- Last Name contractTwo Date of Birth 3/8/1989 …" at bounding box center [298, 270] width 591 height 44
drag, startPoint x: 360, startPoint y: 195, endPoint x: 411, endPoint y: 195, distance: 50.2
click at [411, 198] on div "Payment Settings Edit business information First Name testing Middle Name -- La…" at bounding box center [298, 268] width 591 height 140
click at [100, 277] on span "***-**-5452" at bounding box center [83, 280] width 34 height 7
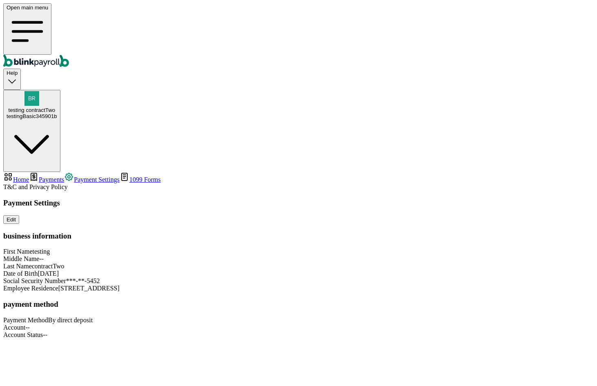
click at [537, 271] on div "Payment Settings Edit business information First Name testing Middle Name -- La…" at bounding box center [298, 268] width 591 height 140
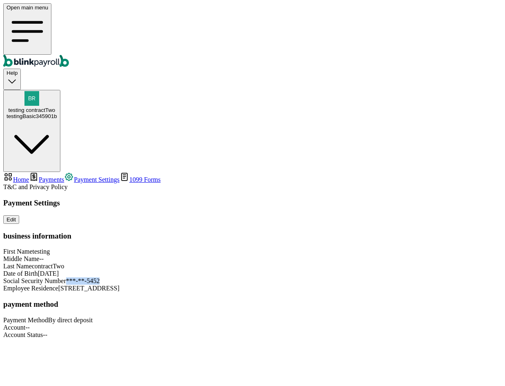
drag, startPoint x: 357, startPoint y: 194, endPoint x: 400, endPoint y: 196, distance: 43.7
click at [400, 277] on div "Social Security Number ***-**-5452" at bounding box center [252, 280] width 499 height 7
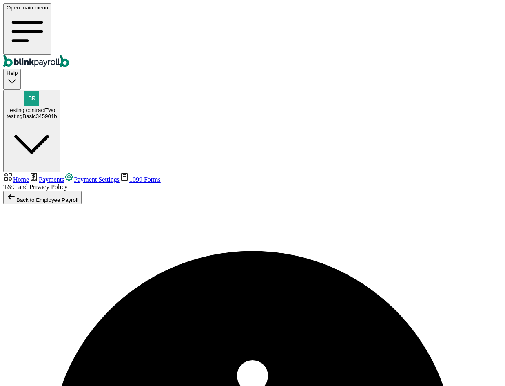
click at [64, 176] on span "Payments" at bounding box center [51, 179] width 25 height 7
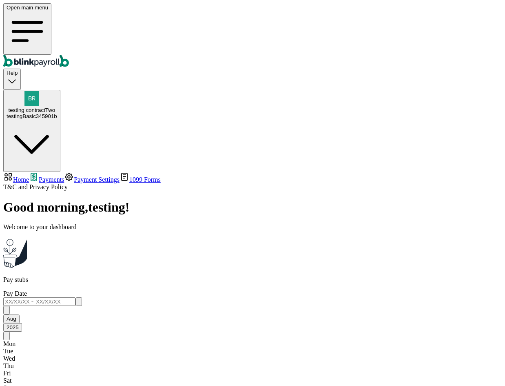
scroll to position [42, 0]
click at [55, 107] on span "testing contractTwo" at bounding box center [31, 110] width 47 height 6
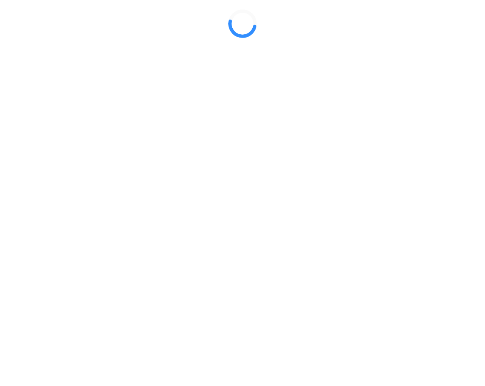
click at [226, 44] on icon at bounding box center [242, 23] width 478 height 41
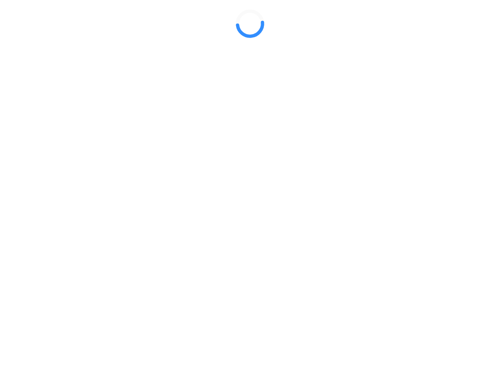
drag, startPoint x: 248, startPoint y: 193, endPoint x: 217, endPoint y: 159, distance: 46.3
click at [247, 37] on g at bounding box center [251, 24] width 26 height 26
click at [318, 34] on div at bounding box center [250, 23] width 494 height 41
click at [154, 44] on div at bounding box center [250, 23] width 494 height 41
select select "2025"
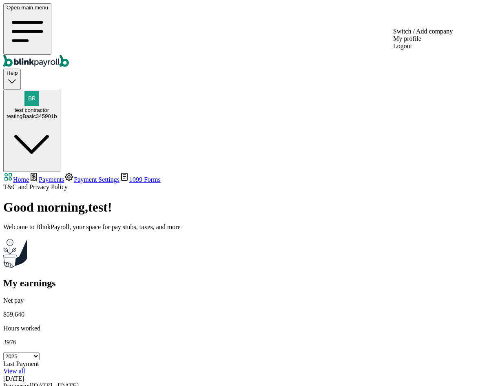
click at [57, 113] on div "testingBasic345901b" at bounding box center [32, 116] width 51 height 6
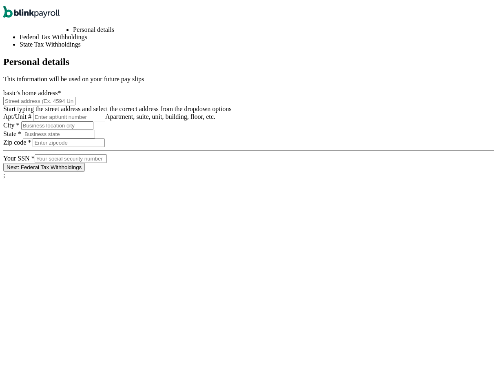
click at [76, 103] on input at bounding box center [39, 98] width 72 height 9
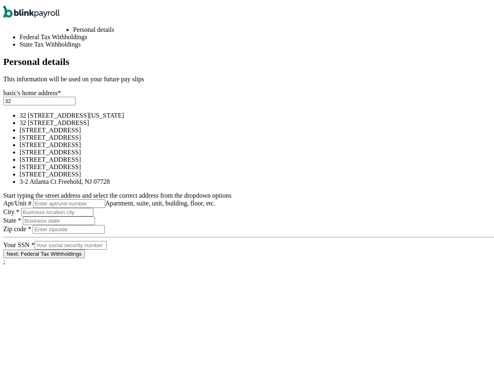
click at [237, 139] on div "32 1/2 18th St S Saint Petersburg, FL 33712" at bounding box center [259, 134] width 478 height 7
type input "32 1/2 18th St S"
type input "Saint Petersburg"
type input "FL"
type input "33712"
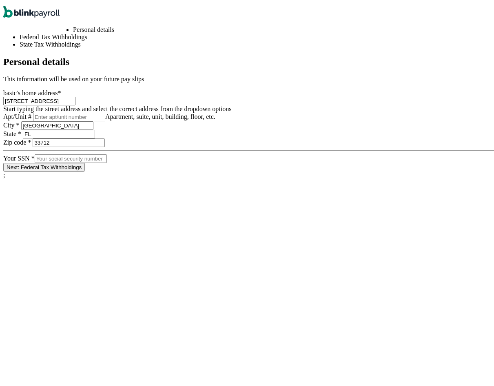
click at [107, 160] on input at bounding box center [71, 156] width 72 height 9
type input "243-24-3324"
click at [85, 169] on button "Next: Federal Tax Withholdings" at bounding box center [44, 164] width 82 height 9
select select "S"
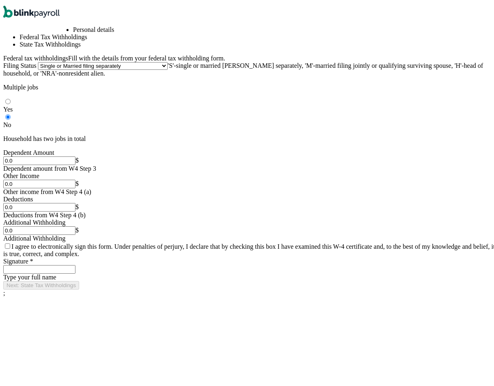
scroll to position [149, 0]
click at [10, 246] on input "I agree to electronically sign this form. Under penalties of perjury, I declare…" at bounding box center [7, 243] width 5 height 5
checkbox input "true"
click at [76, 271] on input "Signature *" at bounding box center [39, 266] width 72 height 9
type input "test"
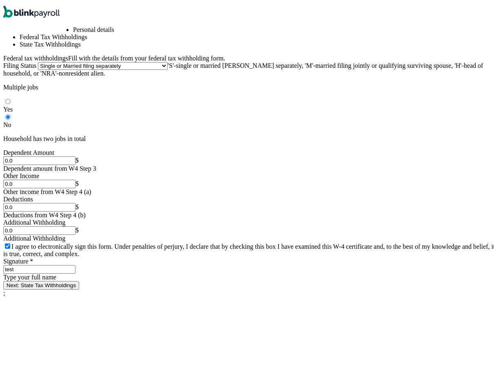
click at [79, 287] on button "Next: State Tax Withholdings" at bounding box center [41, 282] width 76 height 9
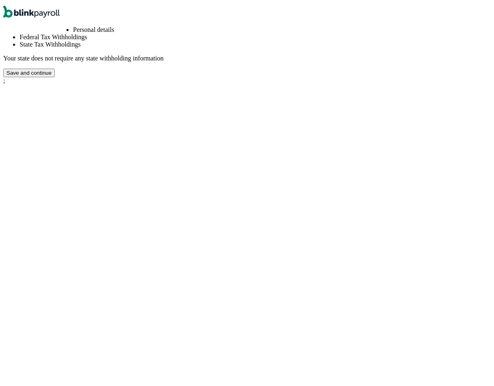
scroll to position [0, 156]
click at [55, 75] on button "Save and continue" at bounding box center [28, 70] width 51 height 9
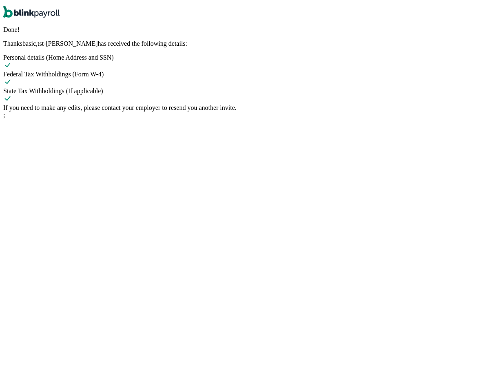
click at [451, 109] on div "Done! Thanks basic , tst-Jack has received the following details: Personal deta…" at bounding box center [250, 66] width 494 height 85
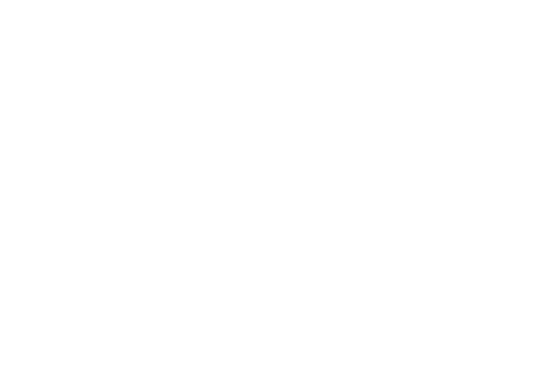
select select "2025"
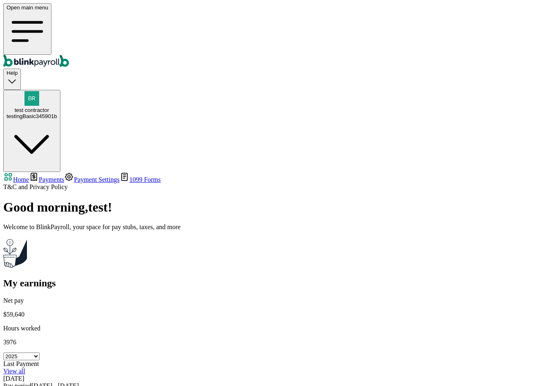
click at [74, 176] on span "Payment Settings" at bounding box center [97, 179] width 46 height 7
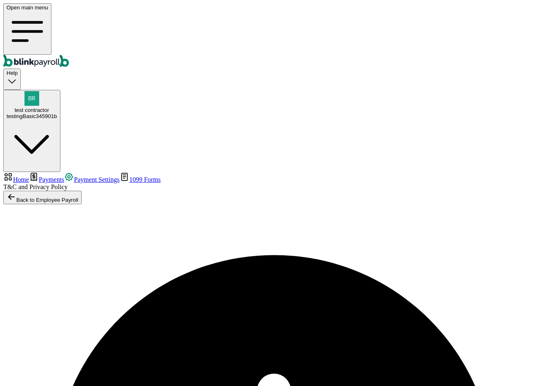
click at [397, 191] on div "Back to Employee Payroll" at bounding box center [274, 197] width 542 height 13
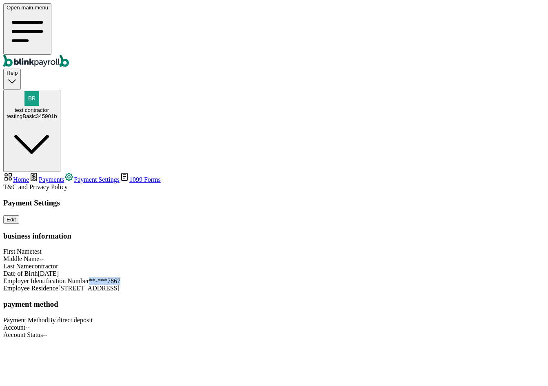
drag, startPoint x: 364, startPoint y: 198, endPoint x: 409, endPoint y: 200, distance: 44.9
click at [409, 200] on div "Payment Settings Edit business information First Name test Middle Name -- Last …" at bounding box center [274, 268] width 542 height 140
click at [468, 200] on div "Payment Settings Edit business information First Name test Middle Name -- Last …" at bounding box center [274, 268] width 542 height 140
click at [74, 176] on span "Payment Settings" at bounding box center [97, 179] width 46 height 7
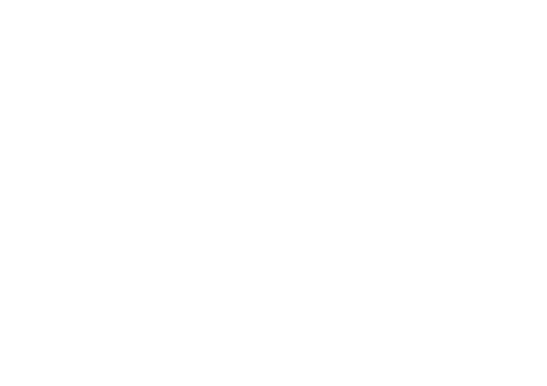
click at [543, 24] on div at bounding box center [273, 13] width 540 height 20
click at [546, 27] on html at bounding box center [273, 13] width 547 height 27
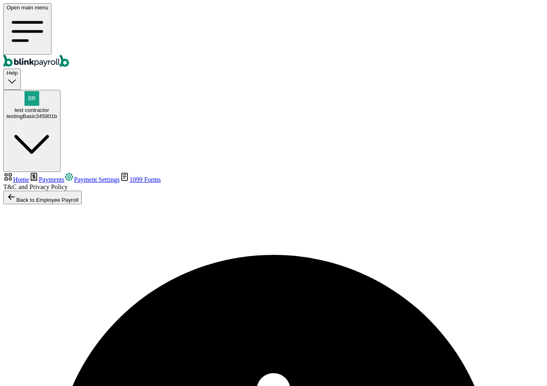
click at [380, 191] on div "Back to Employee Payroll" at bounding box center [273, 197] width 540 height 13
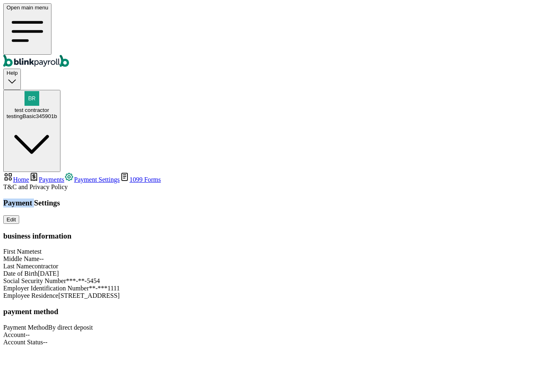
click at [116, 198] on h3 "Payment Settings" at bounding box center [273, 202] width 540 height 9
click at [300, 284] on div "Employer Identification Number **-***1111" at bounding box center [273, 287] width 540 height 7
click at [66, 277] on span "Social Security Number" at bounding box center [34, 280] width 63 height 7
drag, startPoint x: 118, startPoint y: 193, endPoint x: 125, endPoint y: 194, distance: 7.0
click at [66, 277] on span "Social Security Number" at bounding box center [34, 280] width 63 height 7
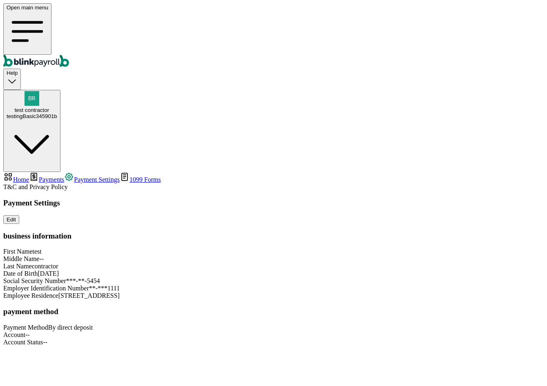
click at [220, 284] on div "Employer Identification Number **-***1111" at bounding box center [273, 287] width 540 height 7
drag, startPoint x: 115, startPoint y: 192, endPoint x: 209, endPoint y: 208, distance: 95.2
click at [116, 277] on div "Social Security Number ***-**-2222" at bounding box center [273, 280] width 540 height 7
drag, startPoint x: 209, startPoint y: 208, endPoint x: 325, endPoint y: 222, distance: 117.6
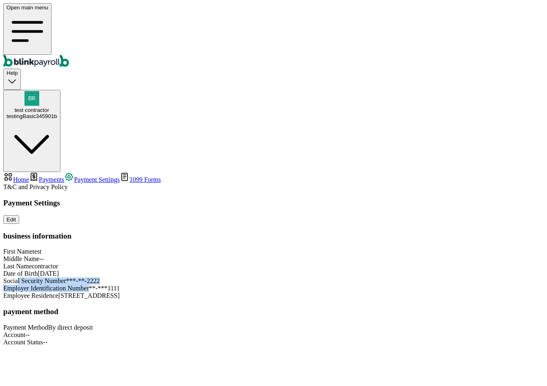
click at [324, 248] on div "First Name test Middle Name -- Last Name contractor Date of Birth 3/6/1979 Soci…" at bounding box center [273, 273] width 540 height 51
click at [120, 284] on span "**-***1111" at bounding box center [104, 287] width 31 height 7
drag, startPoint x: 390, startPoint y: 220, endPoint x: 119, endPoint y: 220, distance: 270.6
click at [119, 284] on div "Employer Identification Number **-***1111" at bounding box center [273, 287] width 540 height 7
click at [89, 284] on span "Employer Identification Number" at bounding box center [46, 287] width 86 height 7
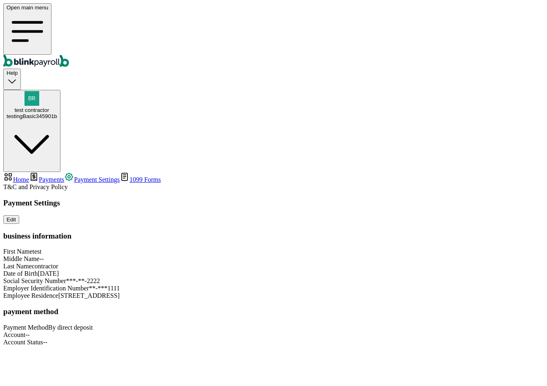
click at [89, 284] on span "Employer Identification Number" at bounding box center [46, 287] width 86 height 7
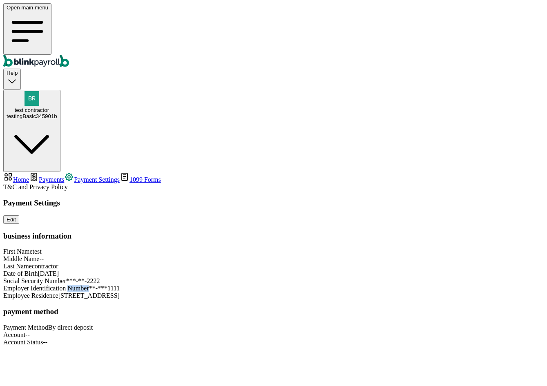
click at [89, 284] on span "Employer Identification Number" at bounding box center [46, 287] width 86 height 7
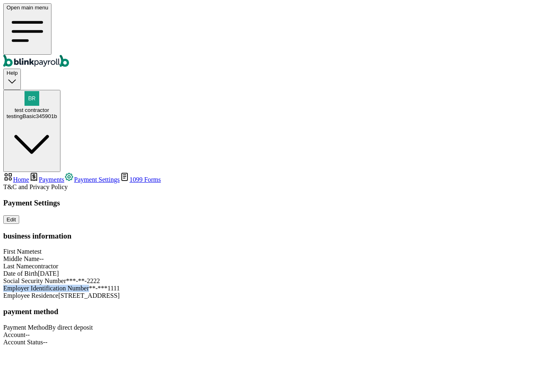
click at [89, 284] on span "Employer Identification Number" at bounding box center [46, 287] width 86 height 7
drag, startPoint x: 200, startPoint y: 221, endPoint x: 344, endPoint y: 218, distance: 144.1
click at [89, 284] on span "Employer Identification Number" at bounding box center [46, 287] width 86 height 7
click at [120, 284] on span "**-***1111" at bounding box center [104, 287] width 31 height 7
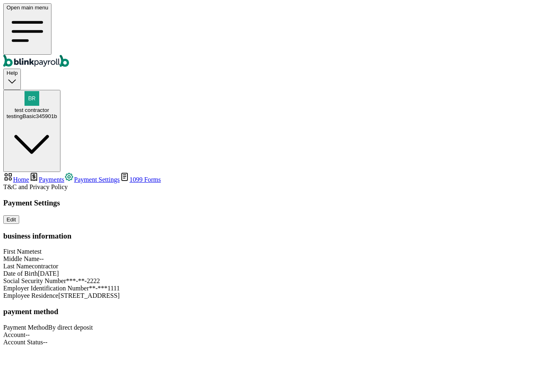
click at [66, 277] on span "Social Security Number" at bounding box center [34, 280] width 63 height 7
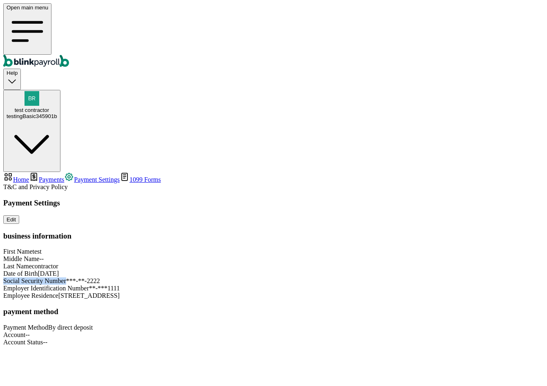
click at [100, 277] on span "***-**-2222" at bounding box center [83, 280] width 34 height 7
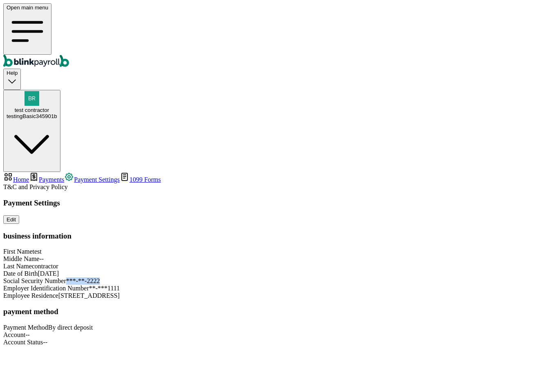
click at [100, 277] on span "***-**-2222" at bounding box center [83, 280] width 34 height 7
click at [439, 198] on div "Payment Settings Edit business information First Name test Middle Name -- Last …" at bounding box center [273, 271] width 540 height 147
click at [57, 113] on div "testingBasic345901b" at bounding box center [32, 116] width 51 height 6
click at [437, 346] on div "Payment Settings Edit business information First Name test Middle Name -- Last …" at bounding box center [273, 271] width 540 height 147
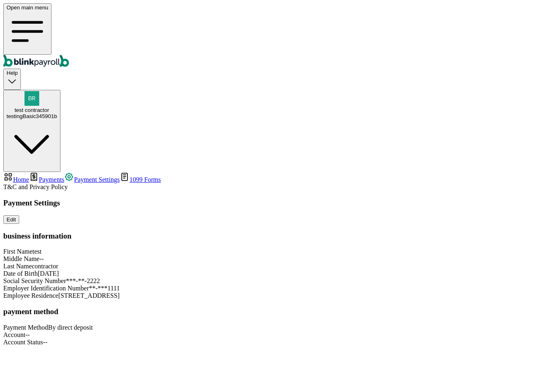
click at [64, 176] on span "Payments" at bounding box center [51, 179] width 25 height 7
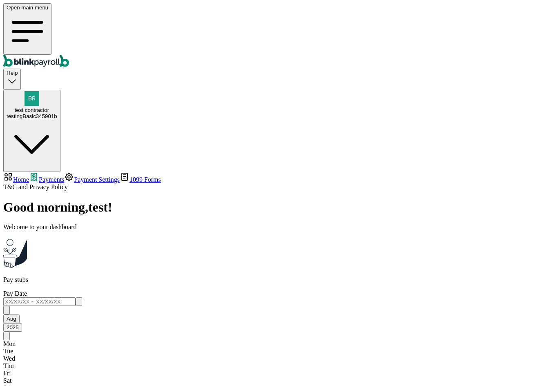
click at [57, 113] on div "testingBasic345901b" at bounding box center [32, 116] width 51 height 6
click at [49, 107] on span "test contractor" at bounding box center [32, 110] width 34 height 6
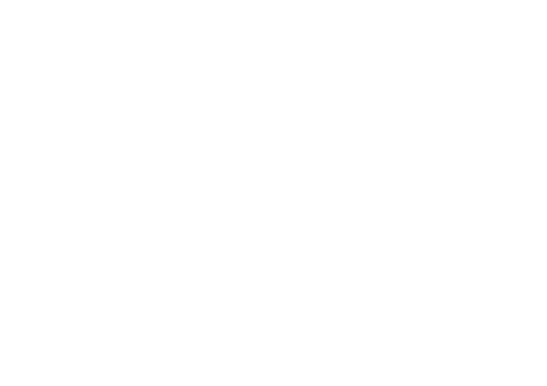
select select "2025"
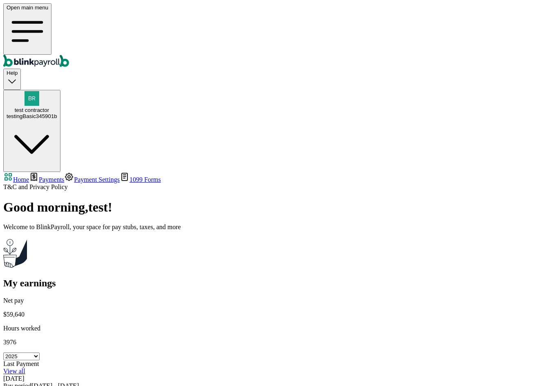
click at [57, 113] on div "testingBasic345901b" at bounding box center [32, 116] width 51 height 6
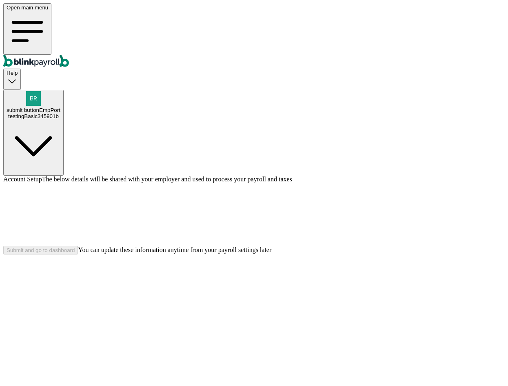
click at [462, 246] on div at bounding box center [254, 214] width 502 height 63
click at [351, 254] on div "Account Setup The below details will be shared with your employer and used to p…" at bounding box center [254, 215] width 502 height 79
click at [75, 253] on div "Submit and go to dashboard" at bounding box center [41, 250] width 68 height 6
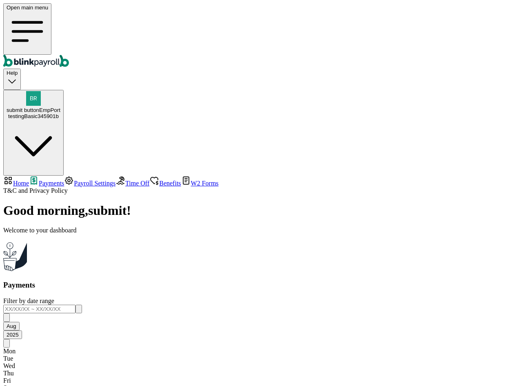
click at [74, 180] on span "Payroll Settings" at bounding box center [95, 183] width 42 height 7
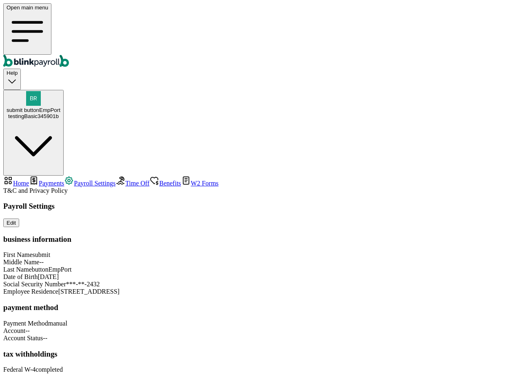
drag, startPoint x: 320, startPoint y: 209, endPoint x: 317, endPoint y: 164, distance: 45.0
click at [317, 251] on div "First Name submit Middle Name -- Last Name buttonEmpPort Date of Birth 1/29/199…" at bounding box center [254, 273] width 502 height 44
click at [391, 280] on div "Social Security Number ***-**-2432" at bounding box center [254, 283] width 502 height 7
click at [64, 180] on link "Payroll Settings" at bounding box center [89, 183] width 51 height 7
click at [125, 180] on span "Time Off" at bounding box center [137, 183] width 24 height 7
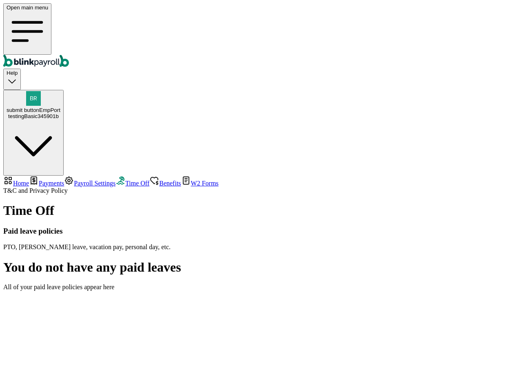
click at [159, 180] on span "Benefits" at bounding box center [170, 183] width 22 height 7
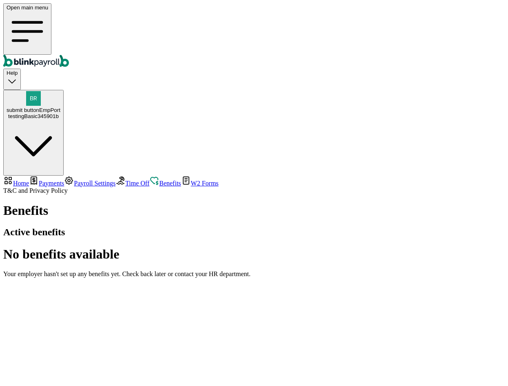
click at [125, 180] on span "Time Off" at bounding box center [137, 183] width 24 height 7
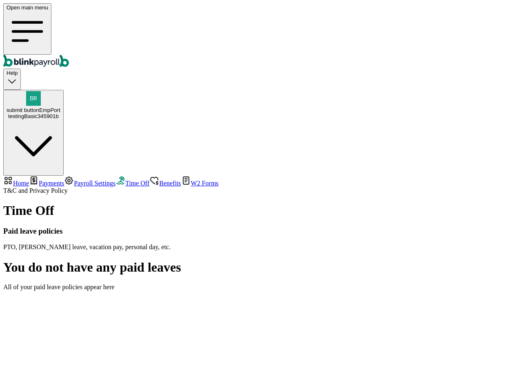
click at [159, 180] on span "Benefits" at bounding box center [170, 183] width 22 height 7
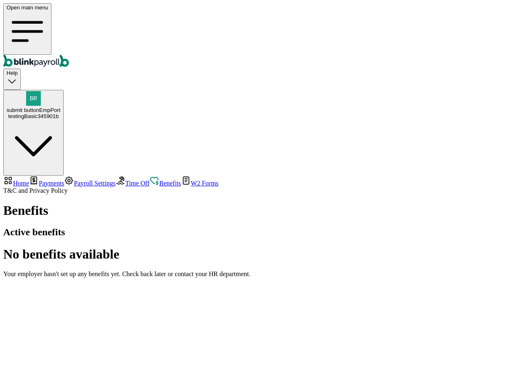
click at [125, 180] on span "Time Off" at bounding box center [137, 183] width 24 height 7
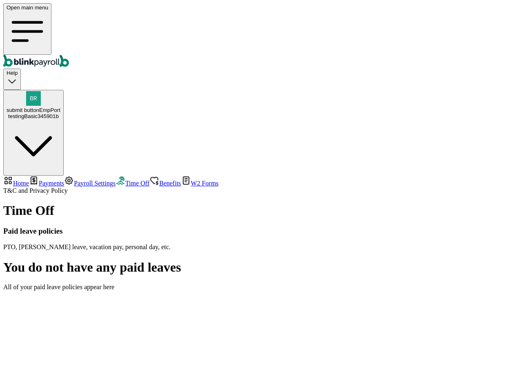
click at [149, 180] on link "Benefits" at bounding box center [164, 183] width 31 height 7
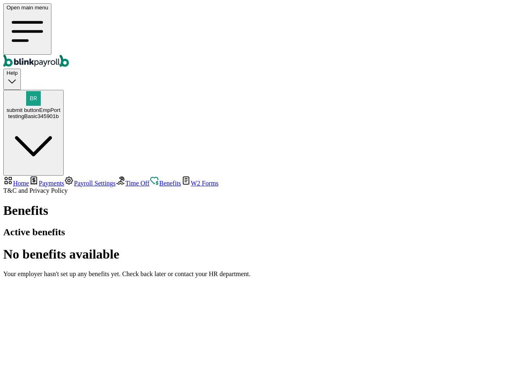
click at [125, 180] on span "Time Off" at bounding box center [137, 183] width 24 height 7
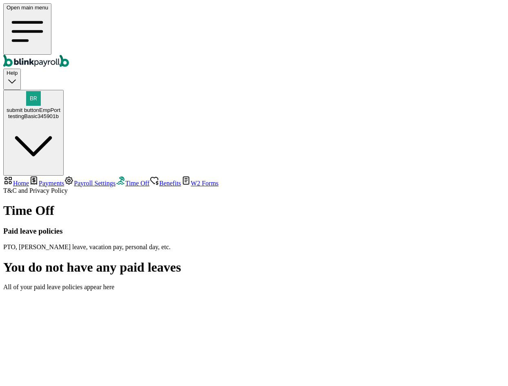
click at [149, 180] on link "Benefits" at bounding box center [164, 183] width 31 height 7
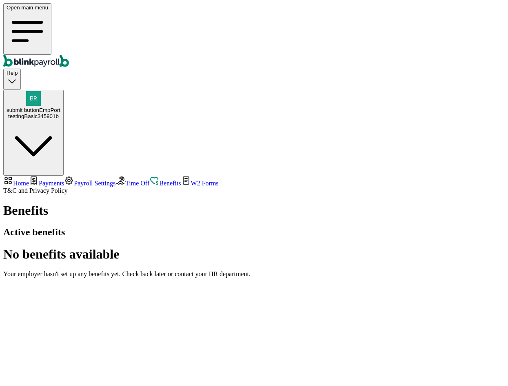
click at [125, 180] on span "Time Off" at bounding box center [137, 183] width 24 height 7
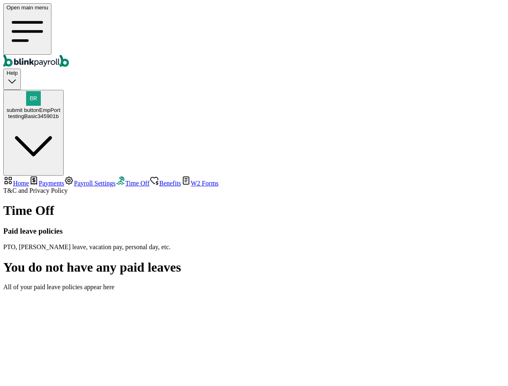
click at [62, 180] on span "Payments" at bounding box center [51, 183] width 25 height 7
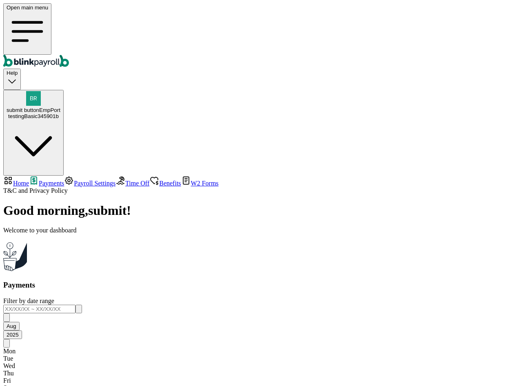
click at [74, 180] on span "Payroll Settings" at bounding box center [95, 183] width 42 height 7
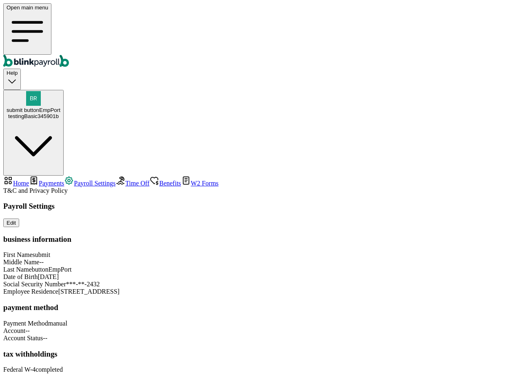
click at [159, 180] on span "Benefits" at bounding box center [170, 183] width 22 height 7
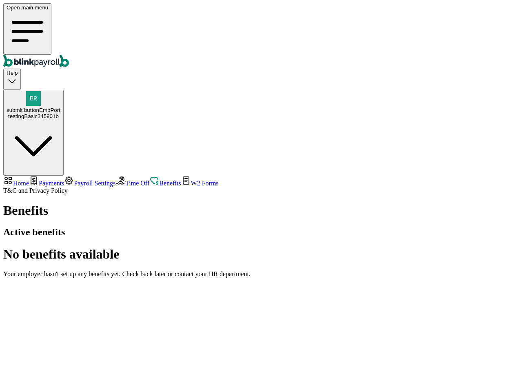
click at [64, 180] on link "Payroll Settings" at bounding box center [89, 183] width 51 height 7
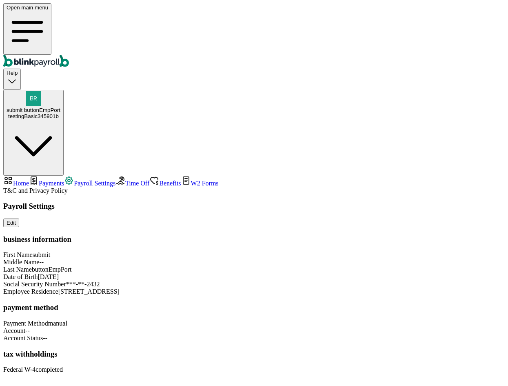
click at [57, 180] on span "Payments" at bounding box center [51, 183] width 25 height 7
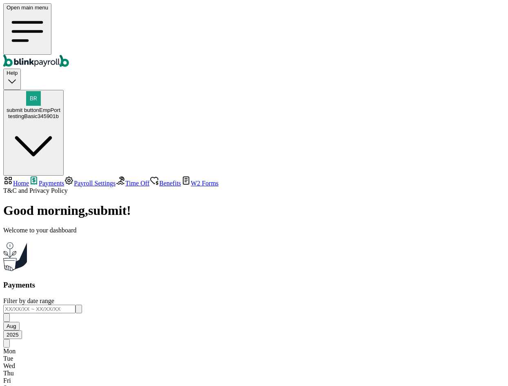
click at [64, 180] on link "Payroll Settings" at bounding box center [89, 183] width 51 height 7
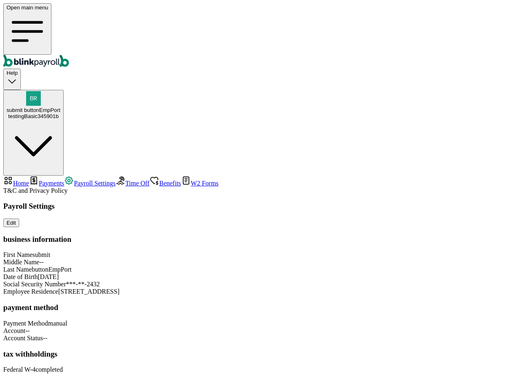
click at [57, 180] on span "Payments" at bounding box center [51, 183] width 25 height 7
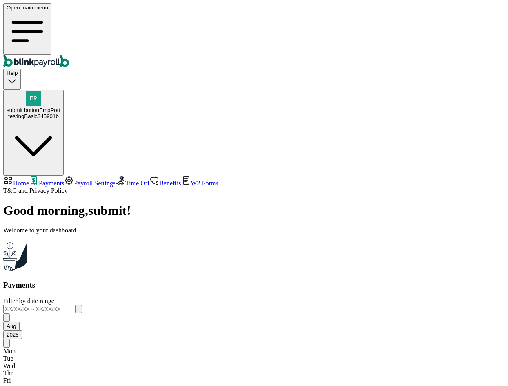
click at [75, 180] on span "Payroll Settings" at bounding box center [95, 183] width 42 height 7
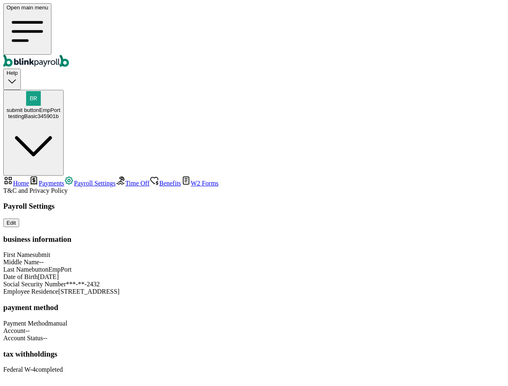
click at [63, 180] on span "Payments" at bounding box center [51, 183] width 25 height 7
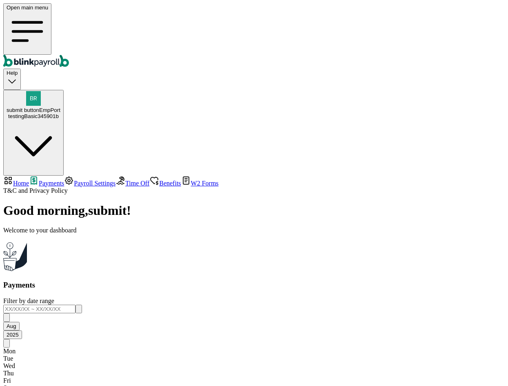
click at [74, 180] on span "Payroll Settings" at bounding box center [95, 183] width 42 height 7
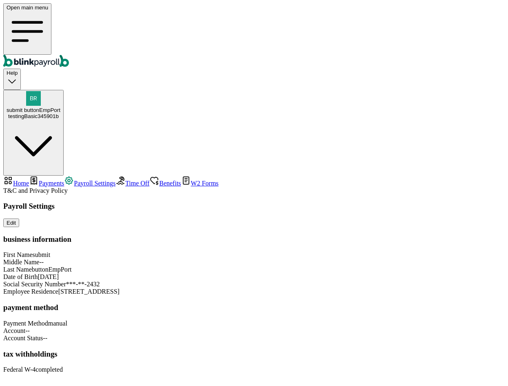
click at [395, 202] on div "Payroll Settings Edit business information First Name submit Middle Name -- Las…" at bounding box center [254, 287] width 502 height 171
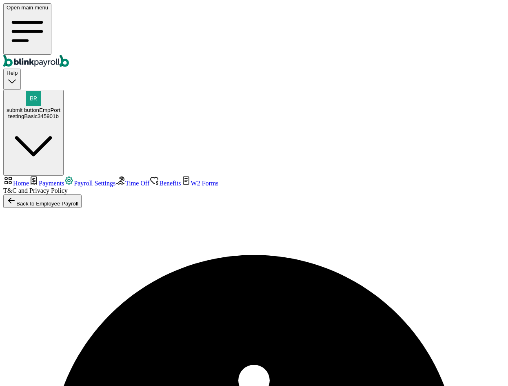
click at [41, 180] on span "Payments" at bounding box center [51, 183] width 25 height 7
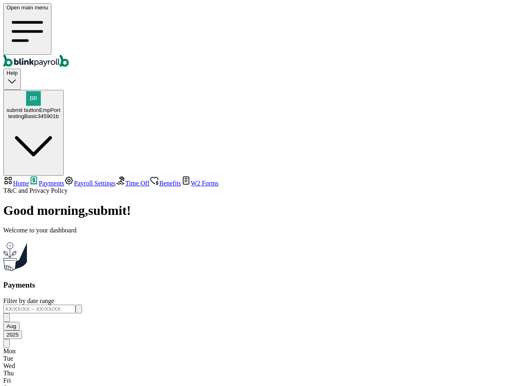
click at [74, 180] on span "Payroll Settings" at bounding box center [95, 183] width 42 height 7
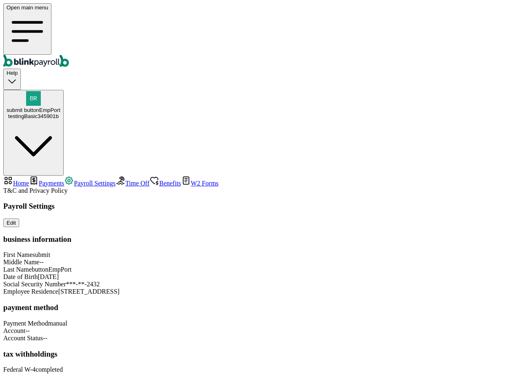
click at [60, 113] on div "testingBasic345901b" at bounding box center [34, 116] width 54 height 6
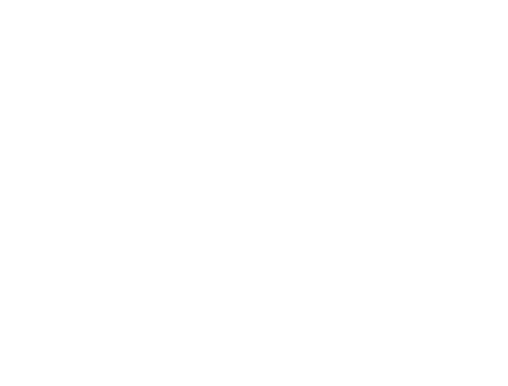
select select "2025"
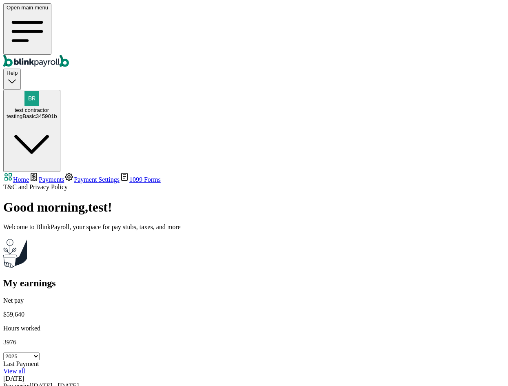
click at [43, 176] on span "Payments" at bounding box center [51, 179] width 25 height 7
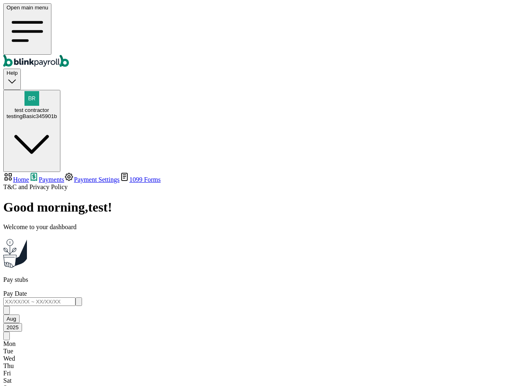
click at [64, 176] on link "Payment Settings" at bounding box center [92, 179] width 56 height 7
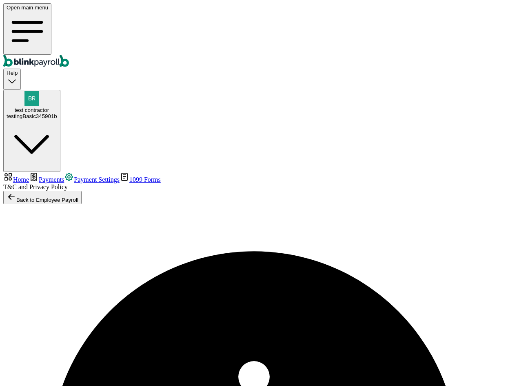
click at [394, 191] on div "Back to Employee Payroll" at bounding box center [254, 197] width 502 height 13
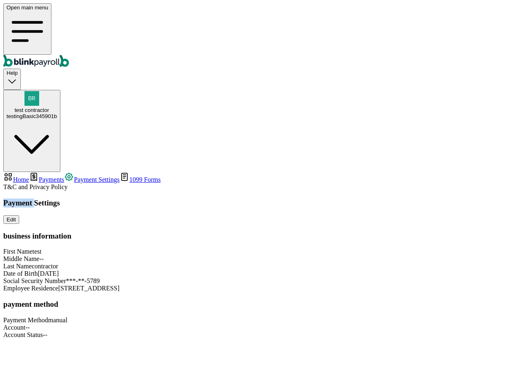
click at [122, 198] on h3 "Payment Settings" at bounding box center [254, 202] width 502 height 9
click at [358, 277] on div "Social Security Number ***-**-0000" at bounding box center [254, 280] width 502 height 7
click at [400, 277] on div "Social Security Number ***-**-0000" at bounding box center [254, 280] width 502 height 7
click at [53, 176] on span "Payments" at bounding box center [51, 179] width 25 height 7
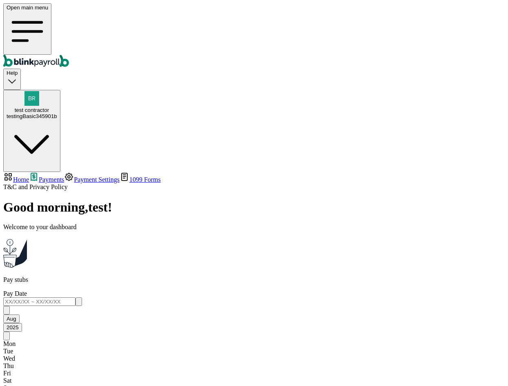
click at [29, 176] on span "Home" at bounding box center [21, 179] width 16 height 7
select select "2025"
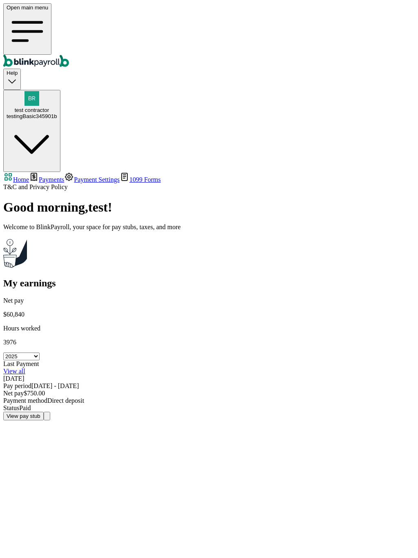
click at [39, 176] on span "Payments" at bounding box center [51, 179] width 25 height 7
